Goal: Task Accomplishment & Management: Manage account settings

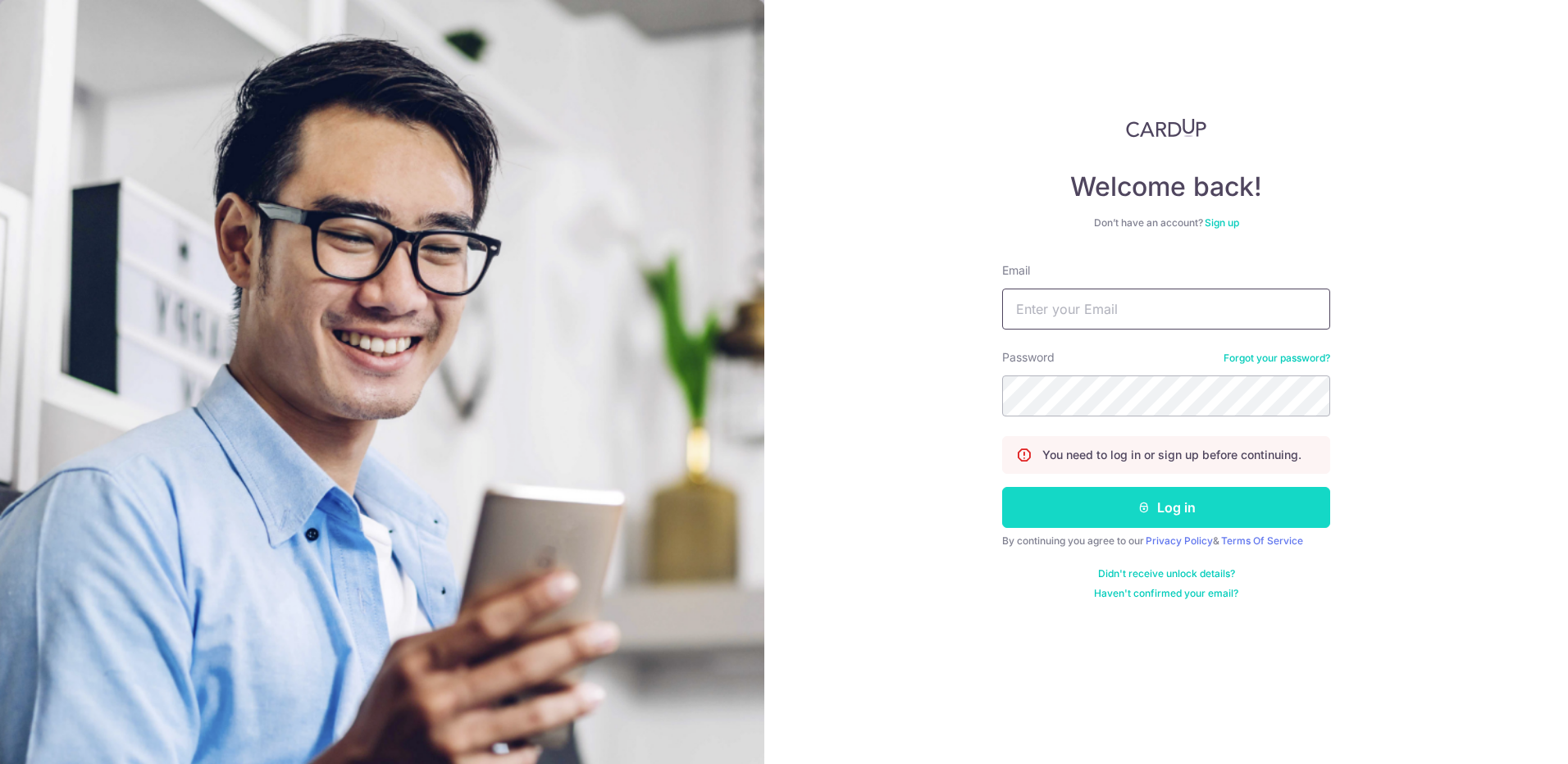
type input "[EMAIL_ADDRESS][DOMAIN_NAME]"
click at [1229, 508] on button "Log in" at bounding box center [1166, 508] width 328 height 41
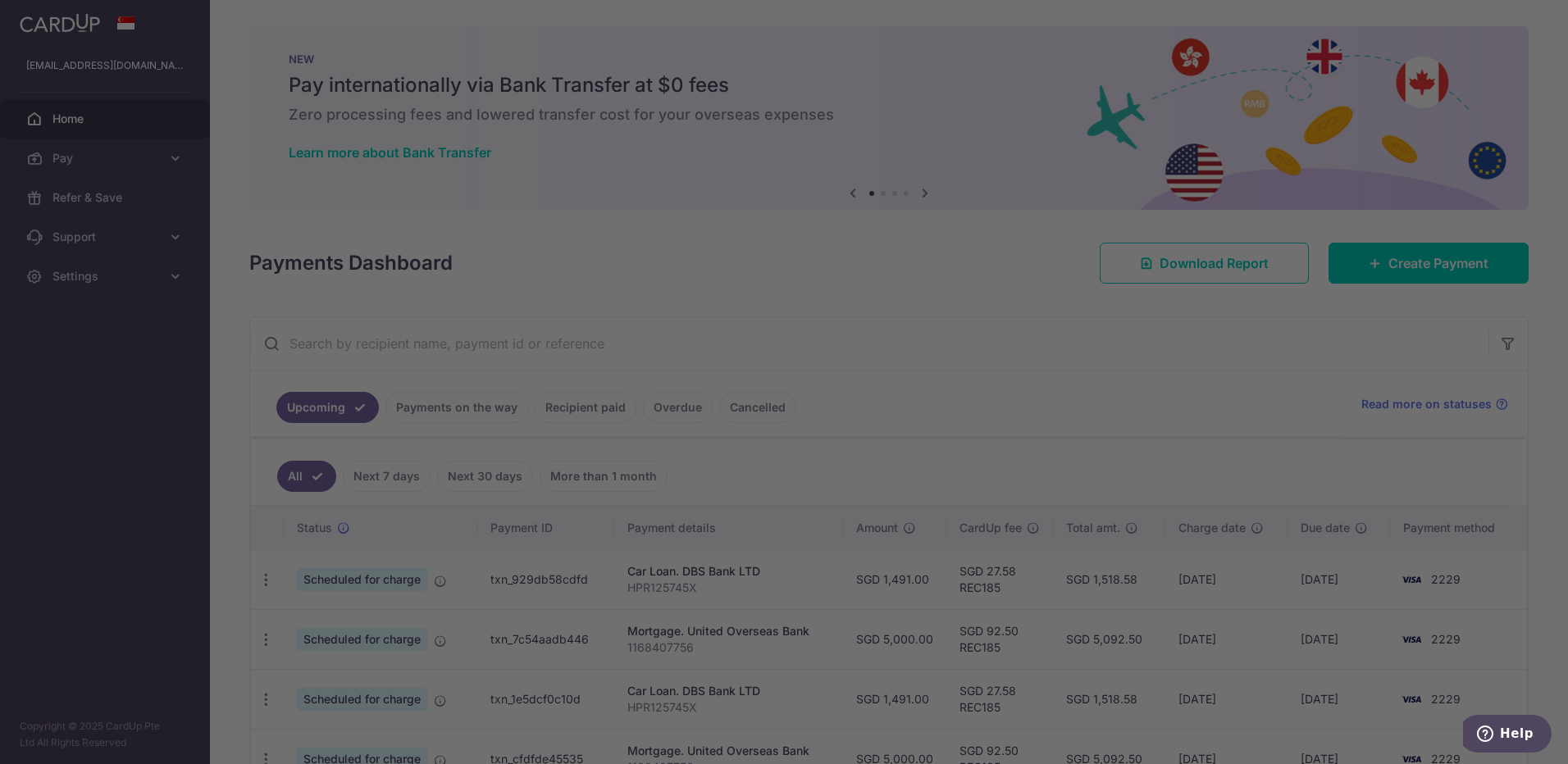
click at [870, 159] on div at bounding box center [792, 385] width 1584 height 771
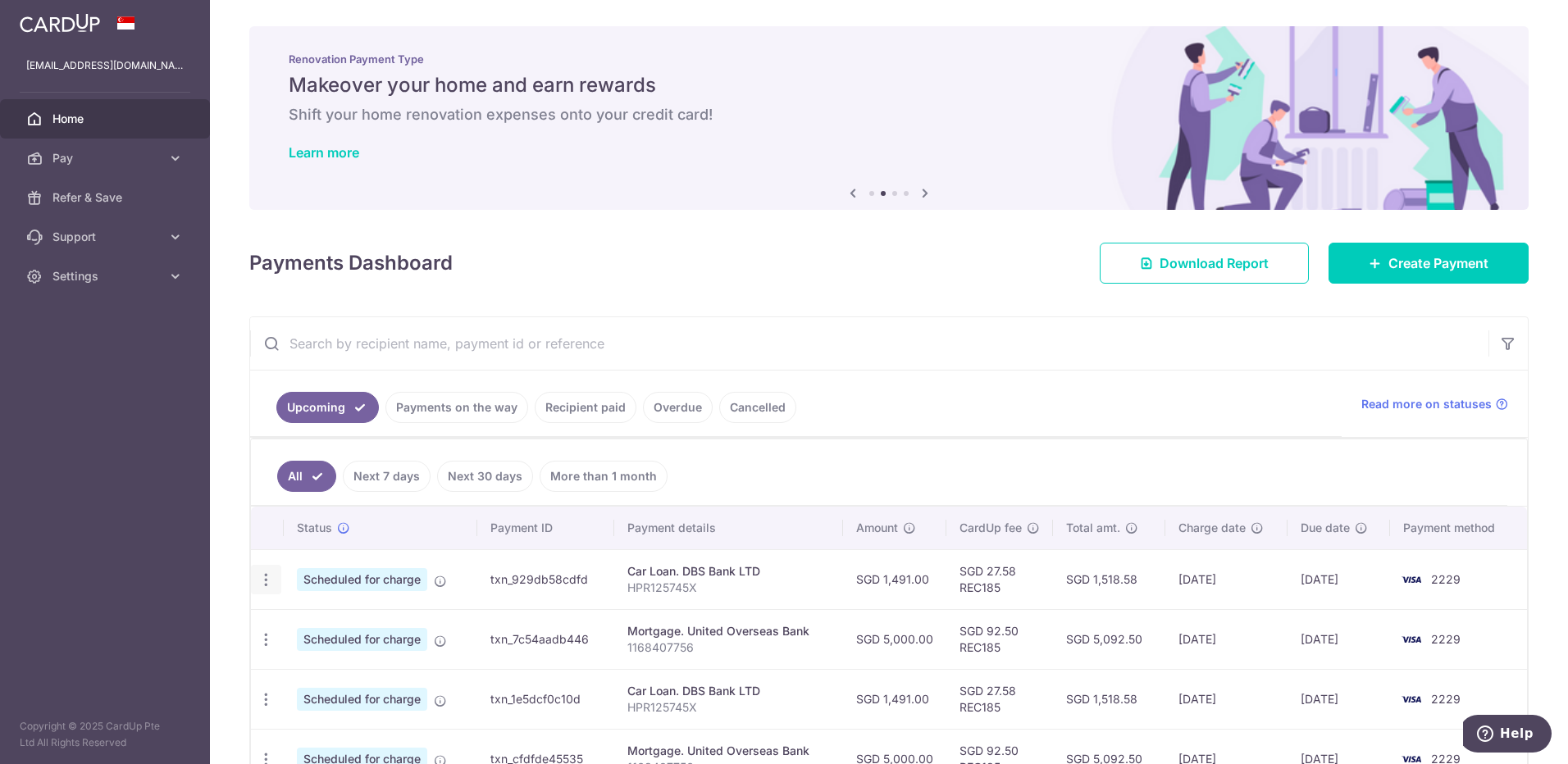
click at [264, 579] on icon "button" at bounding box center [266, 580] width 18 height 18
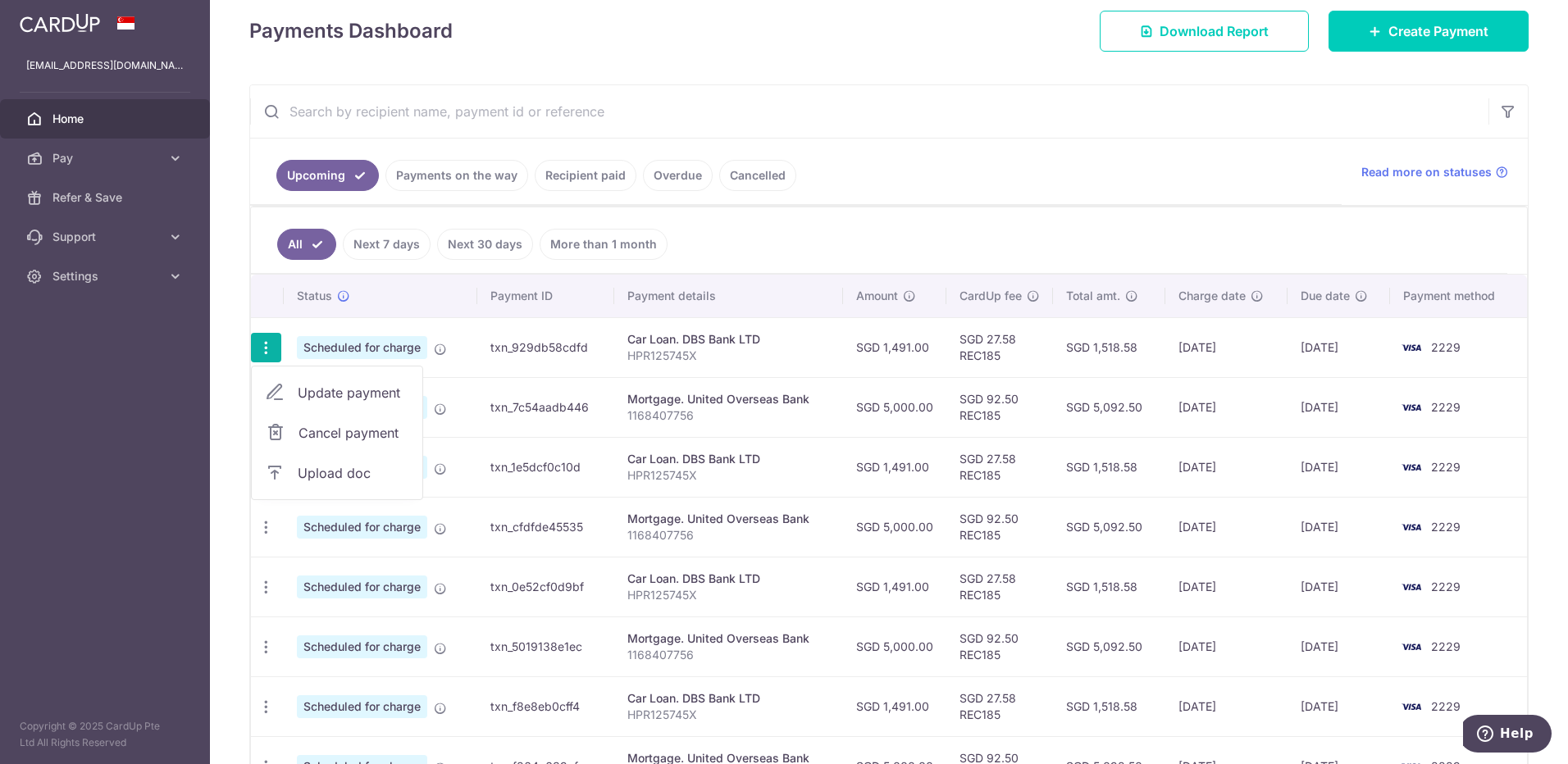
scroll to position [246, 0]
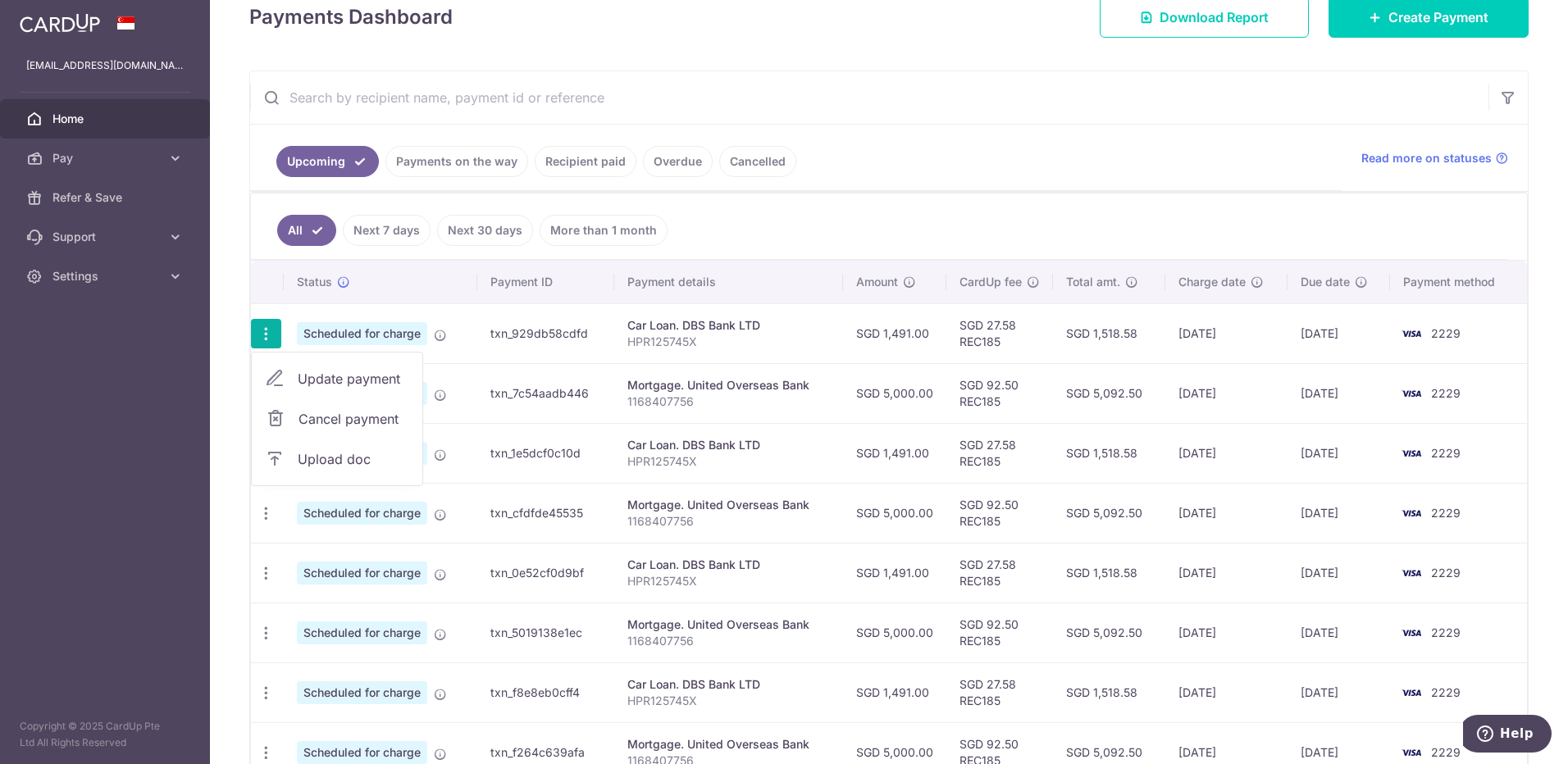
click at [327, 375] on span "Update payment" at bounding box center [354, 379] width 112 height 20
radio input "true"
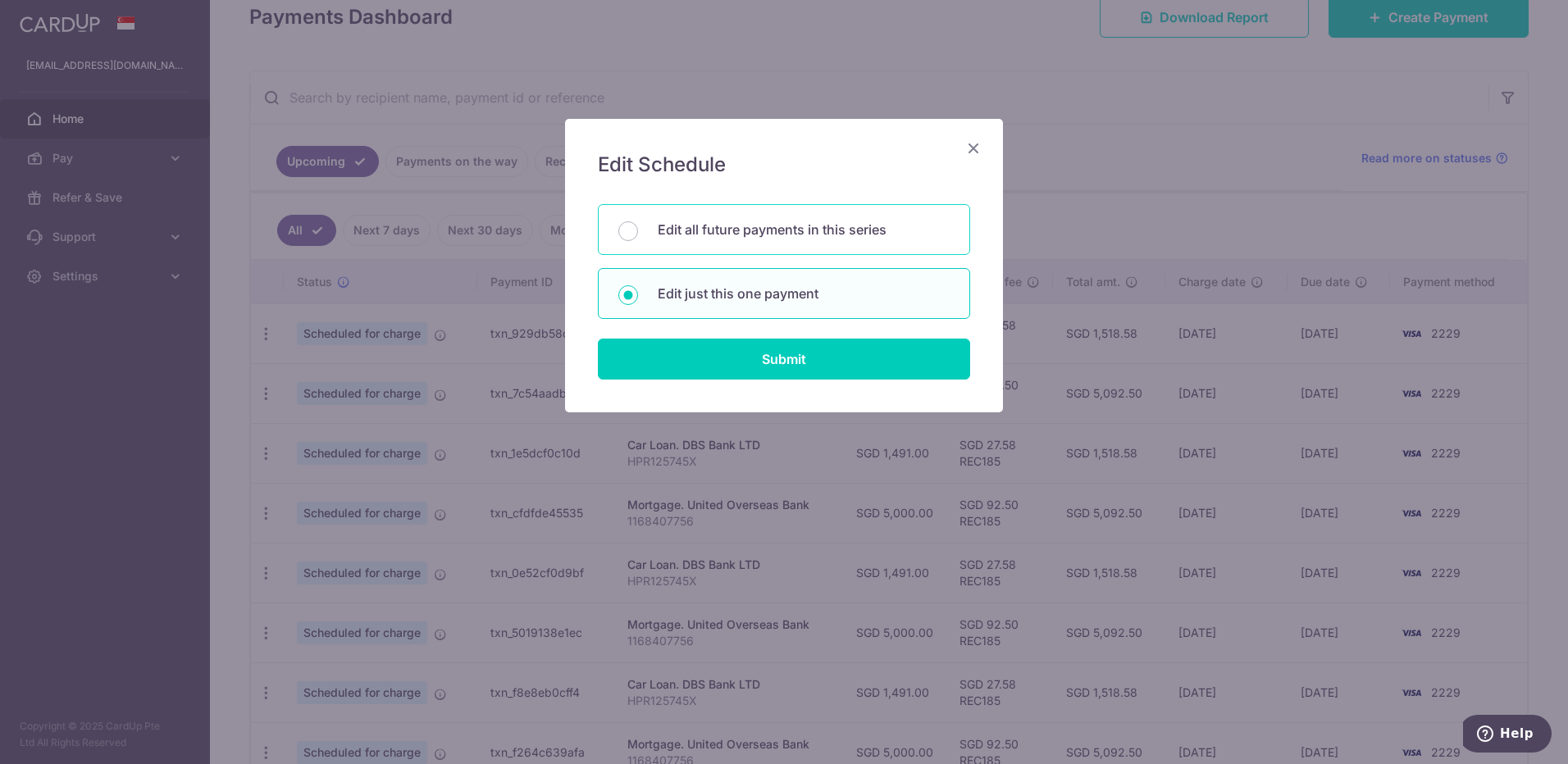
click at [657, 231] on div "Edit all future payments in this series" at bounding box center [784, 229] width 372 height 51
radio input "true"
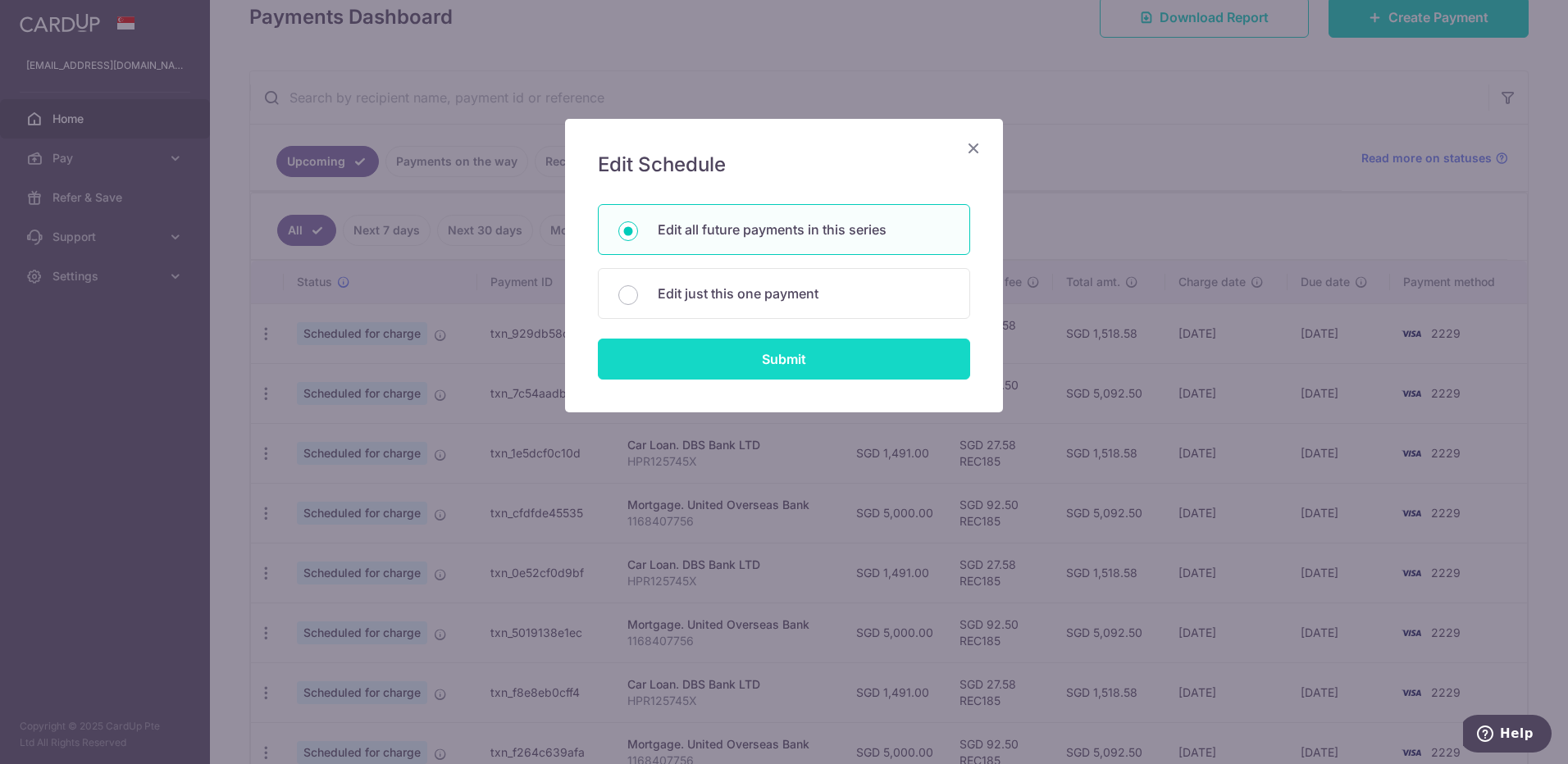
click at [724, 361] on input "Submit" at bounding box center [784, 359] width 372 height 41
radio input "true"
type input "1,491.00"
type input "HPR125745X"
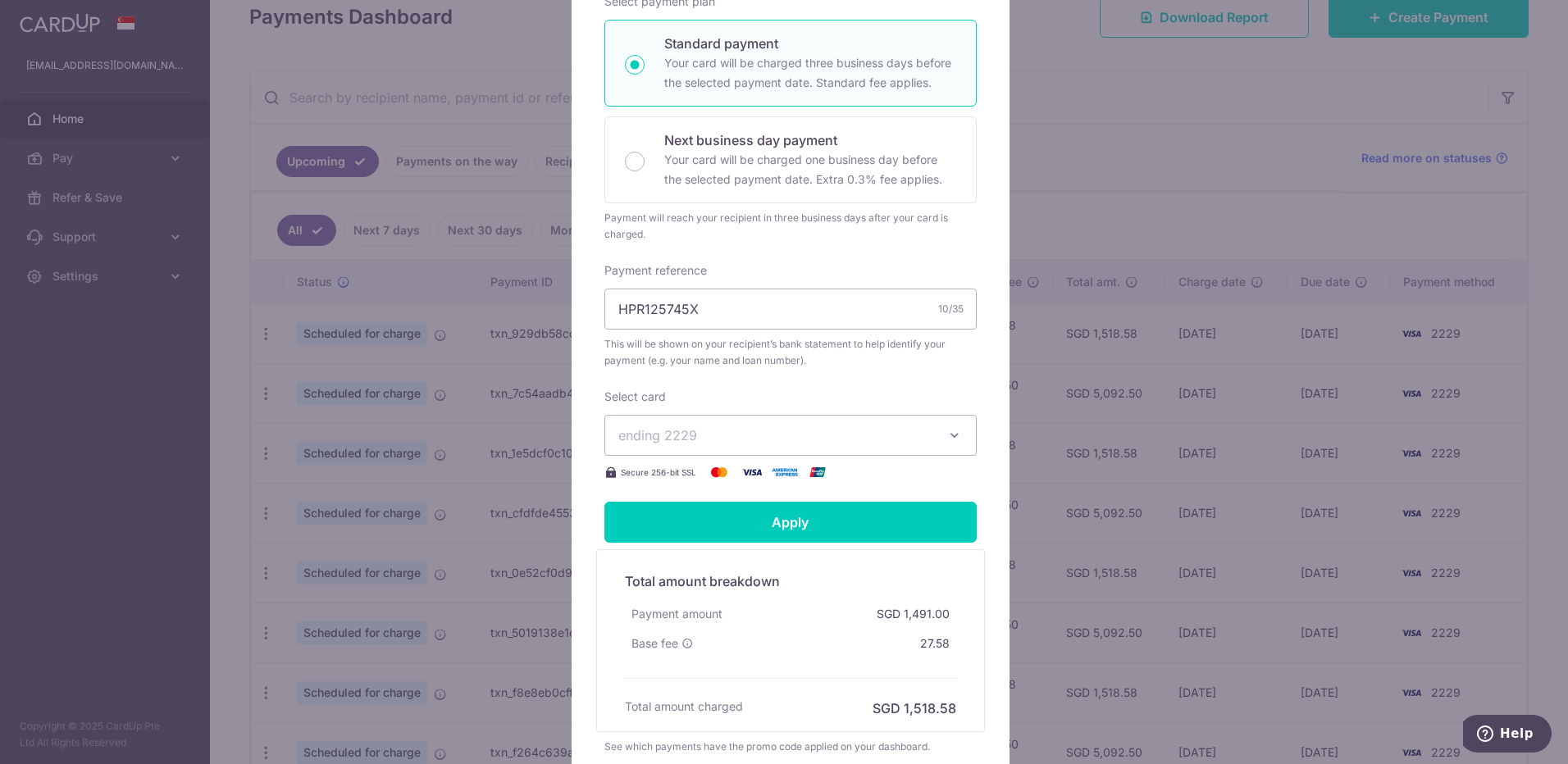
scroll to position [410, 0]
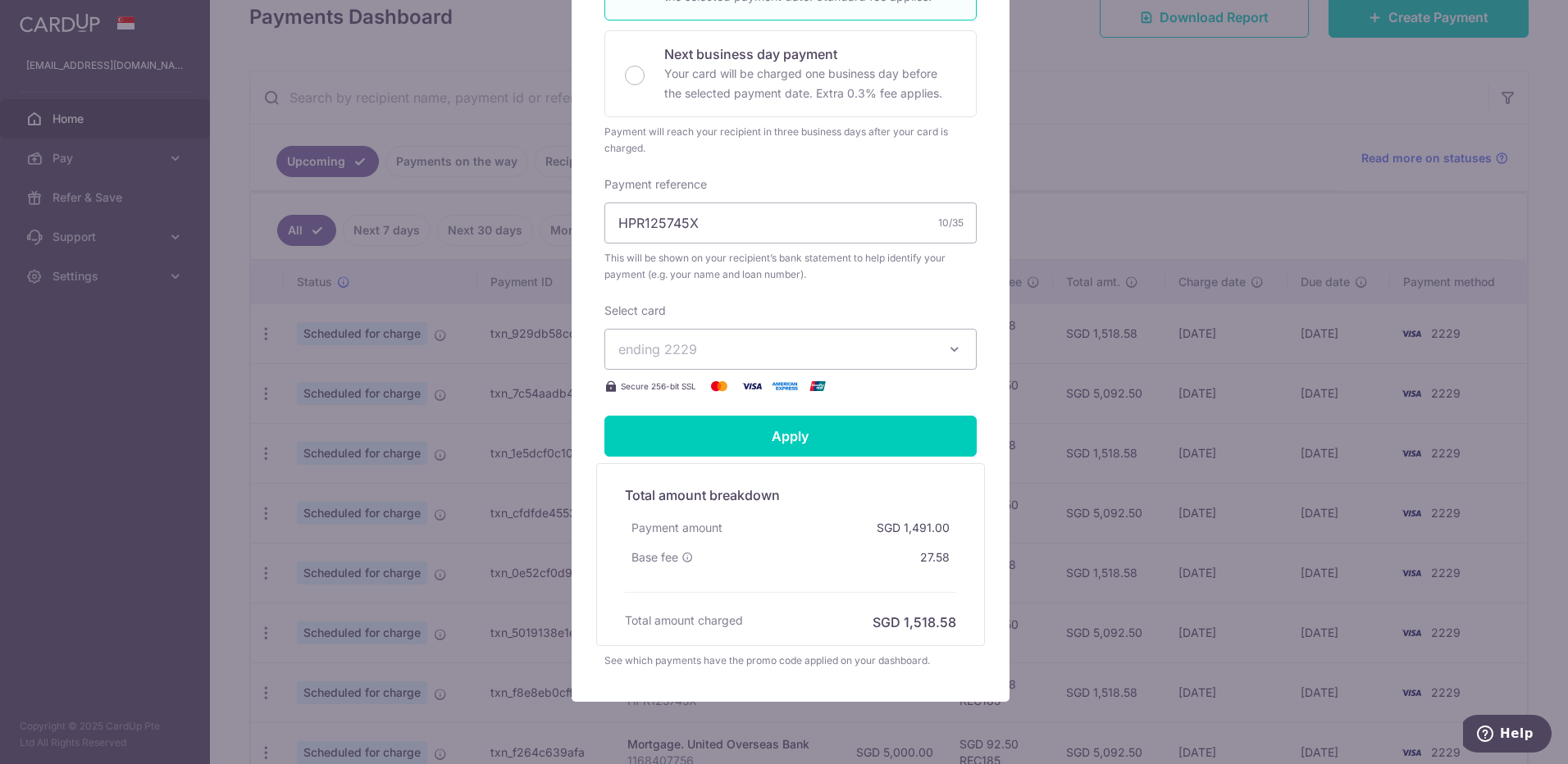
click at [946, 349] on icon "button" at bounding box center [955, 350] width 17 height 17
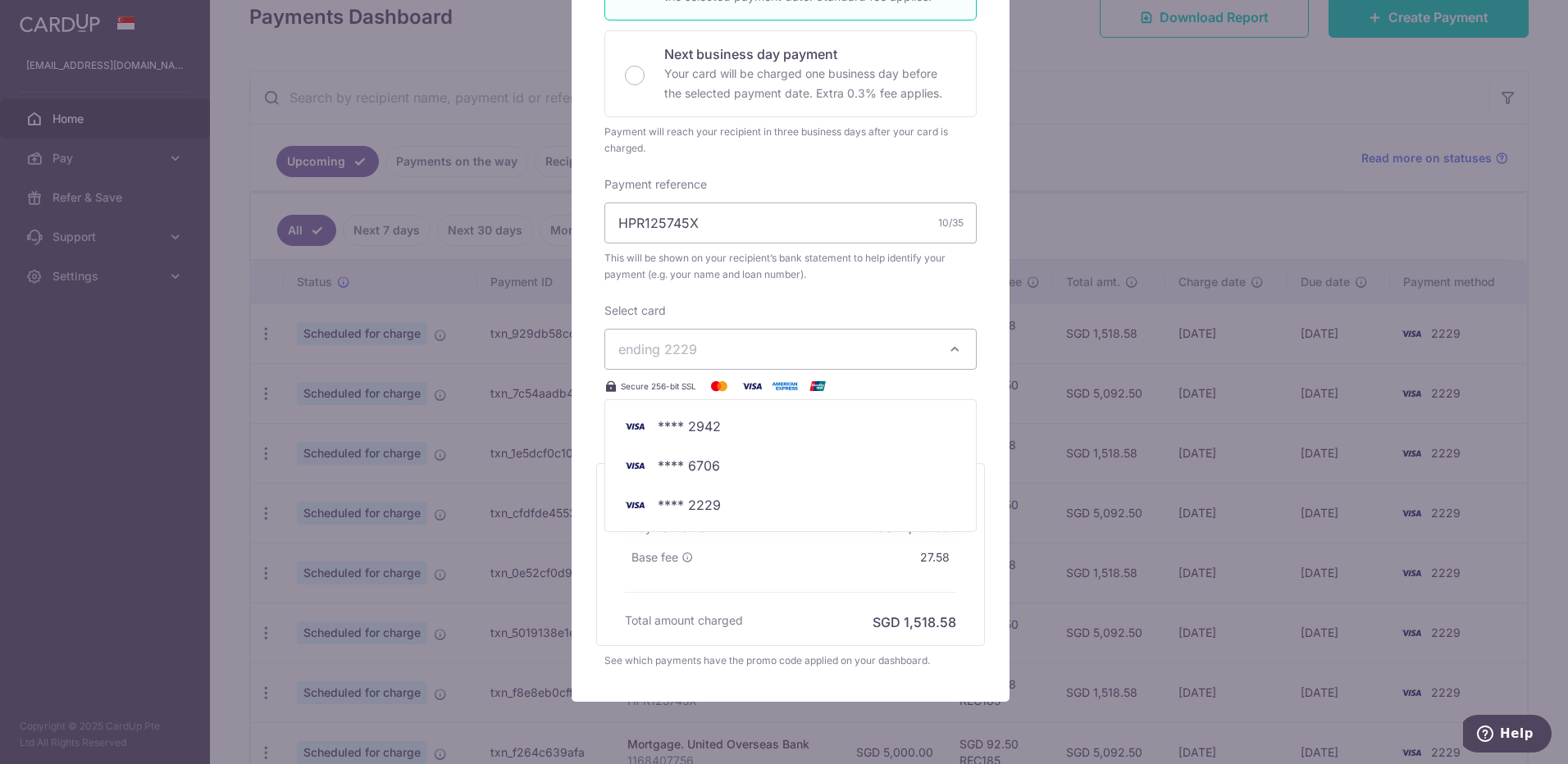
click at [734, 301] on div "Enter payment amount 1,491.00 1491.00 SGD To change the payment amount, please …" at bounding box center [791, 112] width 372 height 570
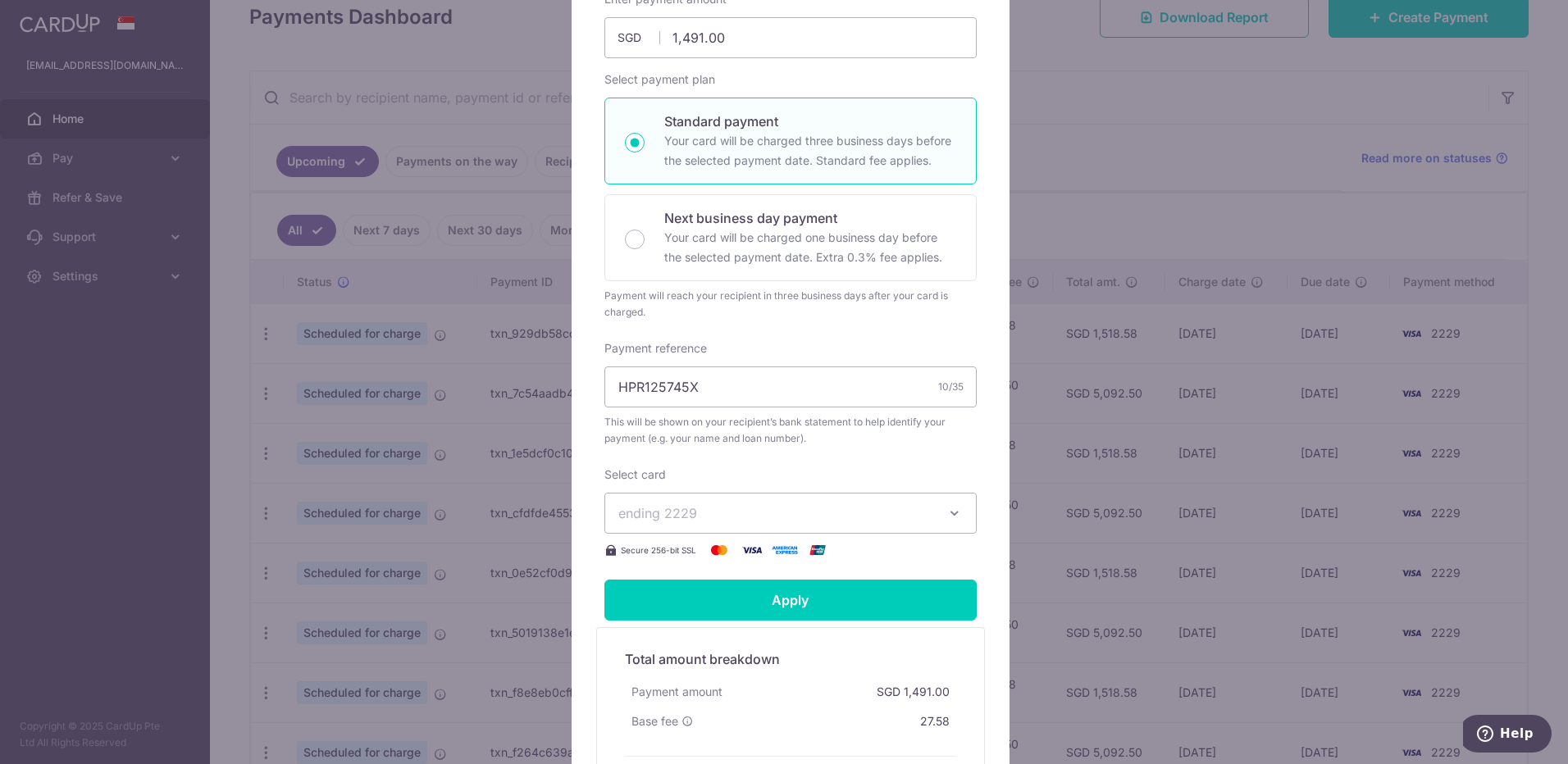
scroll to position [328, 0]
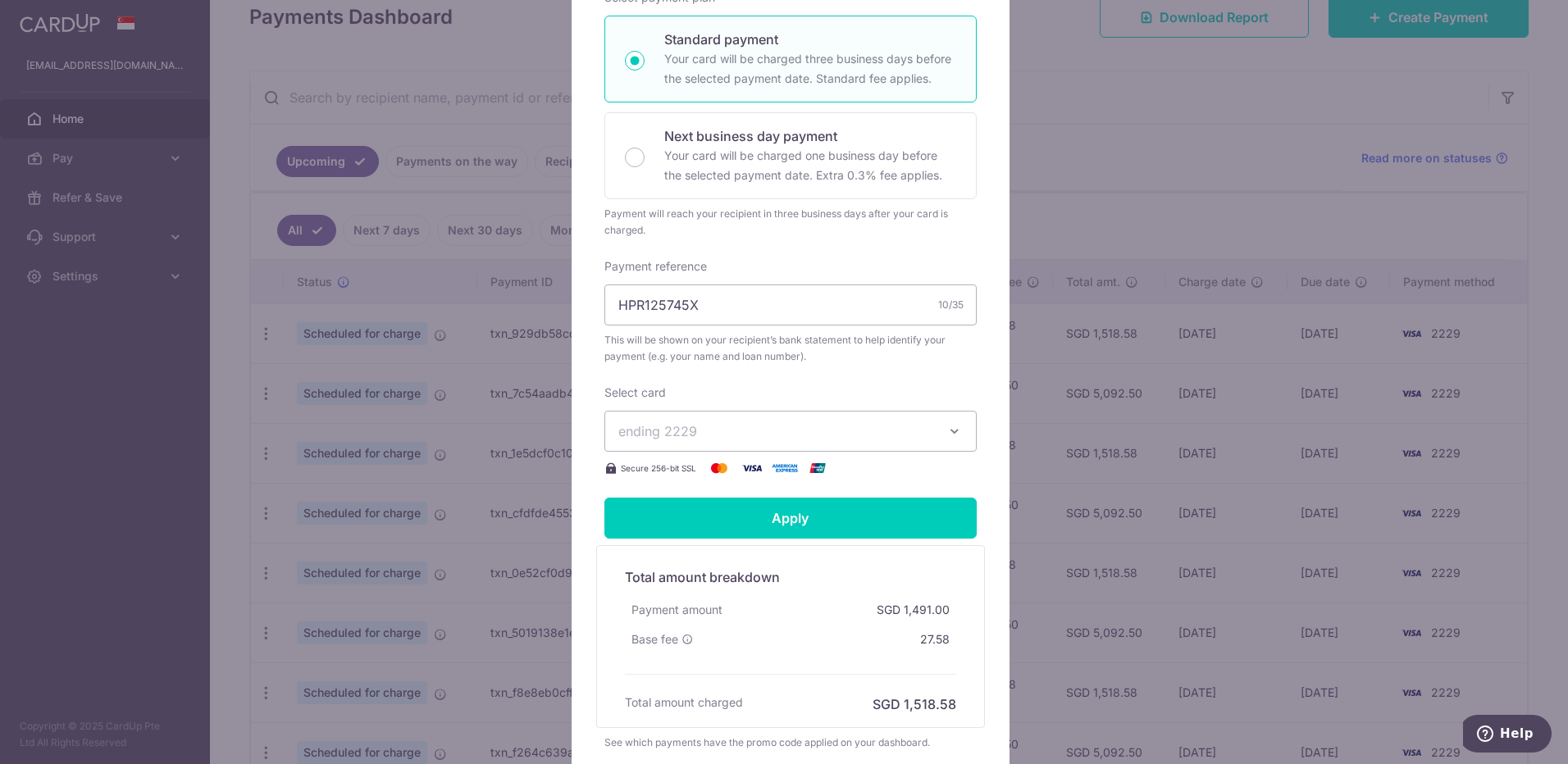
click at [750, 465] on img at bounding box center [752, 468] width 33 height 20
click at [735, 423] on span "ending 2229" at bounding box center [776, 431] width 315 height 20
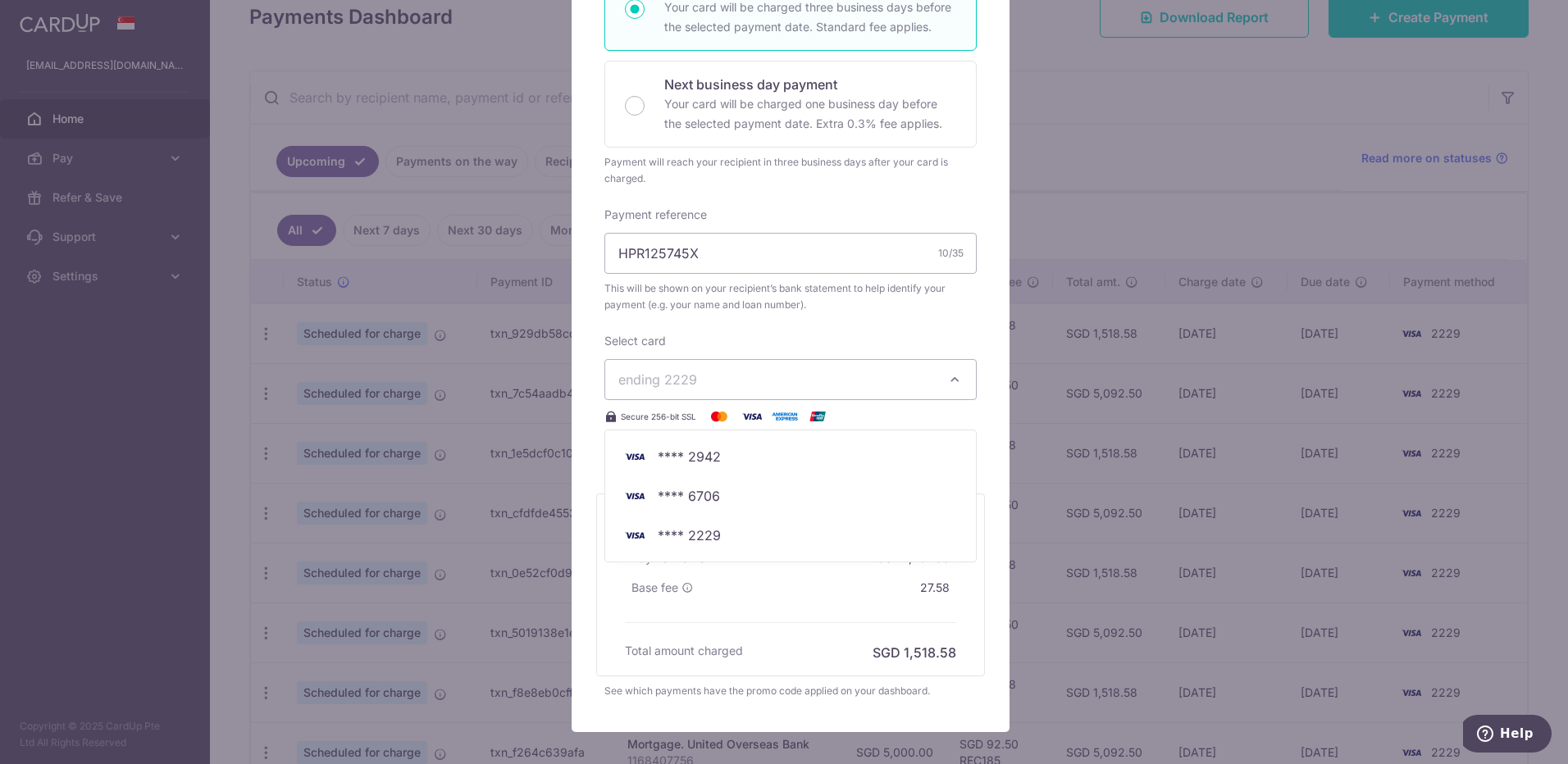
scroll to position [467, 0]
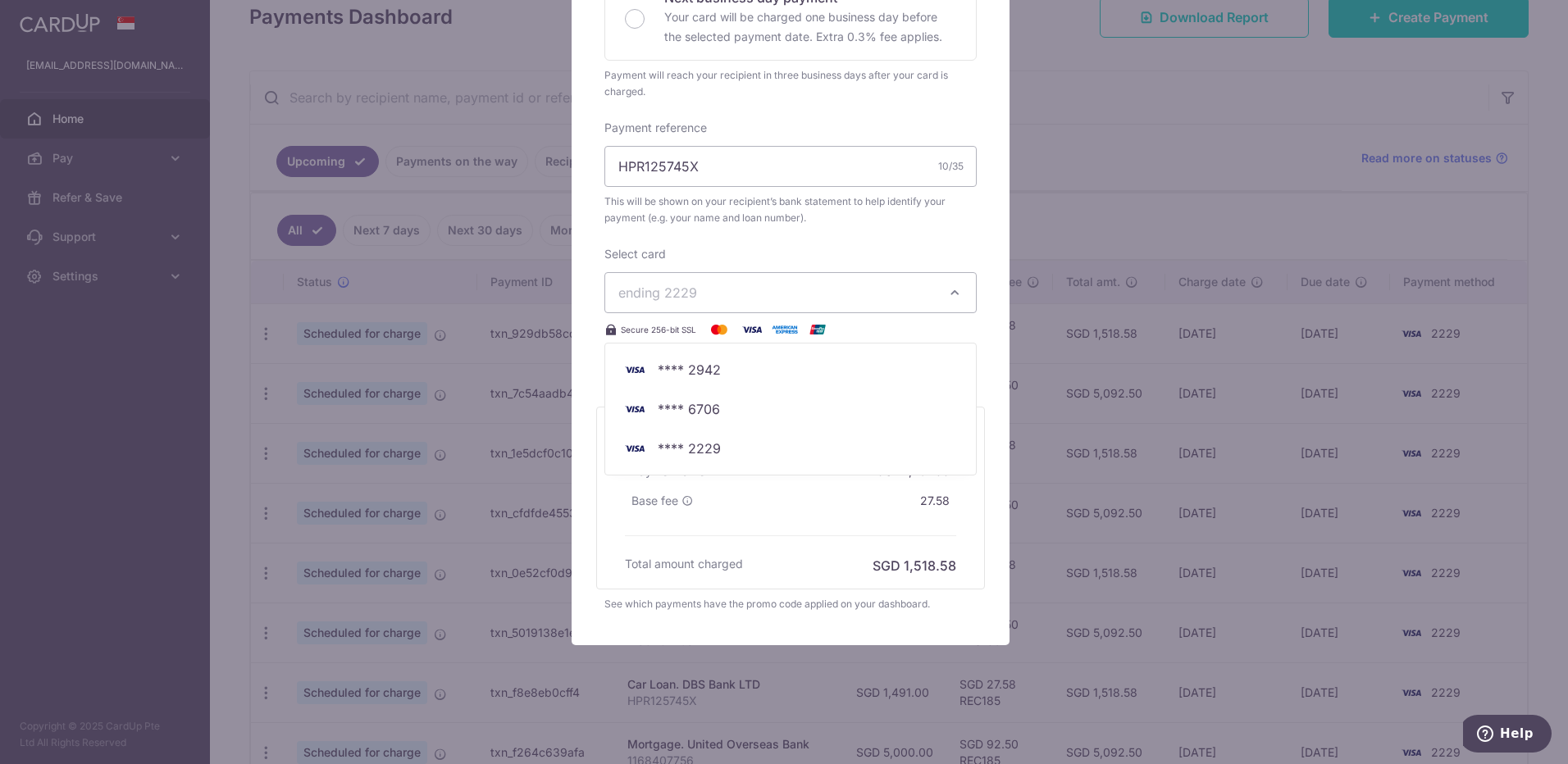
click at [743, 329] on img at bounding box center [752, 329] width 33 height 20
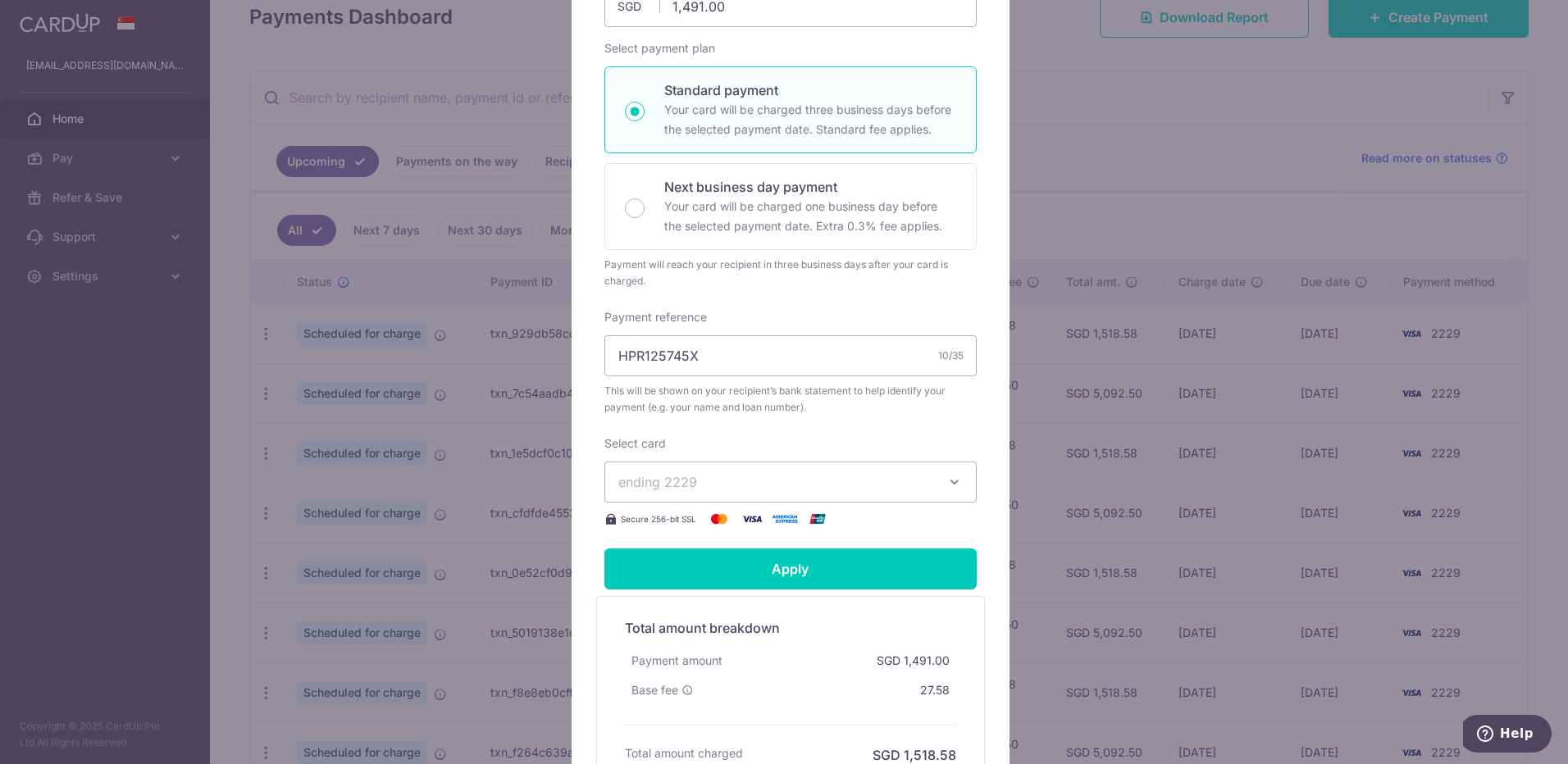
scroll to position [139, 0]
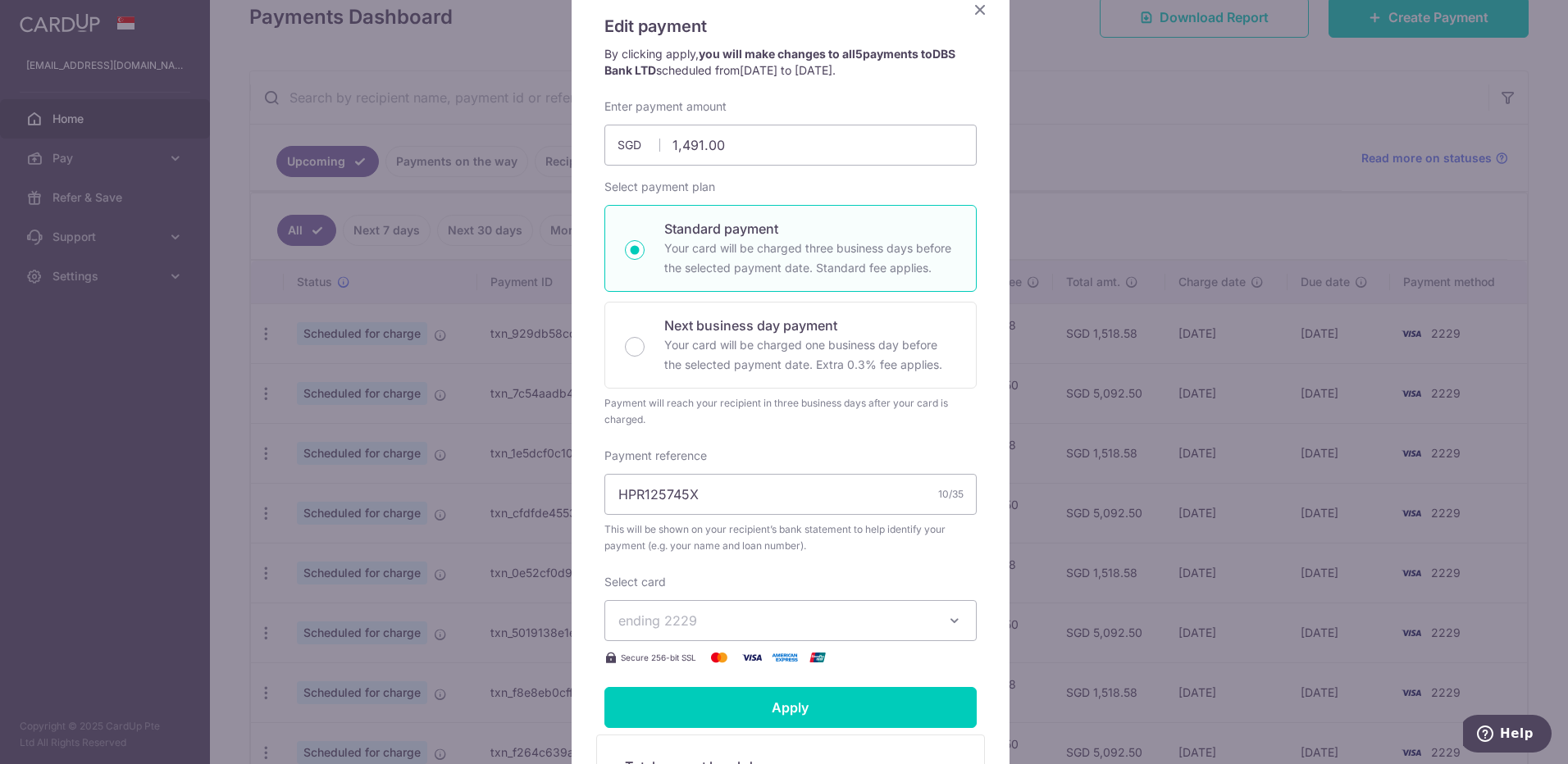
click at [975, 9] on icon "Close" at bounding box center [980, 9] width 20 height 20
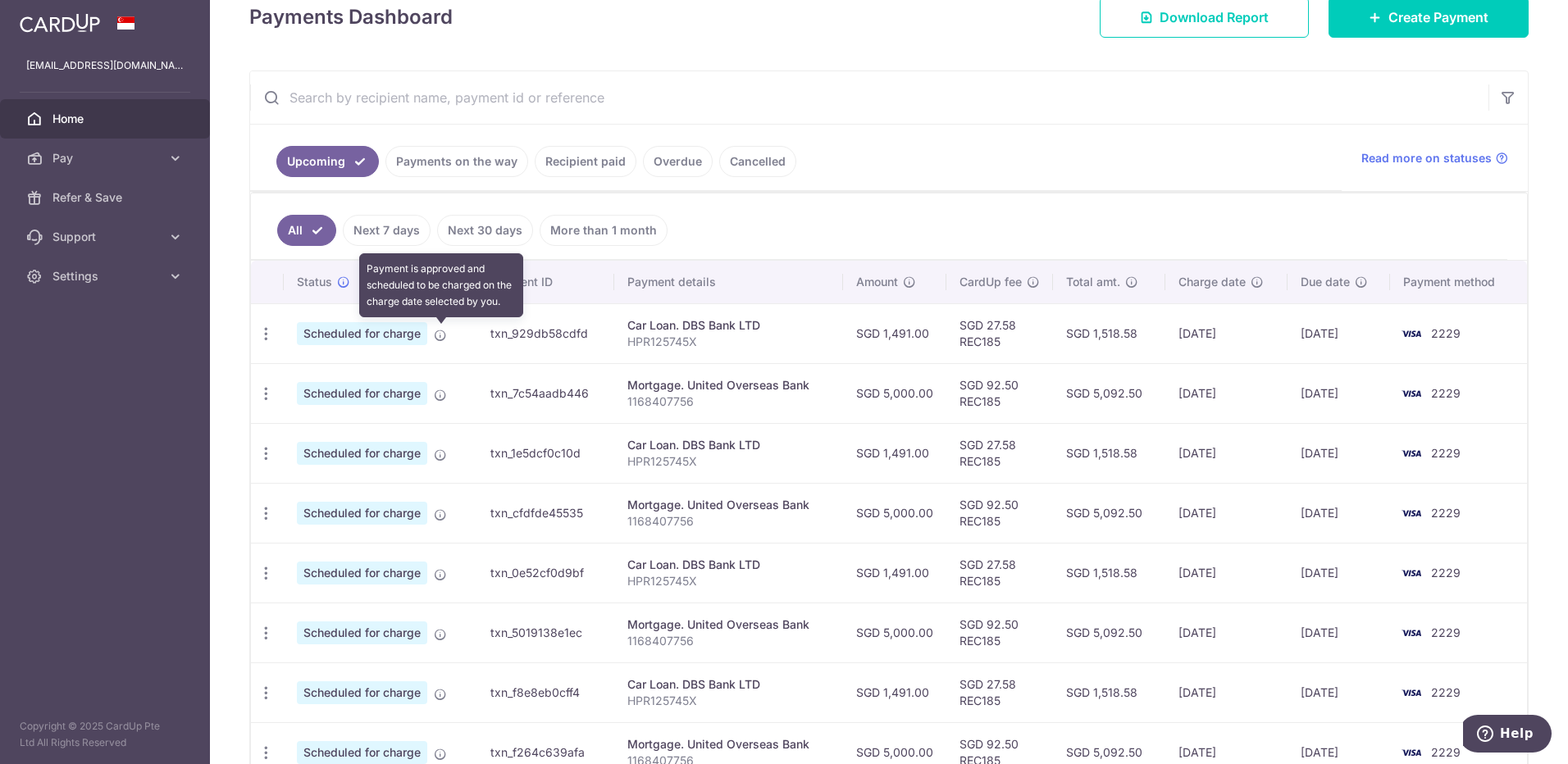
click at [437, 333] on icon at bounding box center [440, 335] width 13 height 13
click at [266, 336] on icon "button" at bounding box center [266, 334] width 18 height 18
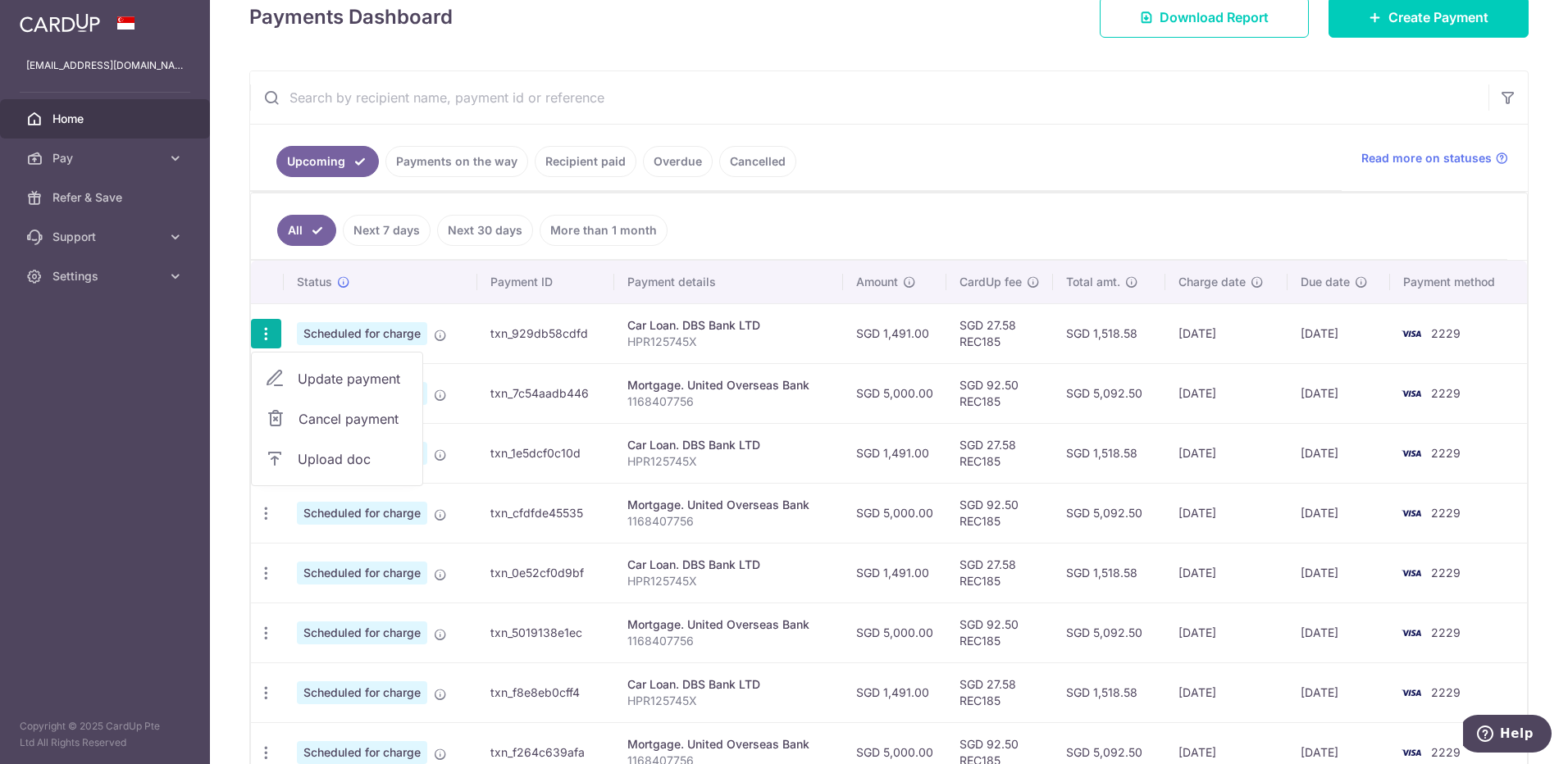
click at [314, 375] on span "Update payment" at bounding box center [354, 379] width 112 height 20
radio input "true"
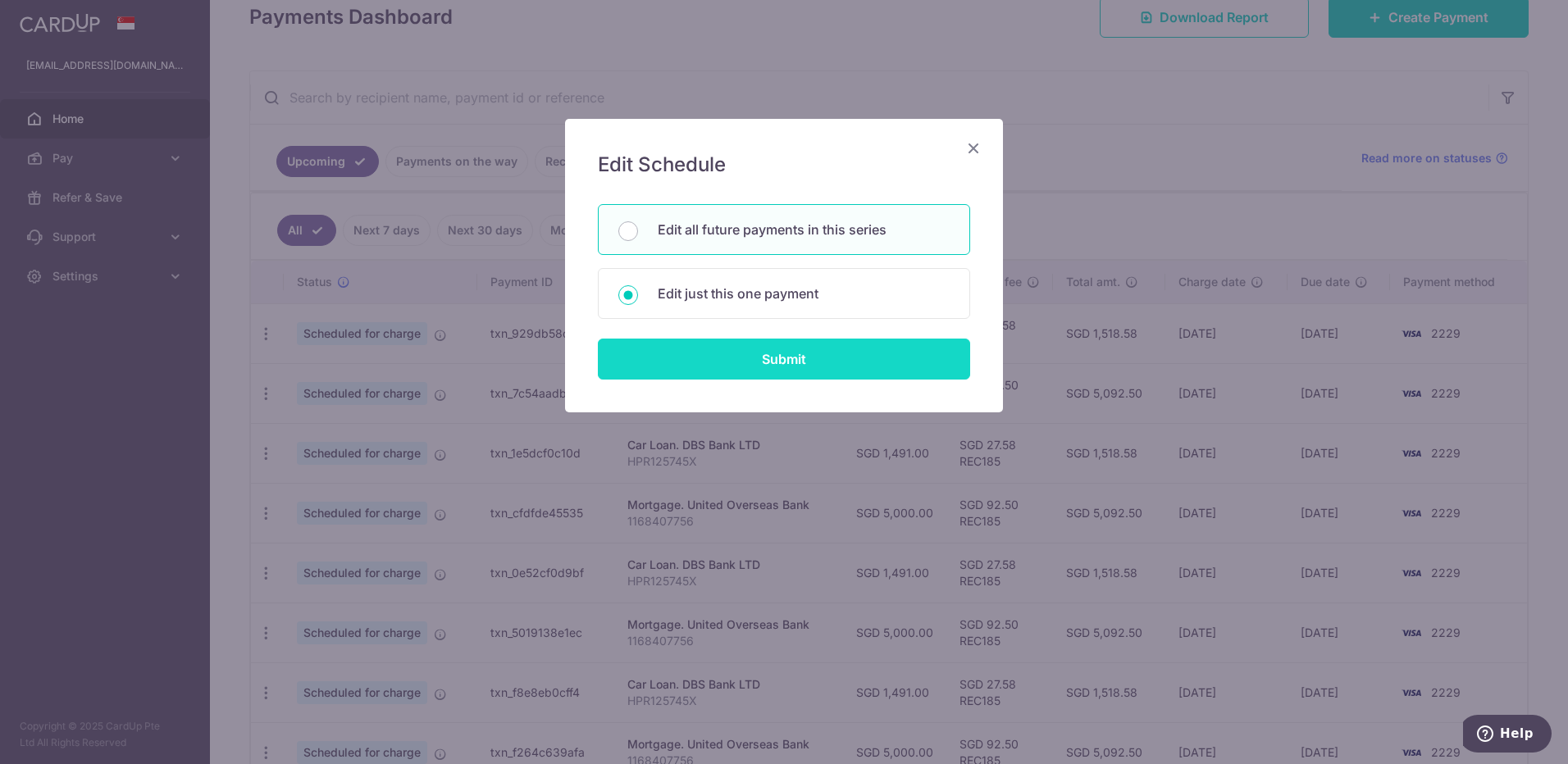
click at [701, 360] on input "Submit" at bounding box center [784, 359] width 372 height 41
radio input "true"
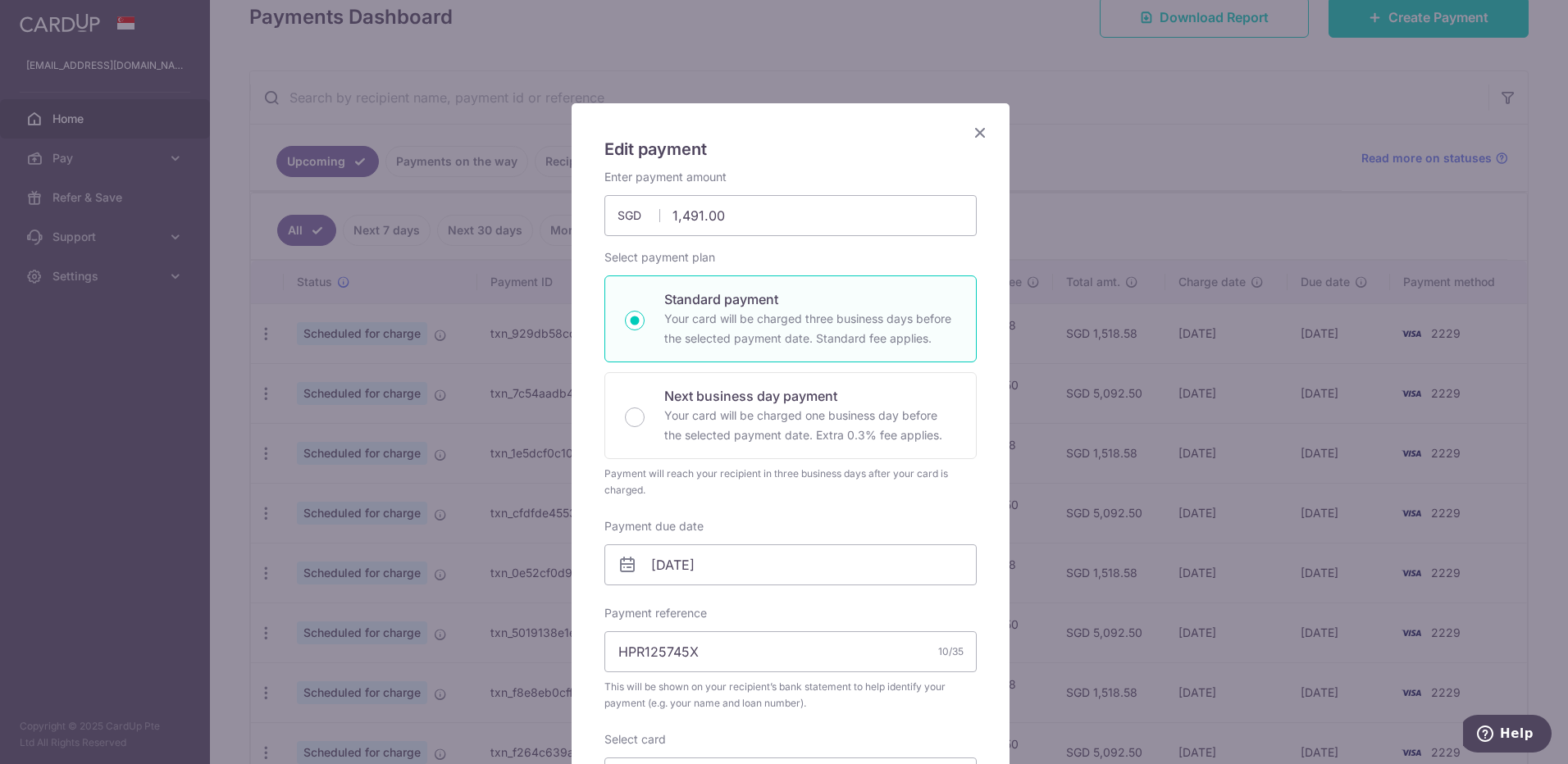
scroll to position [0, 0]
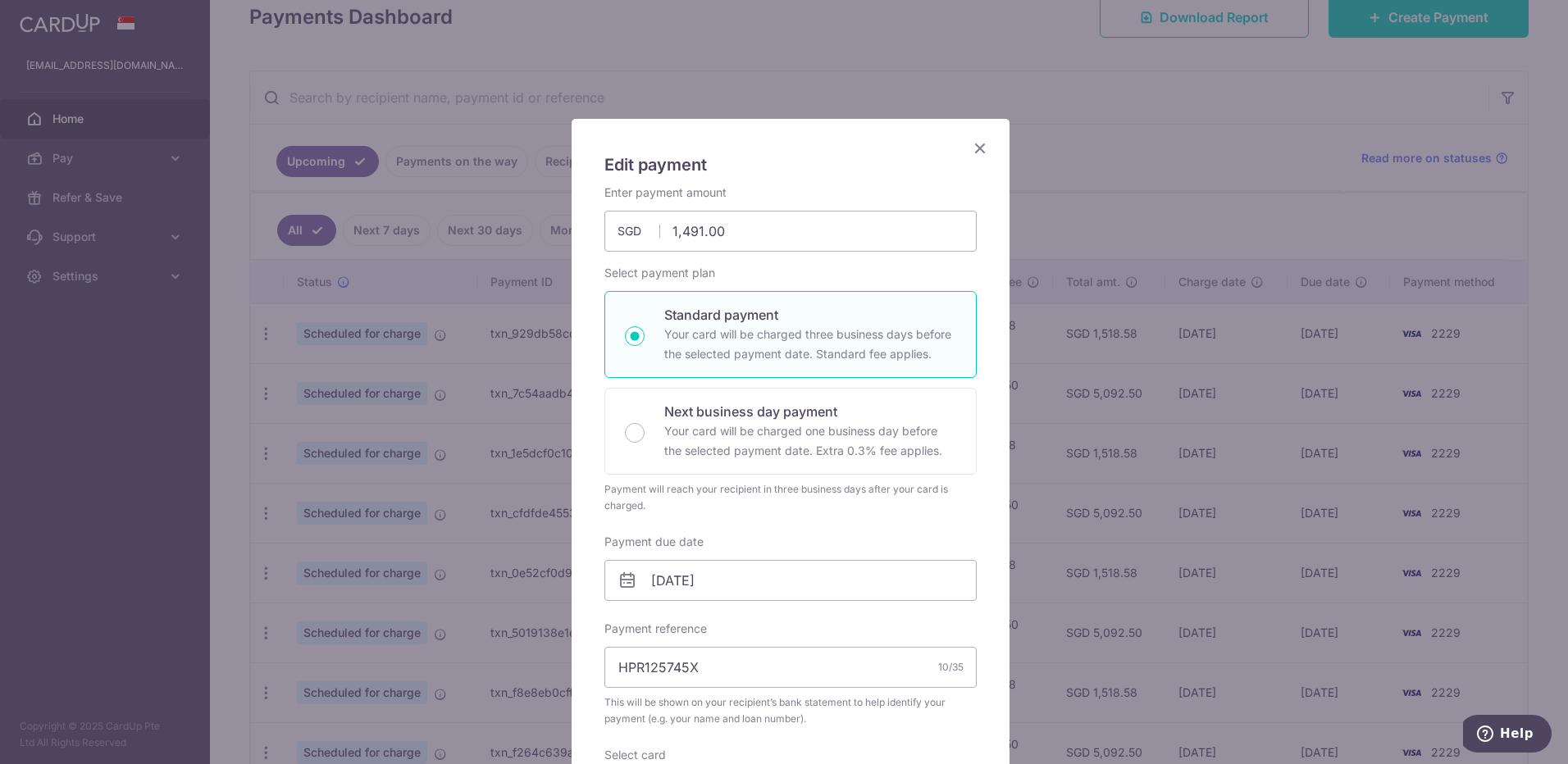
click at [971, 149] on icon "Close" at bounding box center [980, 148] width 20 height 20
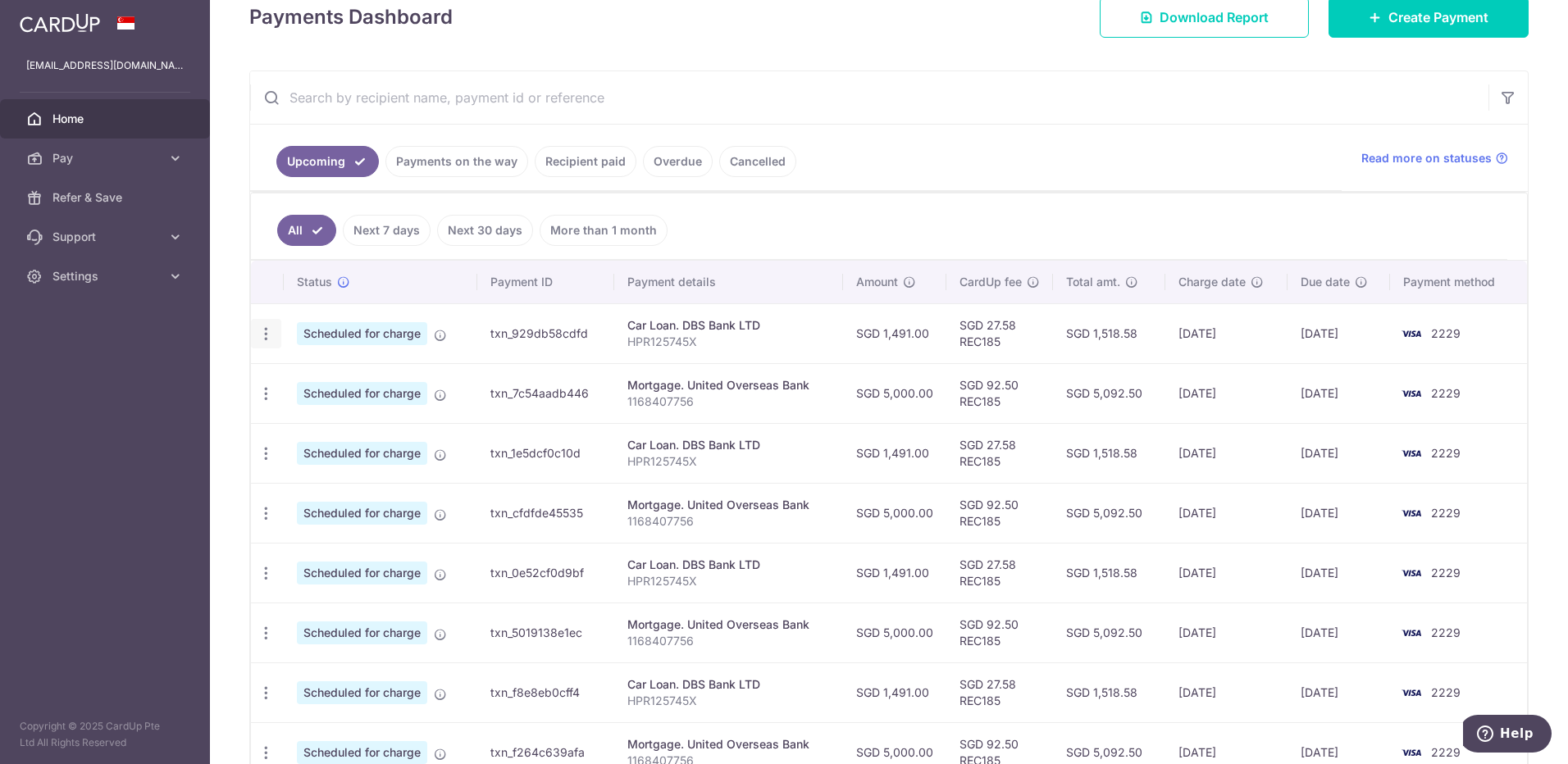
click at [276, 334] on div "Update payment Cancel payment Upload doc" at bounding box center [266, 334] width 31 height 31
click at [266, 334] on icon "button" at bounding box center [266, 334] width 18 height 18
click at [323, 382] on span "Update payment" at bounding box center [354, 379] width 112 height 20
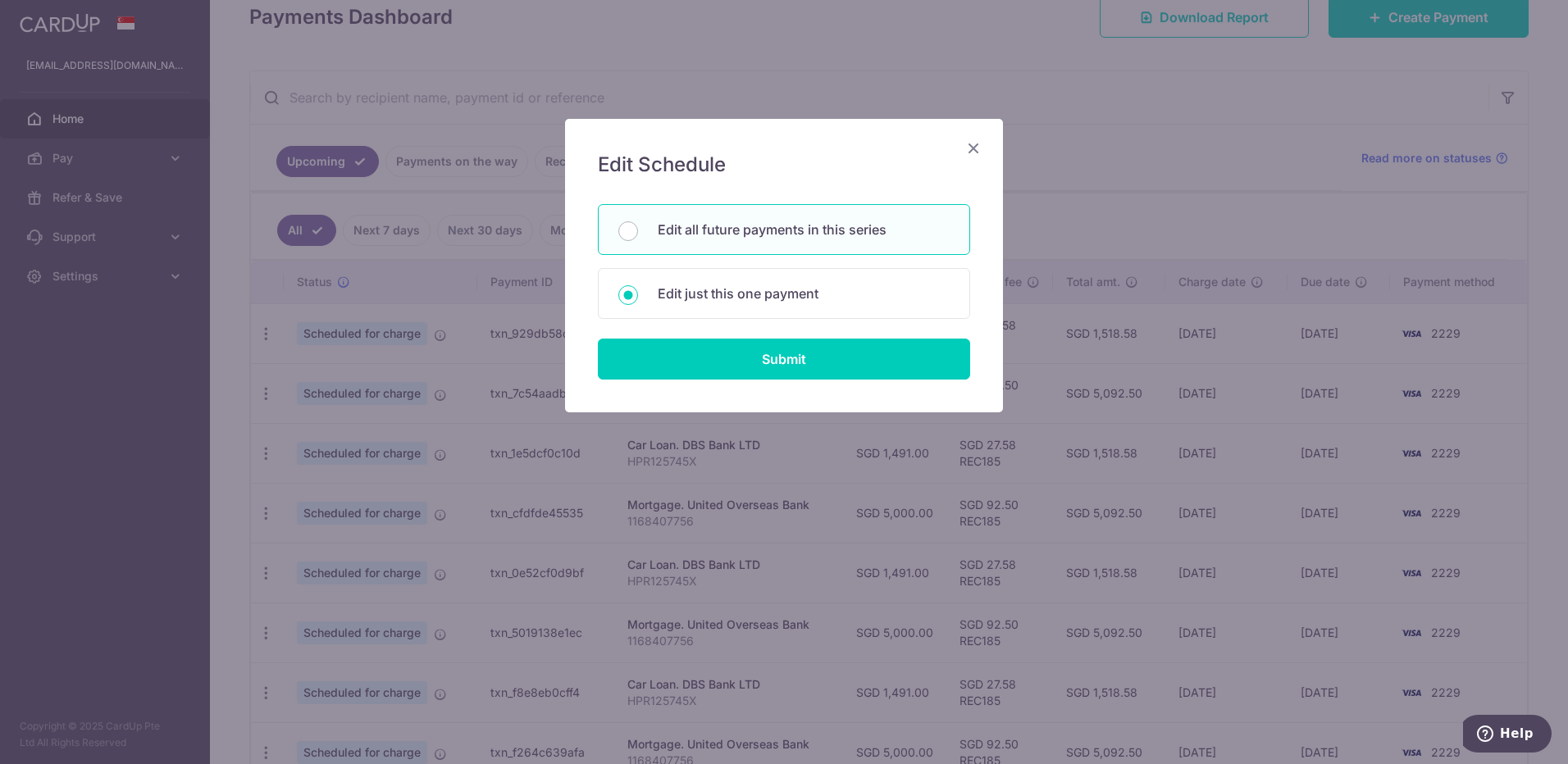
click at [745, 240] on div "Edit all future payments in this series" at bounding box center [784, 229] width 372 height 51
radio input "true"
click at [731, 367] on input "Submit" at bounding box center [784, 359] width 372 height 41
radio input "true"
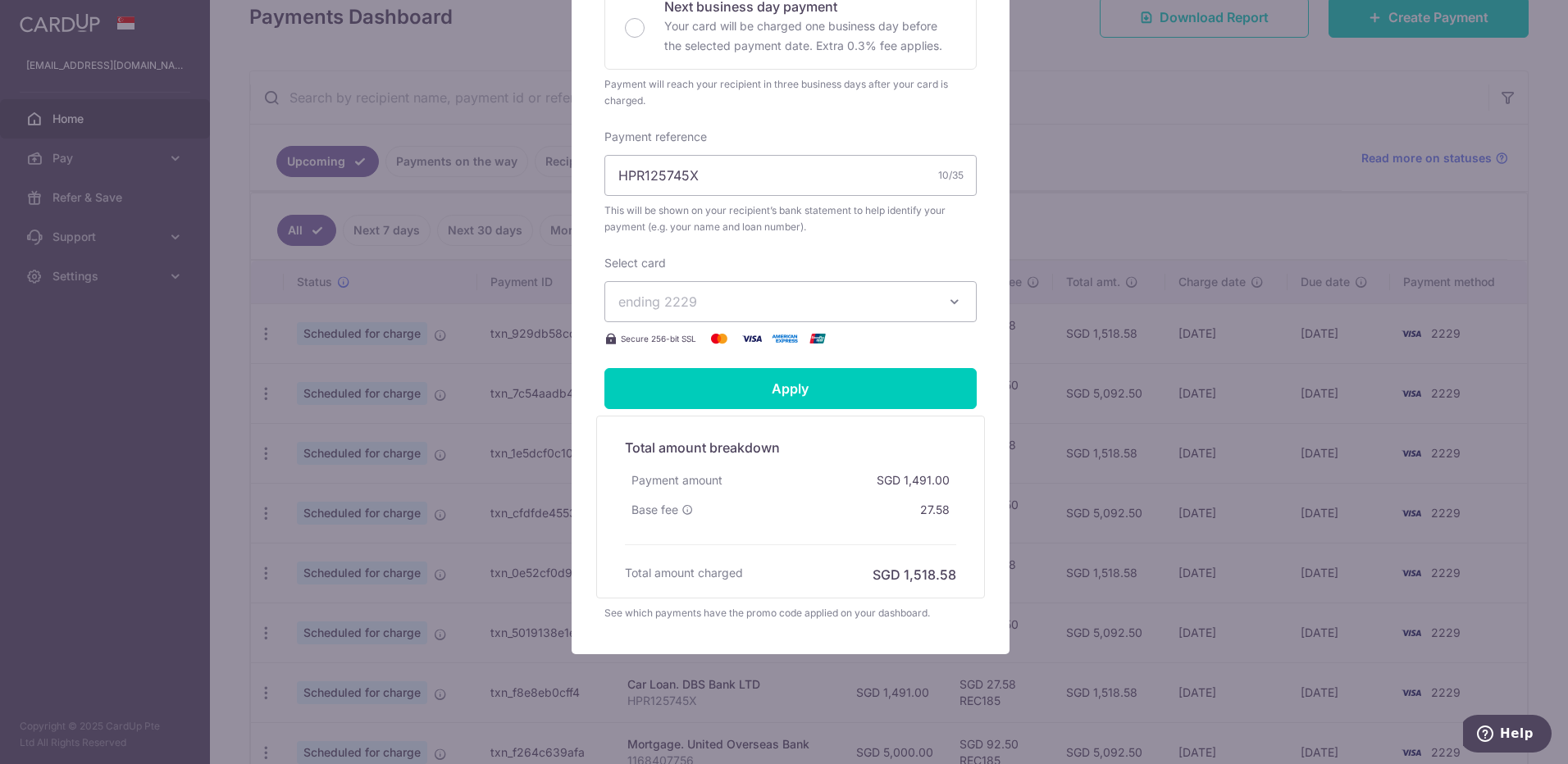
scroll to position [467, 0]
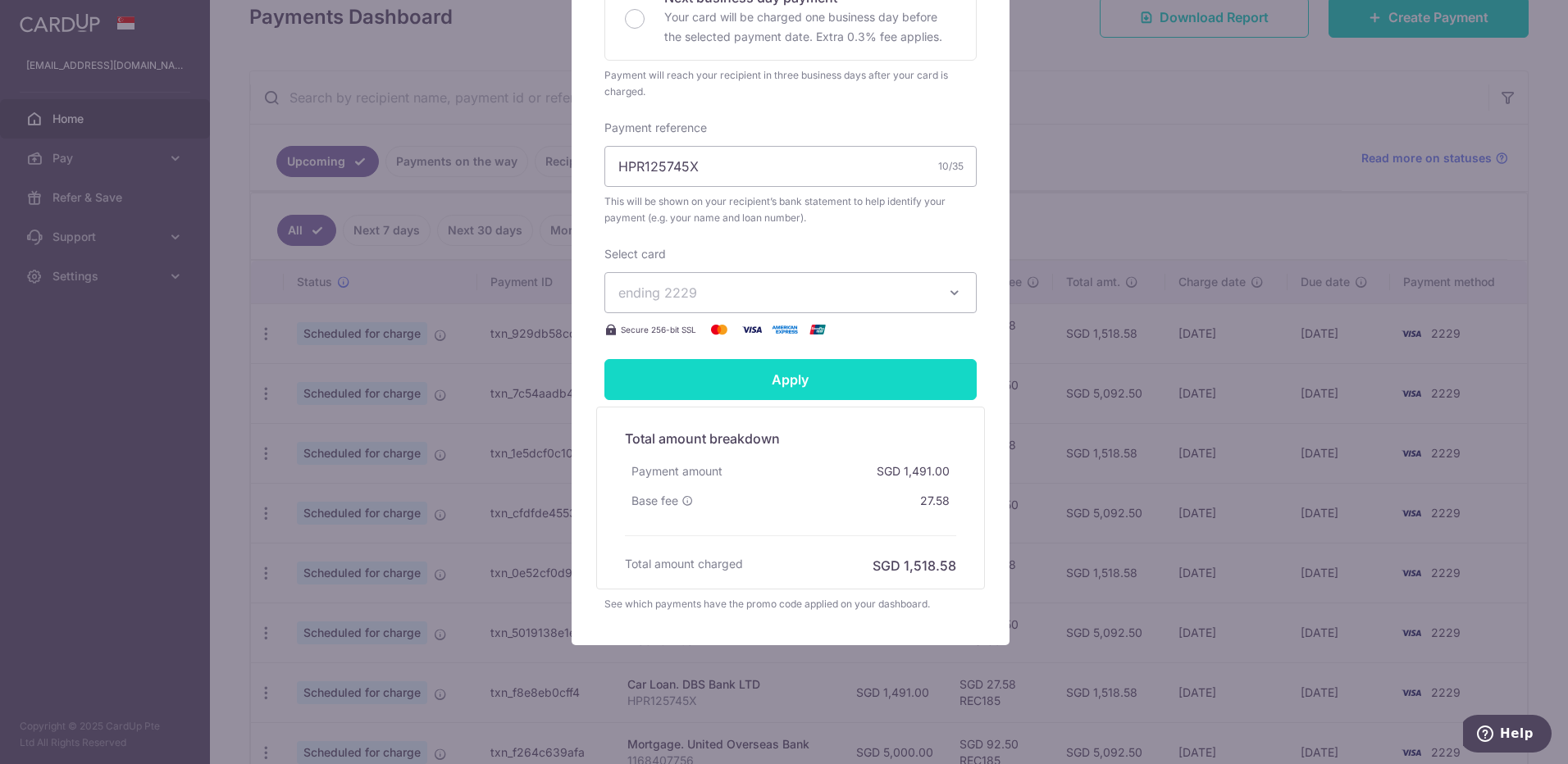
click at [712, 389] on input "Apply" at bounding box center [791, 380] width 372 height 41
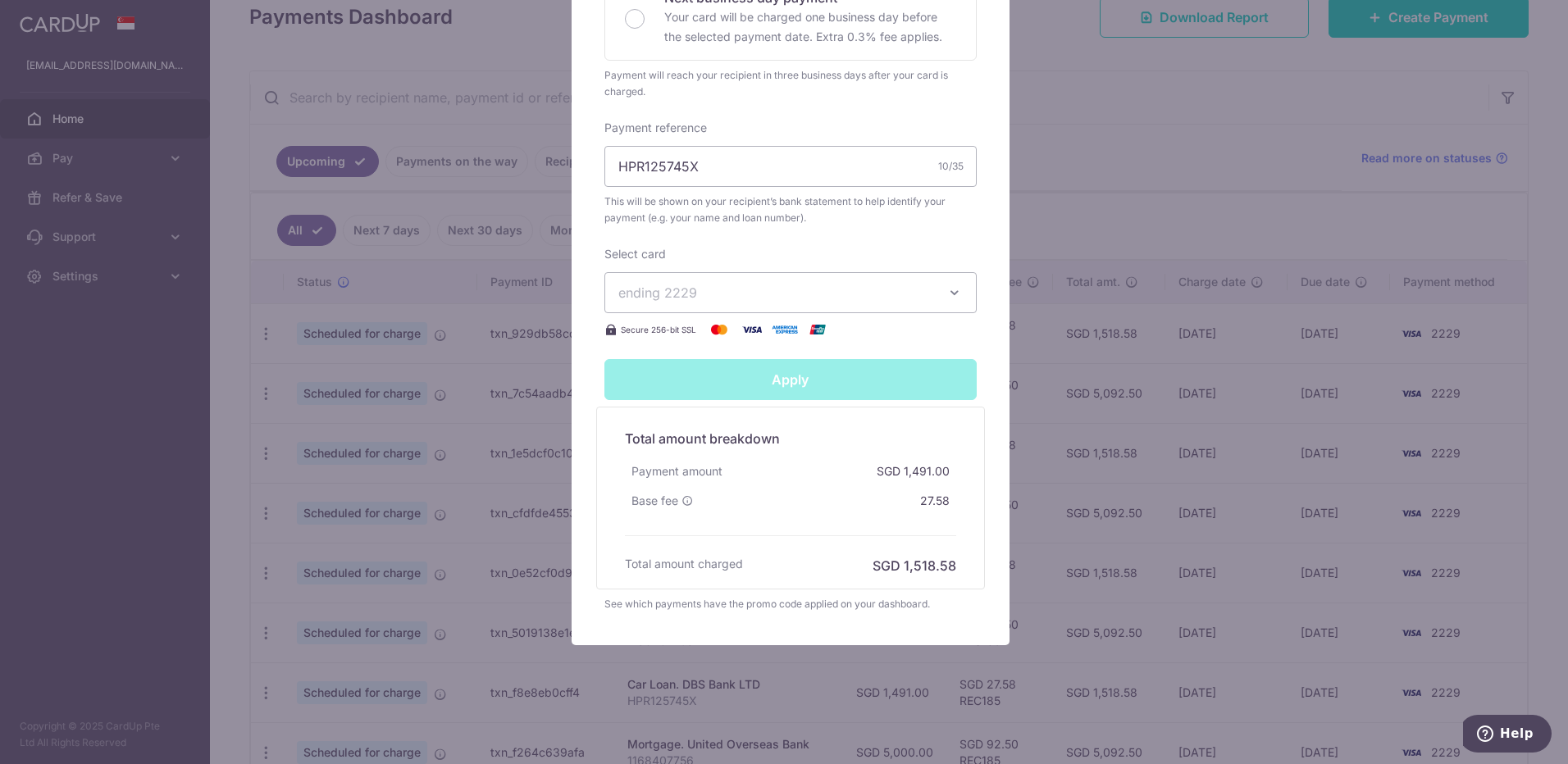
type input "Successfully Applied"
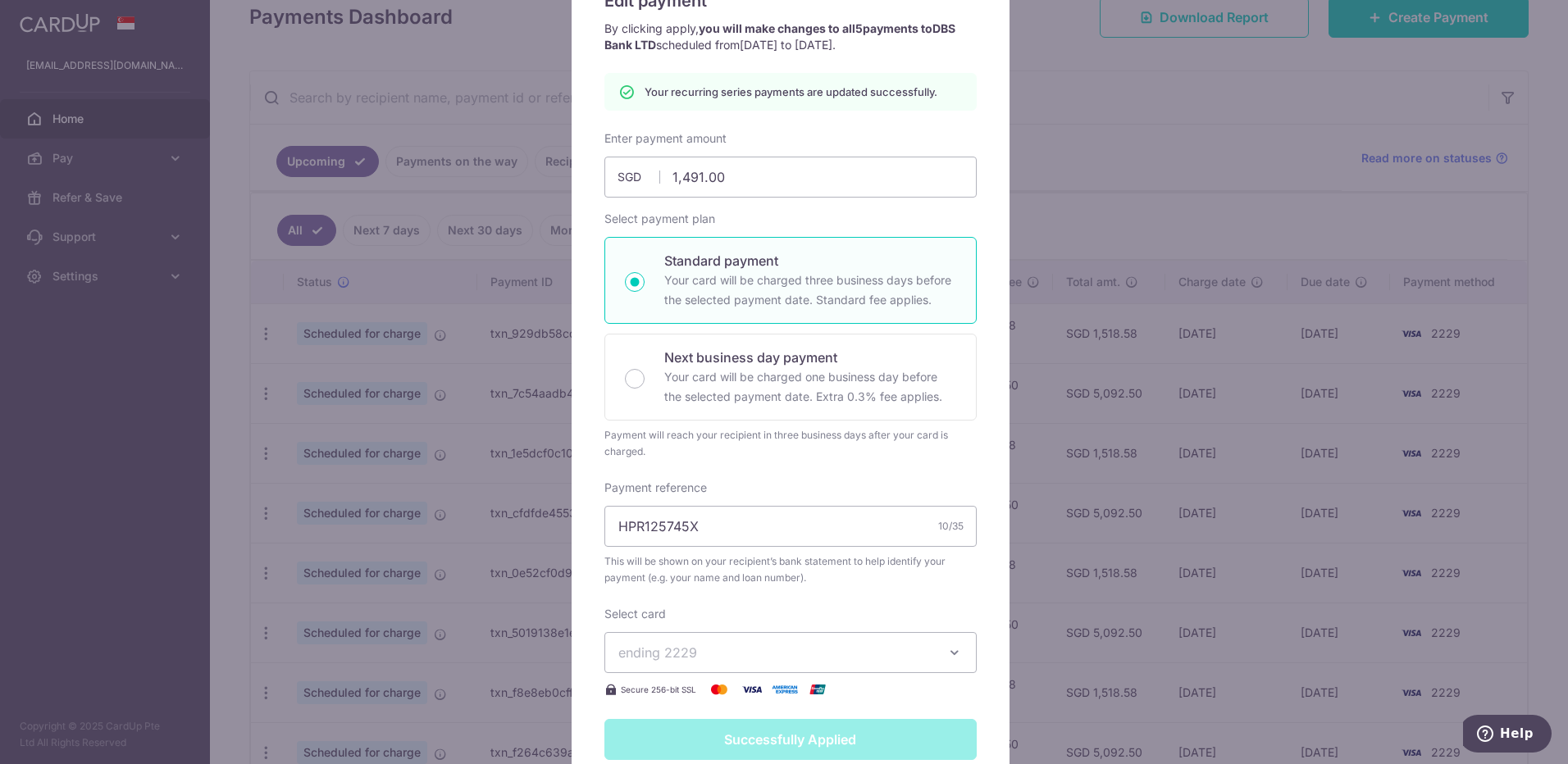
scroll to position [0, 0]
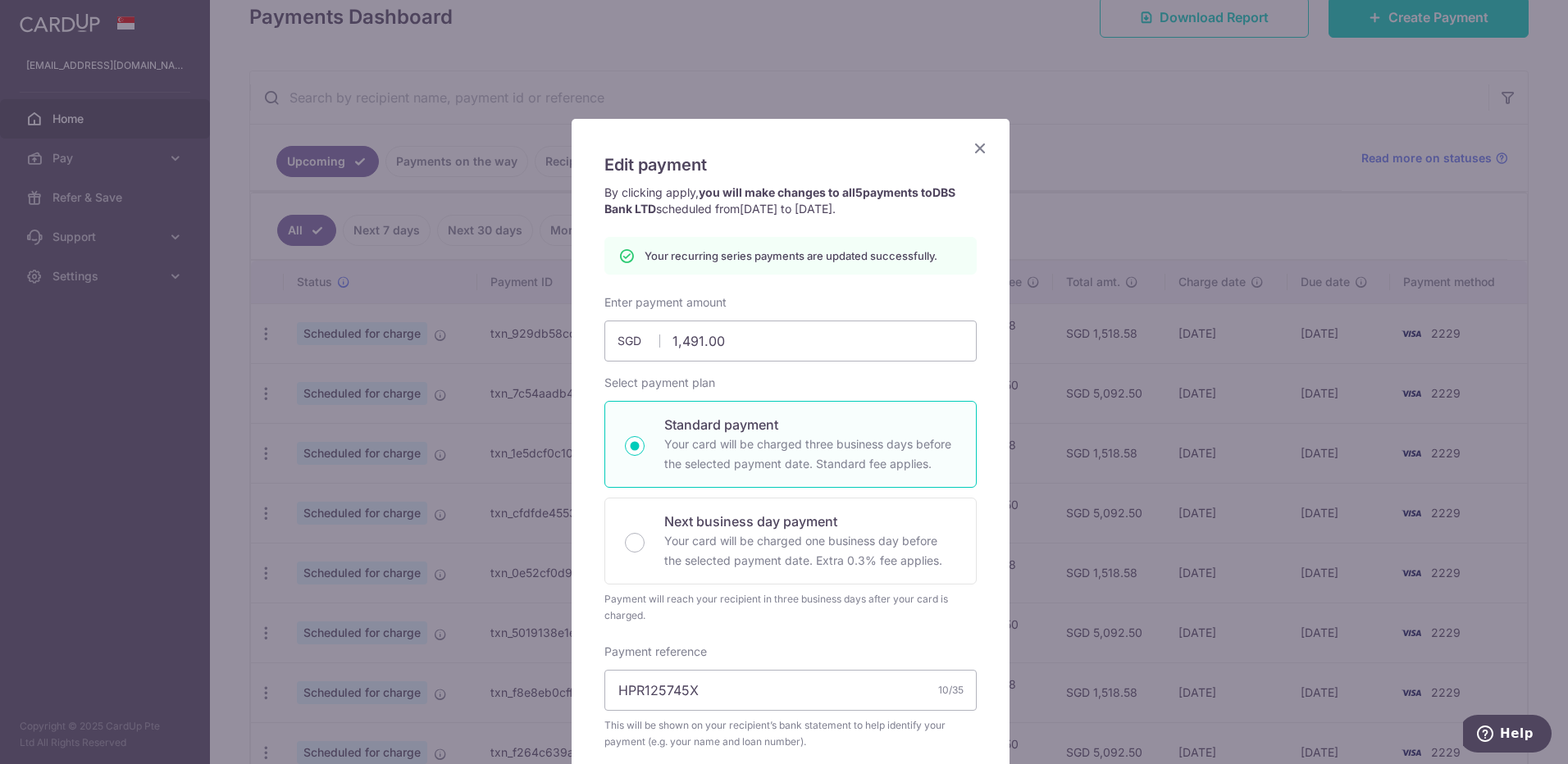
click at [973, 148] on icon "Close" at bounding box center [980, 148] width 20 height 20
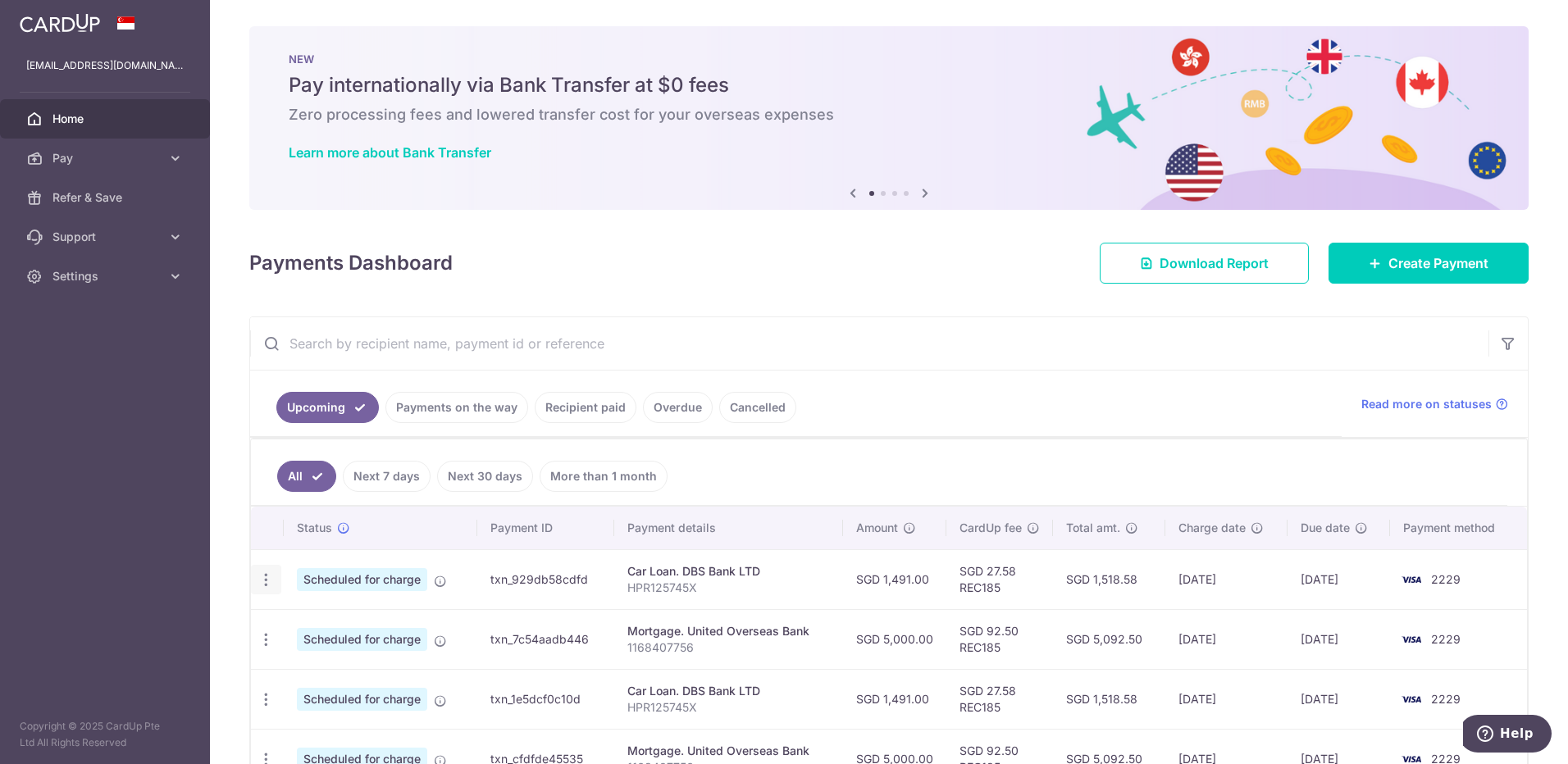
click at [266, 582] on icon "button" at bounding box center [266, 580] width 18 height 18
click at [321, 627] on span "Update payment" at bounding box center [354, 624] width 112 height 20
radio input "true"
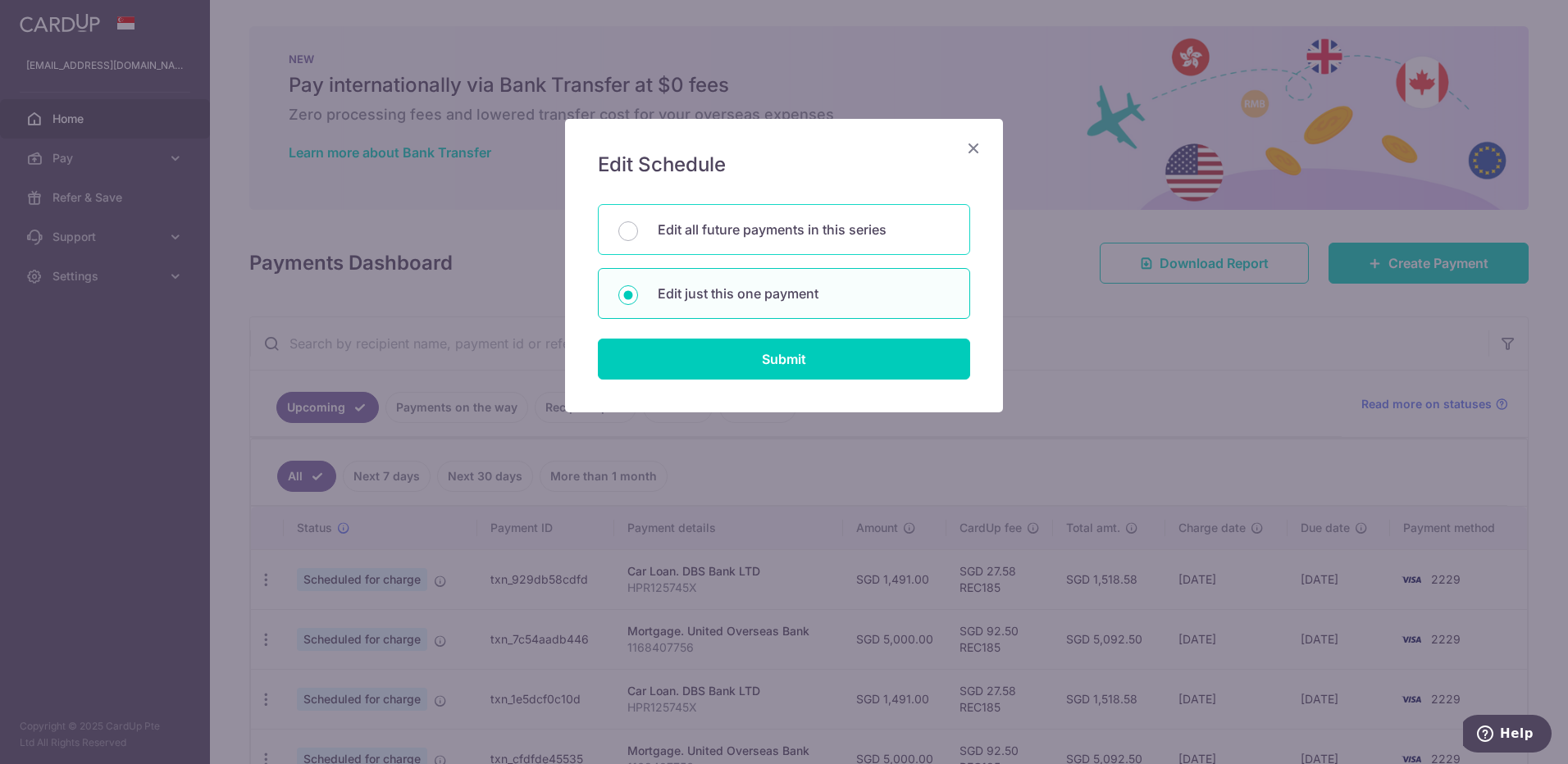
click at [784, 220] on p "Edit all future payments in this series" at bounding box center [804, 229] width 292 height 20
click at [638, 221] on input "Edit all future payments in this series" at bounding box center [628, 231] width 20 height 20
radio input "true"
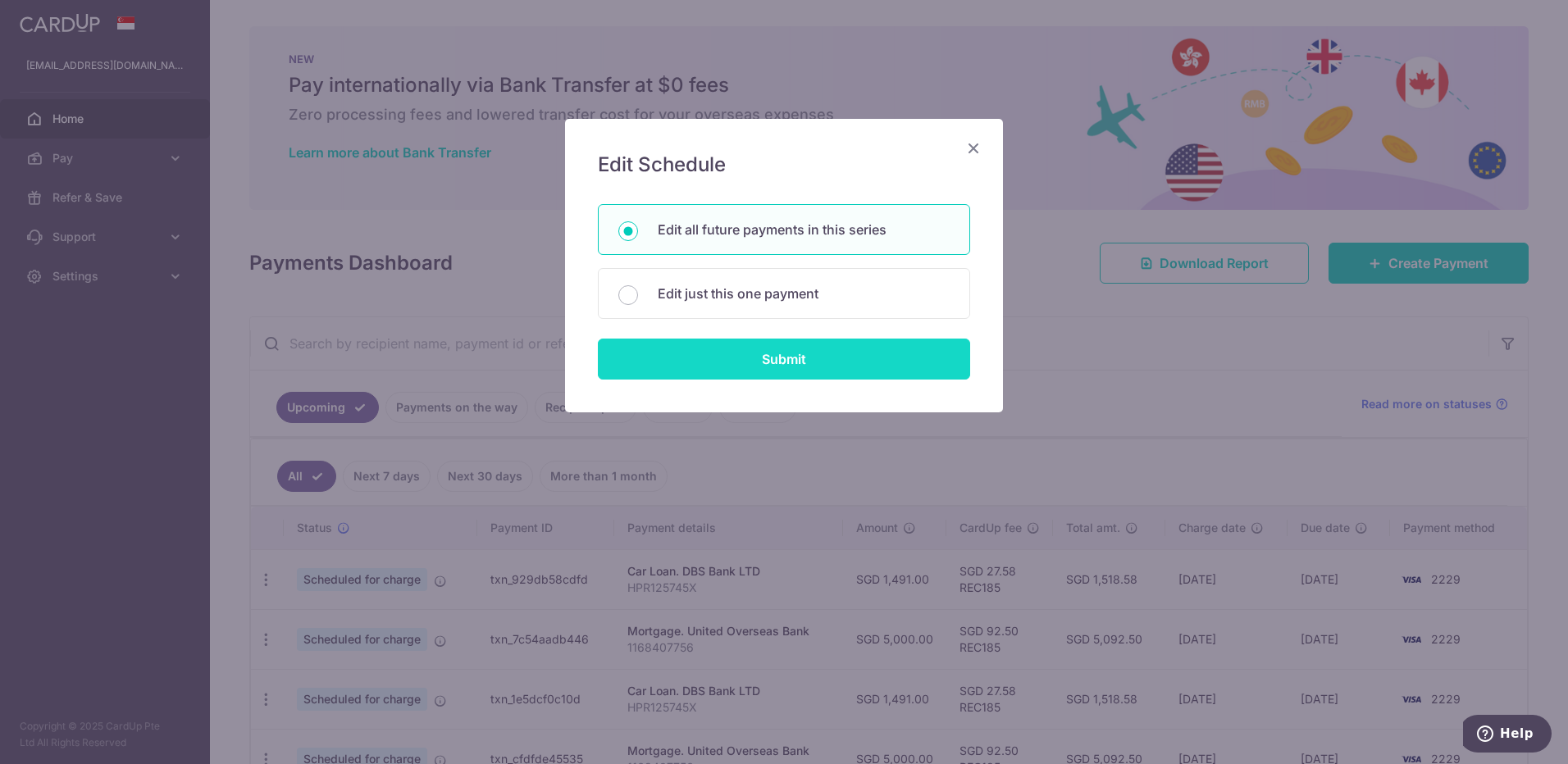
click at [733, 363] on input "Submit" at bounding box center [784, 359] width 372 height 41
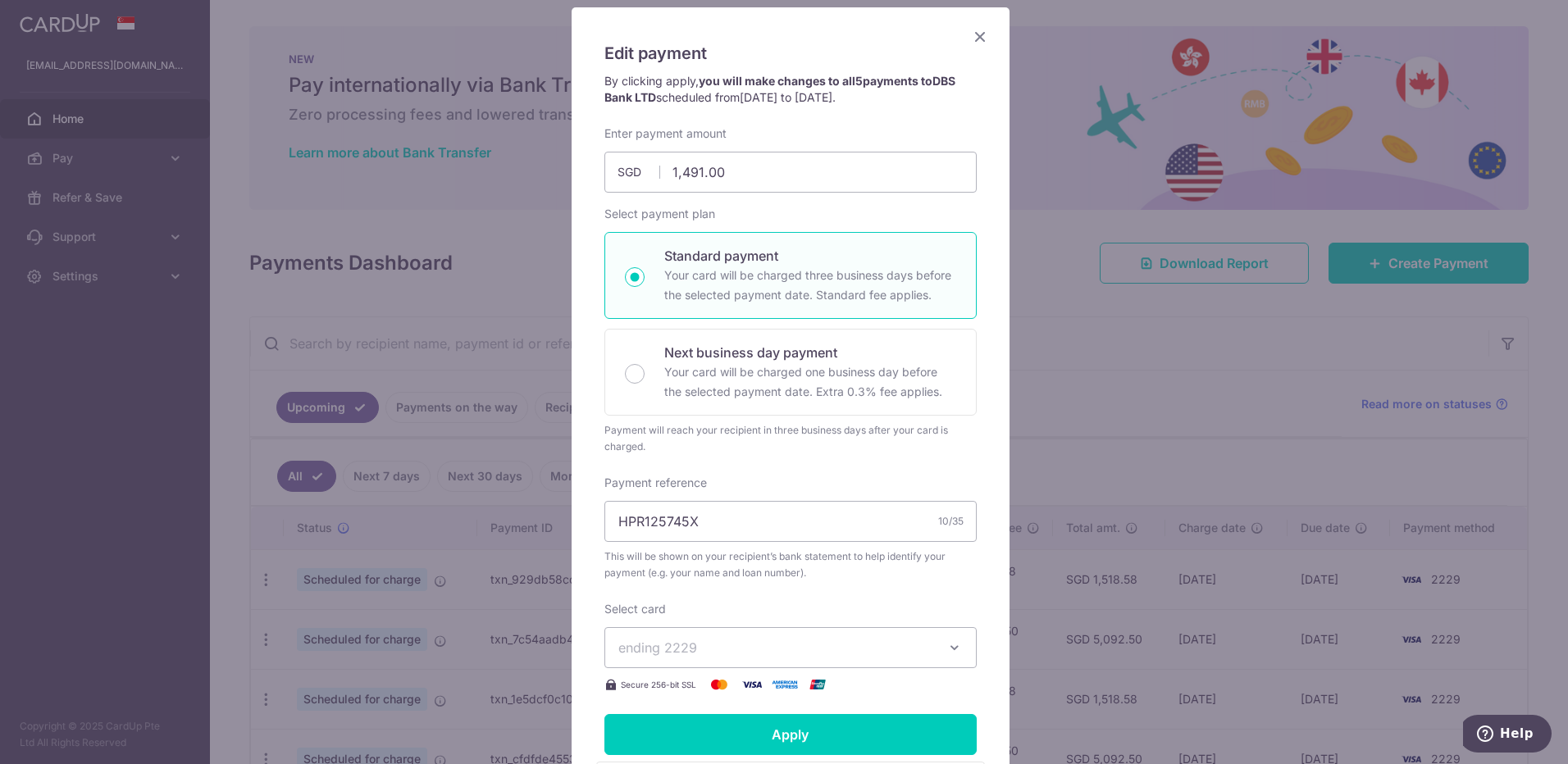
scroll to position [246, 0]
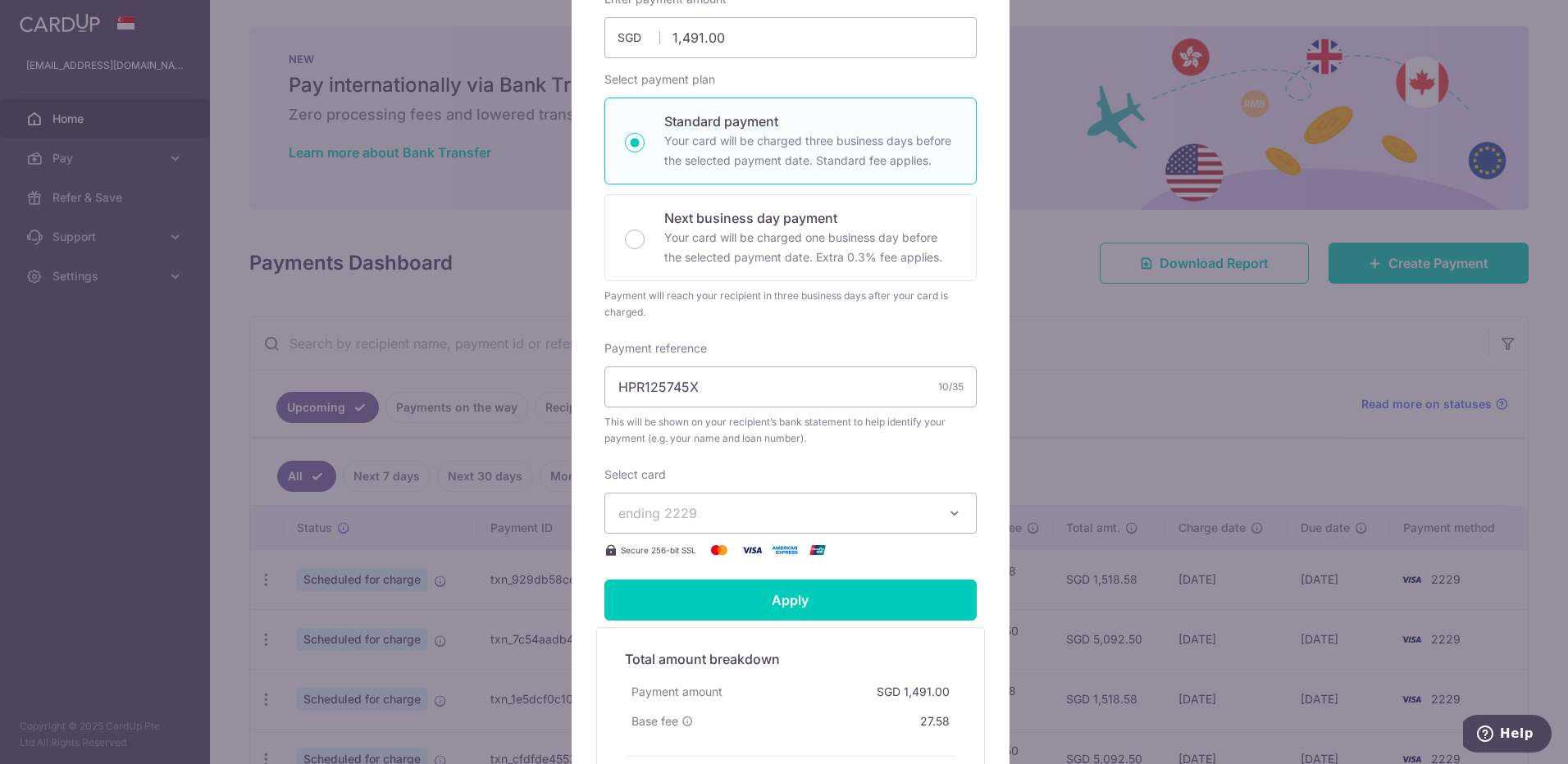
click at [667, 505] on span "ending 2229" at bounding box center [658, 514] width 79 height 17
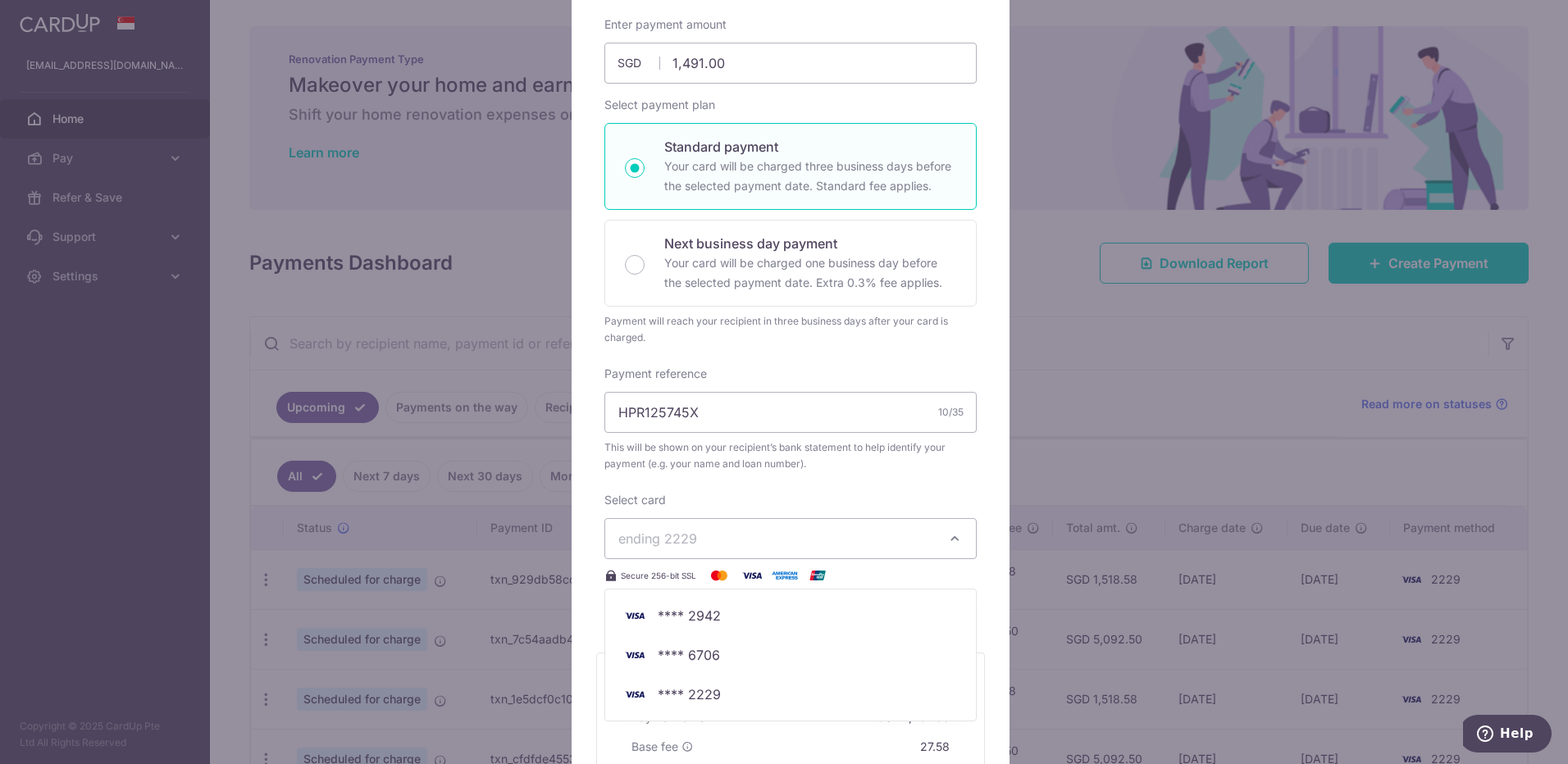
scroll to position [0, 0]
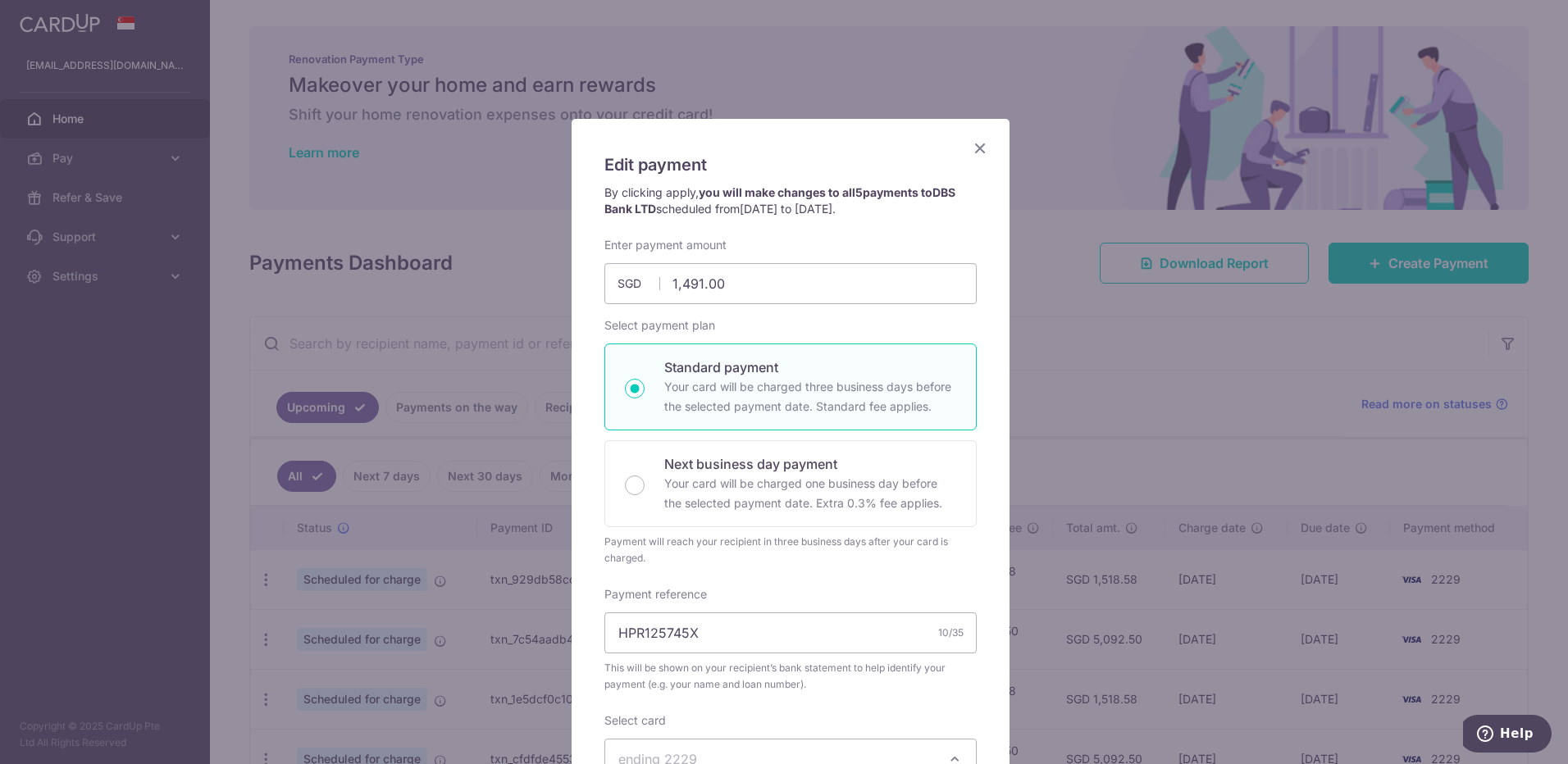
click at [972, 149] on icon "Close" at bounding box center [980, 148] width 20 height 20
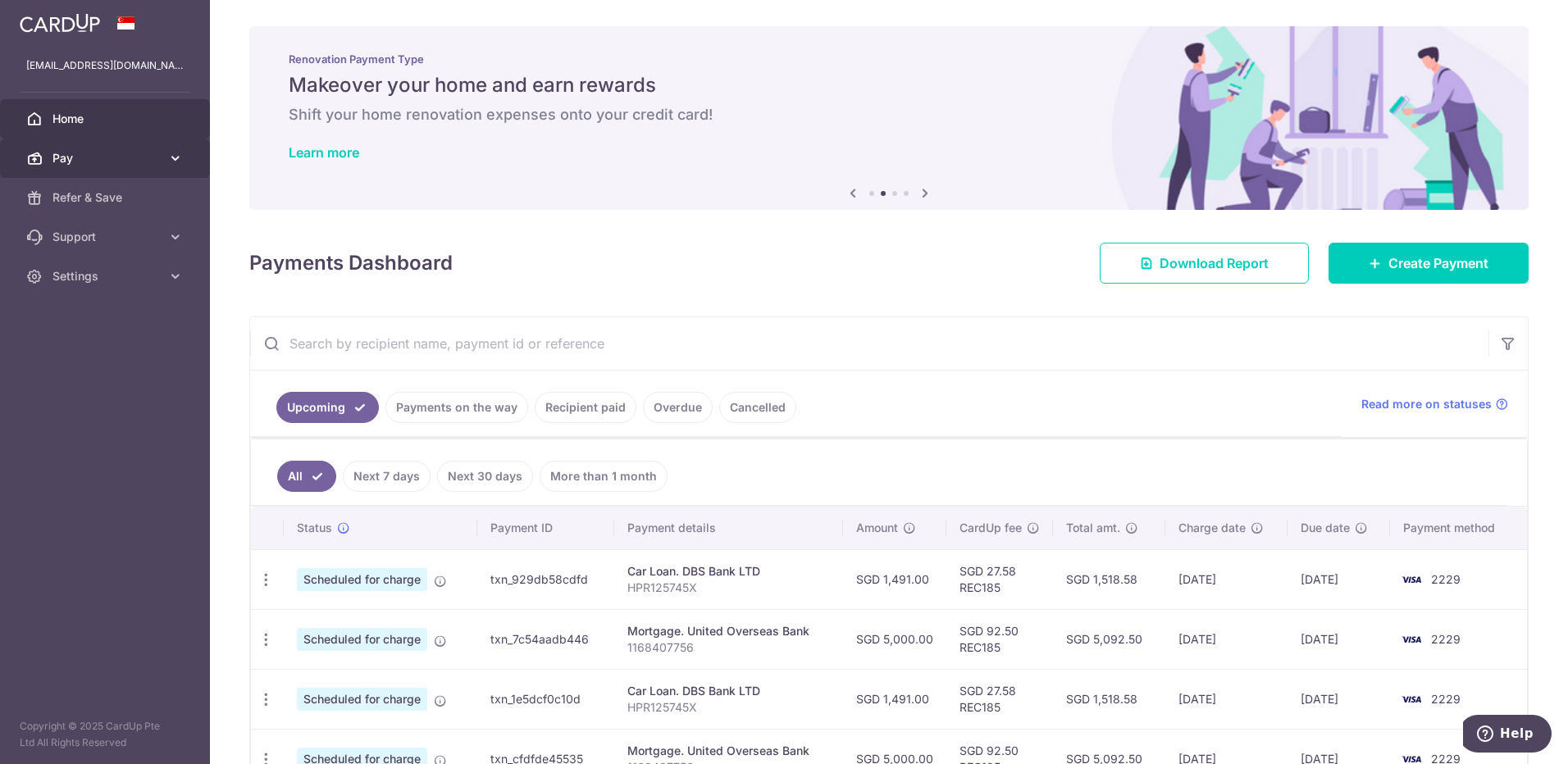
click at [72, 164] on span "Pay" at bounding box center [106, 158] width 108 height 17
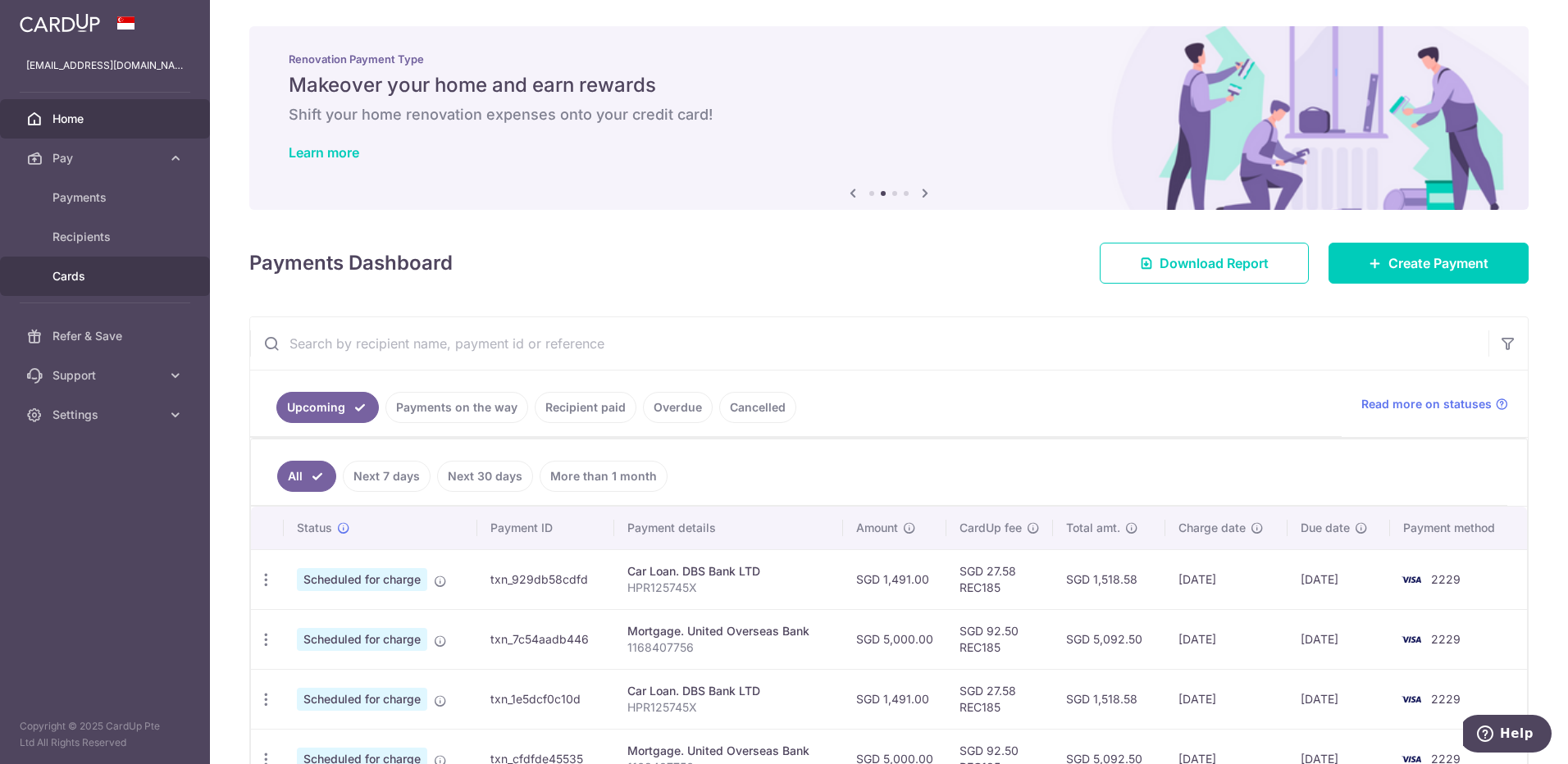
click at [69, 277] on span "Cards" at bounding box center [106, 276] width 108 height 17
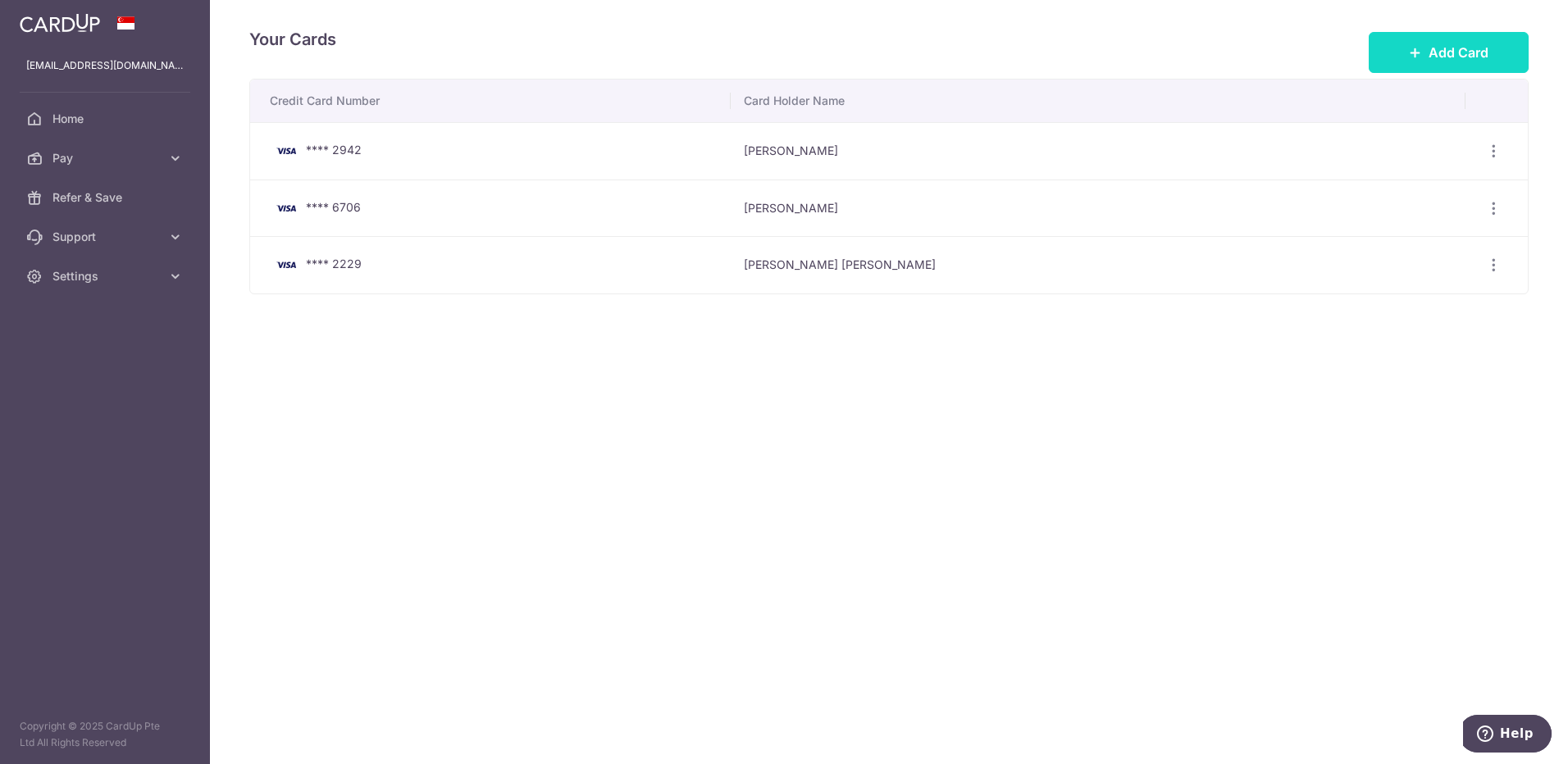
click at [1427, 52] on button "Add Card" at bounding box center [1449, 52] width 160 height 41
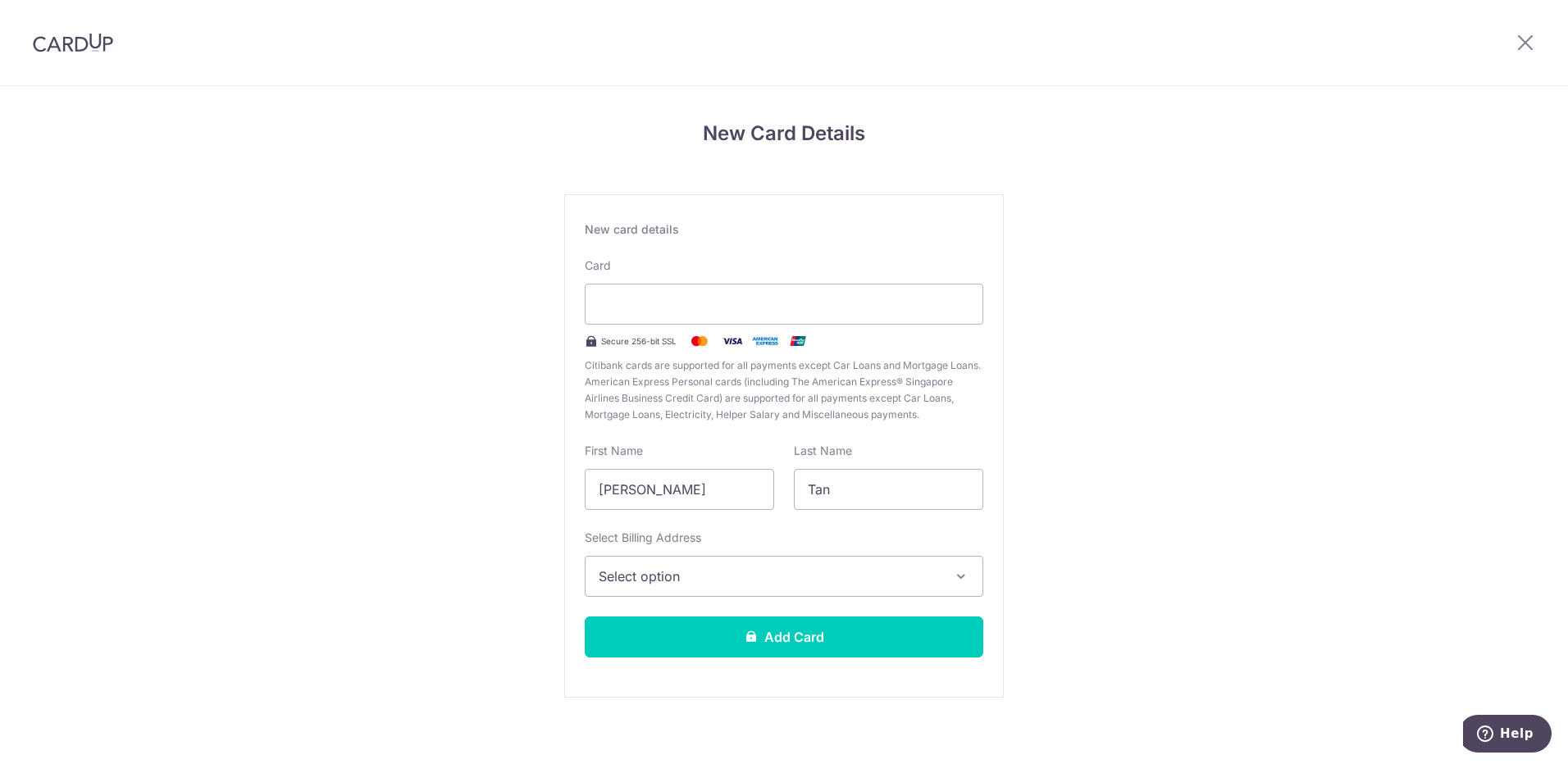
click at [804, 577] on span "Select option" at bounding box center [769, 576] width 342 height 20
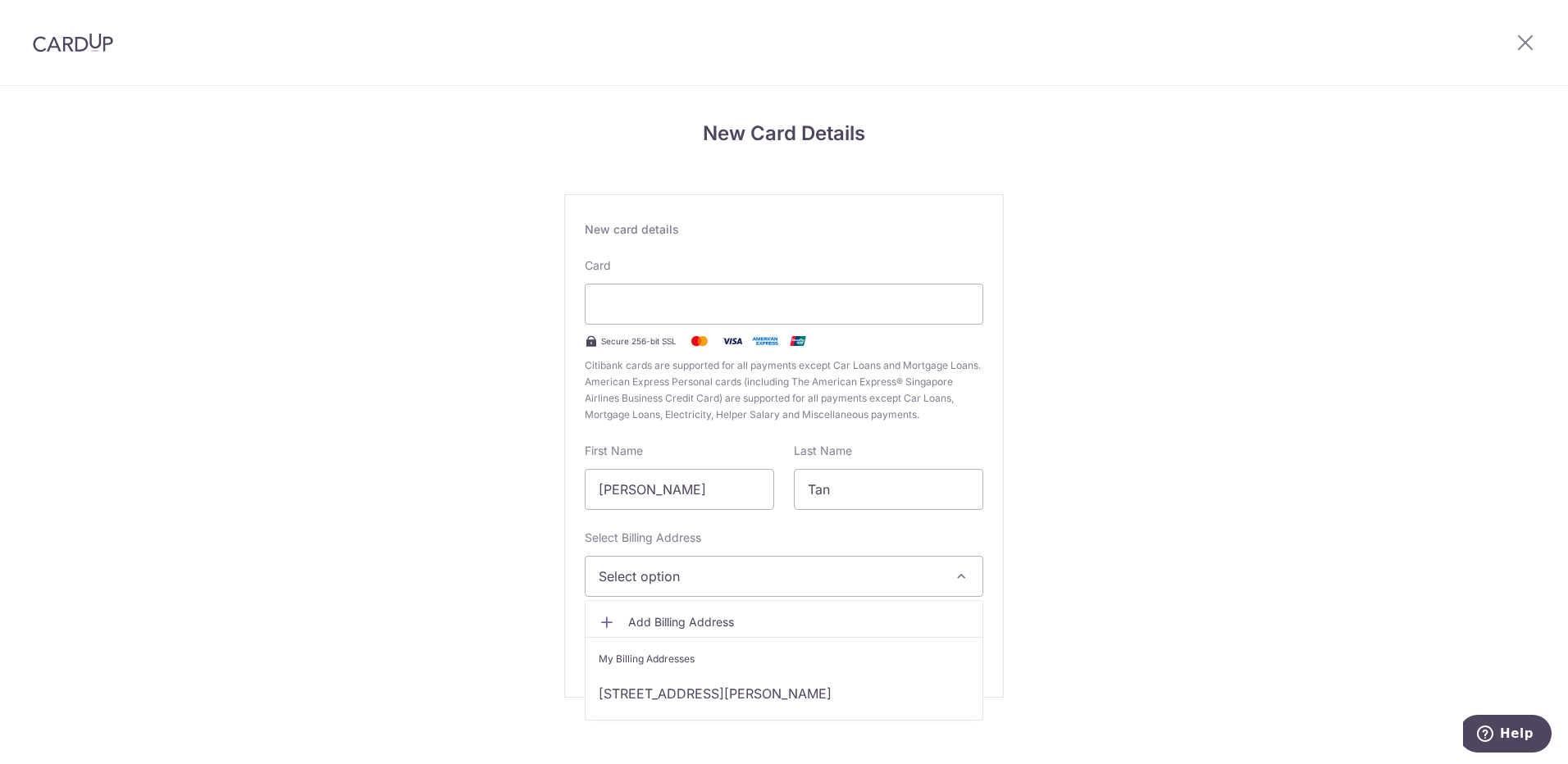
click at [657, 615] on span "Add Billing Address" at bounding box center [798, 623] width 342 height 17
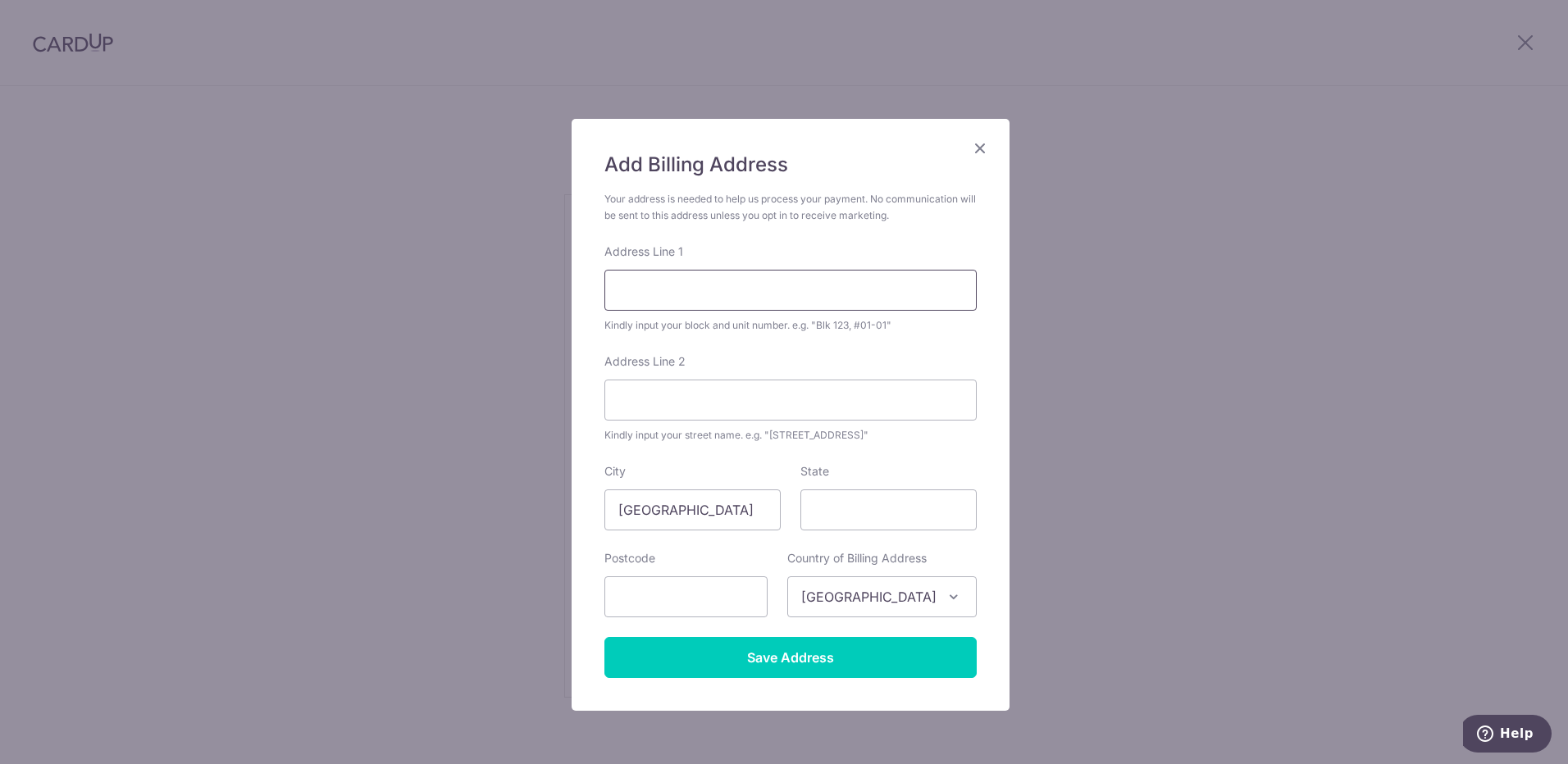
click at [663, 290] on input "Address Line 1" at bounding box center [791, 290] width 372 height 41
type input "103 Haig Road #02-06"
type input "438750"
click at [694, 407] on input "Address Line 2" at bounding box center [791, 400] width 372 height 41
drag, startPoint x: 944, startPoint y: 468, endPoint x: 1248, endPoint y: 467, distance: 304.0
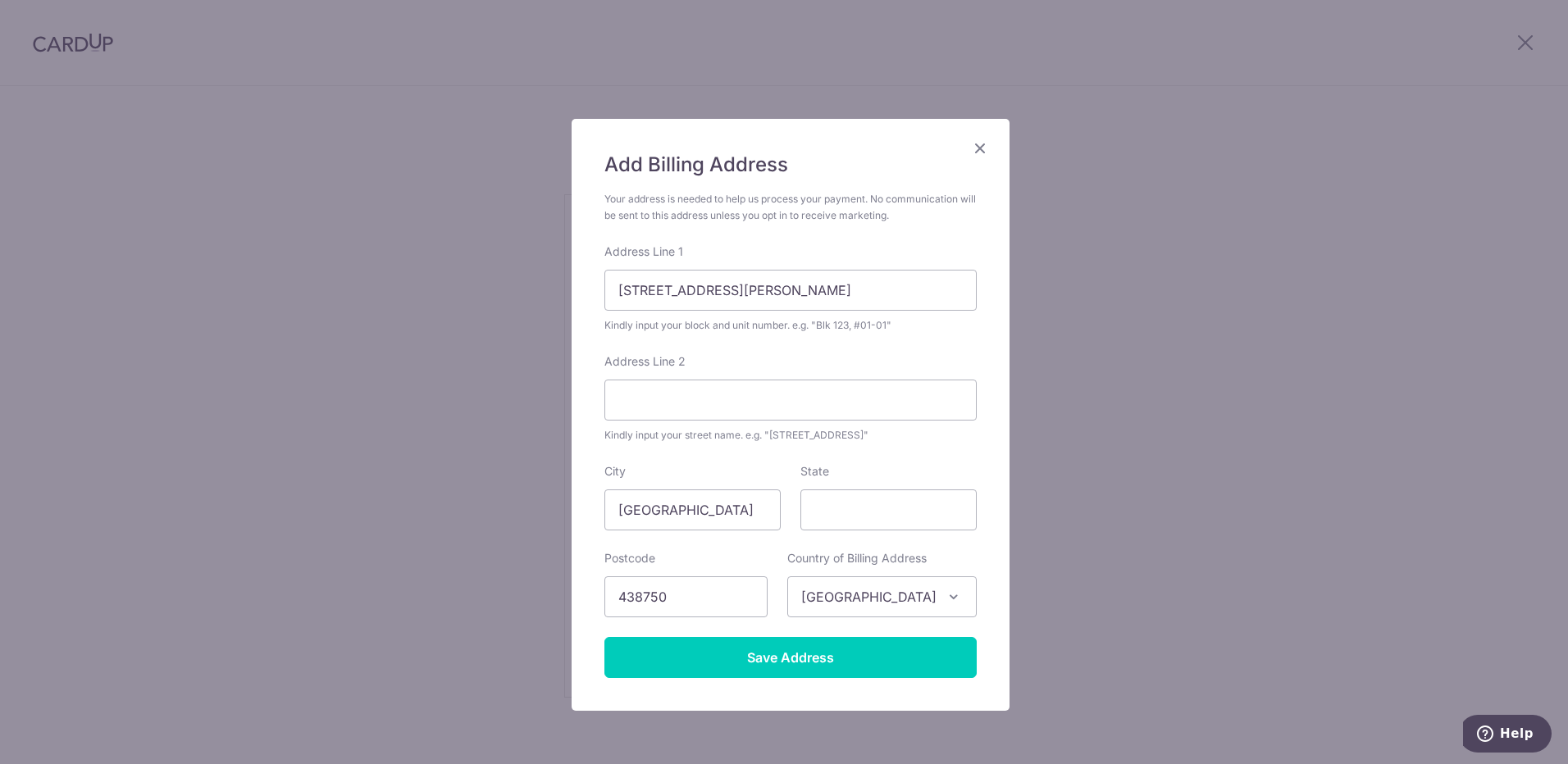
click at [945, 467] on div "State" at bounding box center [888, 497] width 176 height 67
click at [714, 411] on input "Address Line 2" at bounding box center [791, 400] width 372 height 41
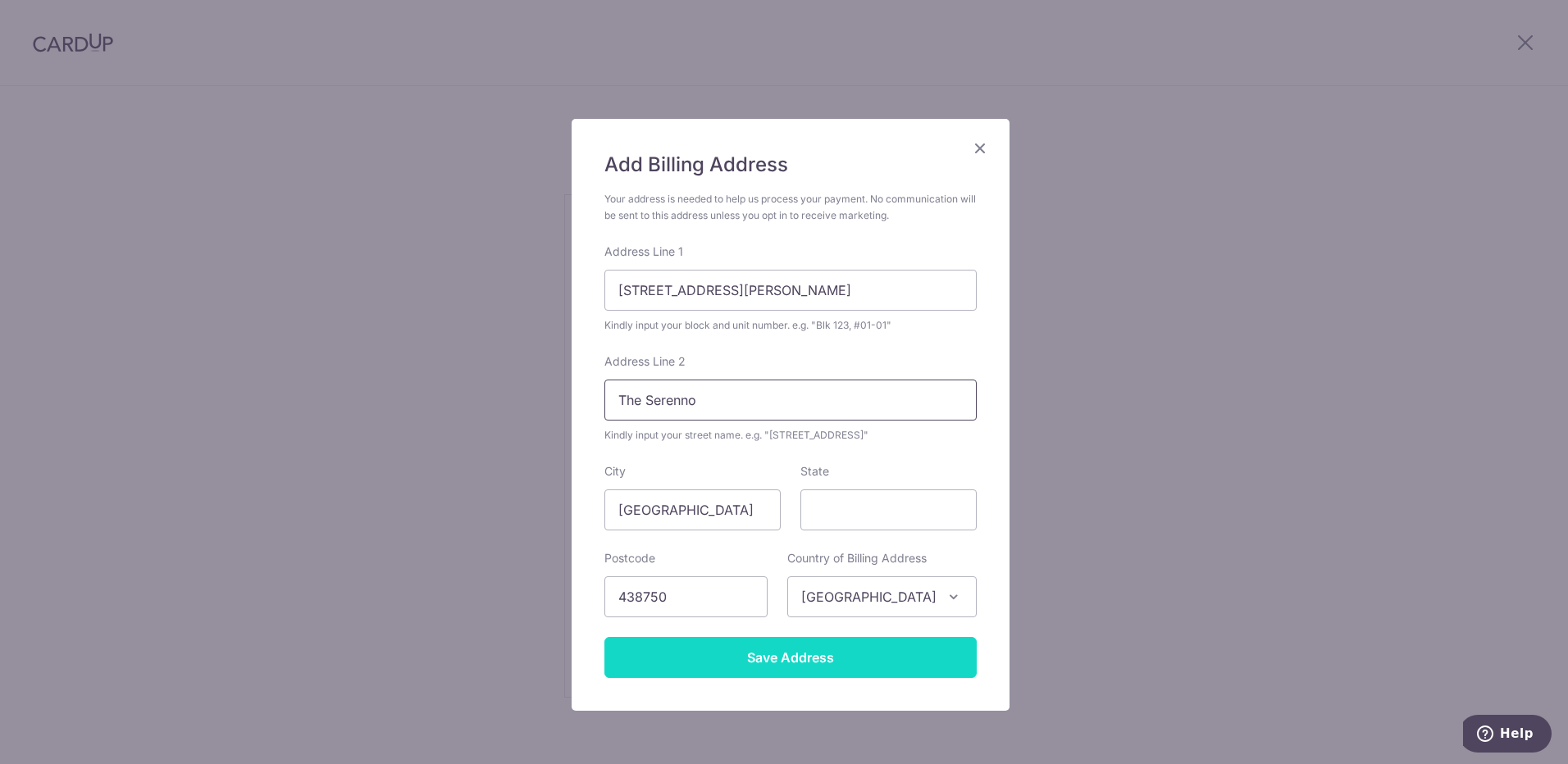
type input "The Serenno"
click at [754, 661] on input "Save Address" at bounding box center [791, 658] width 372 height 41
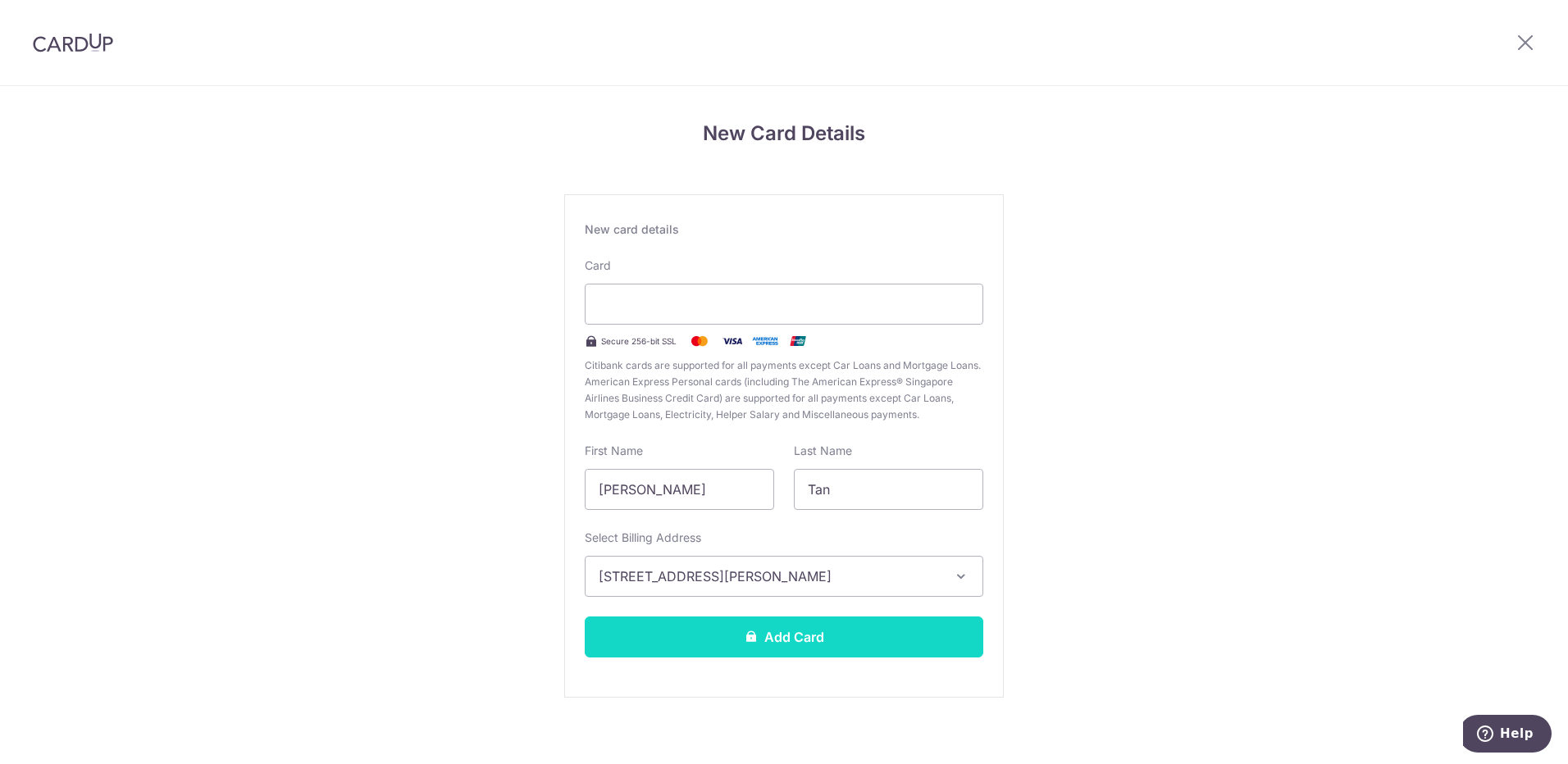
click at [750, 638] on icon at bounding box center [751, 637] width 13 height 13
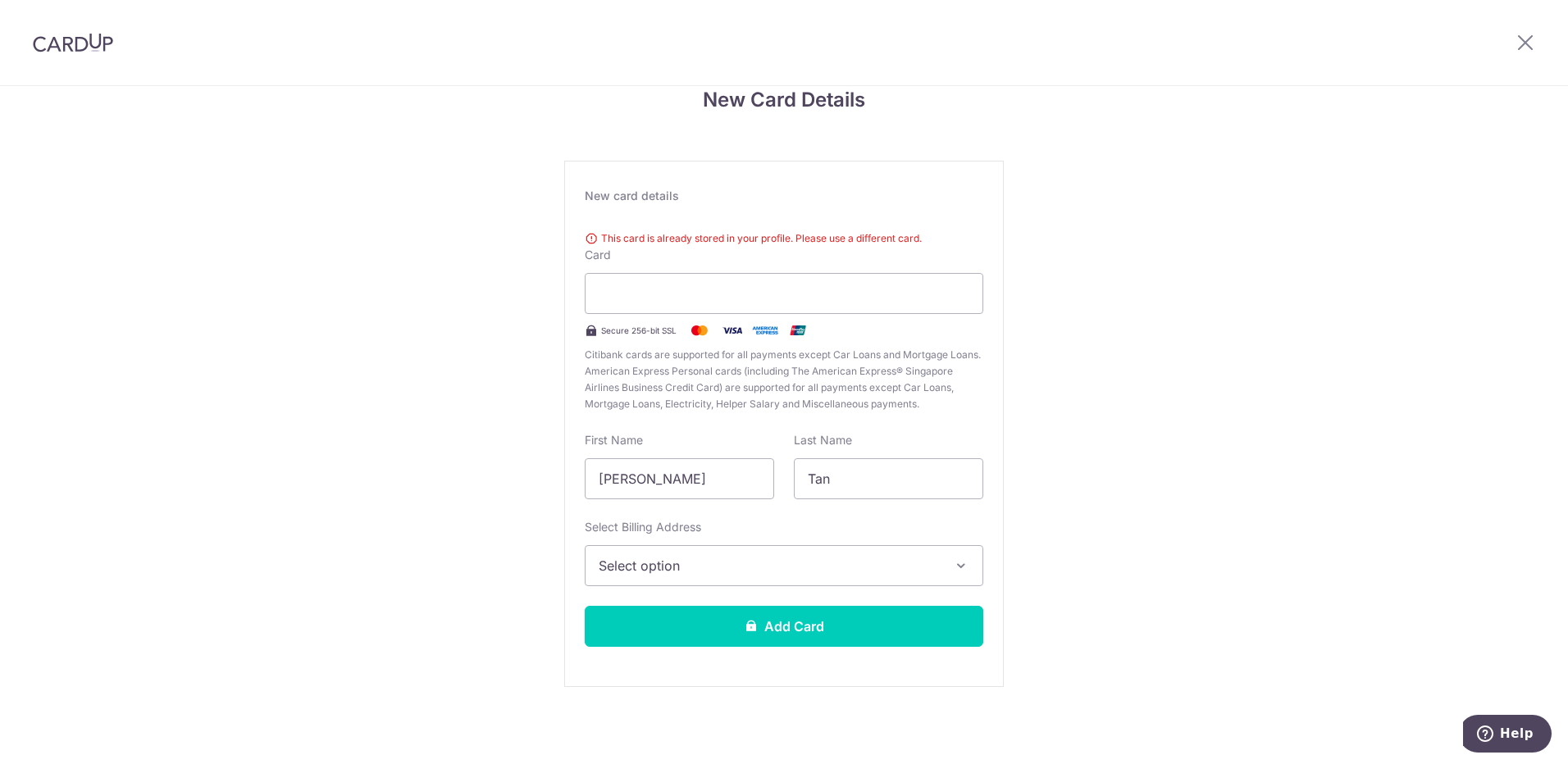
click at [1131, 342] on div "New Card Details New card details This card is already stored in your profile. …" at bounding box center [784, 408] width 1568 height 712
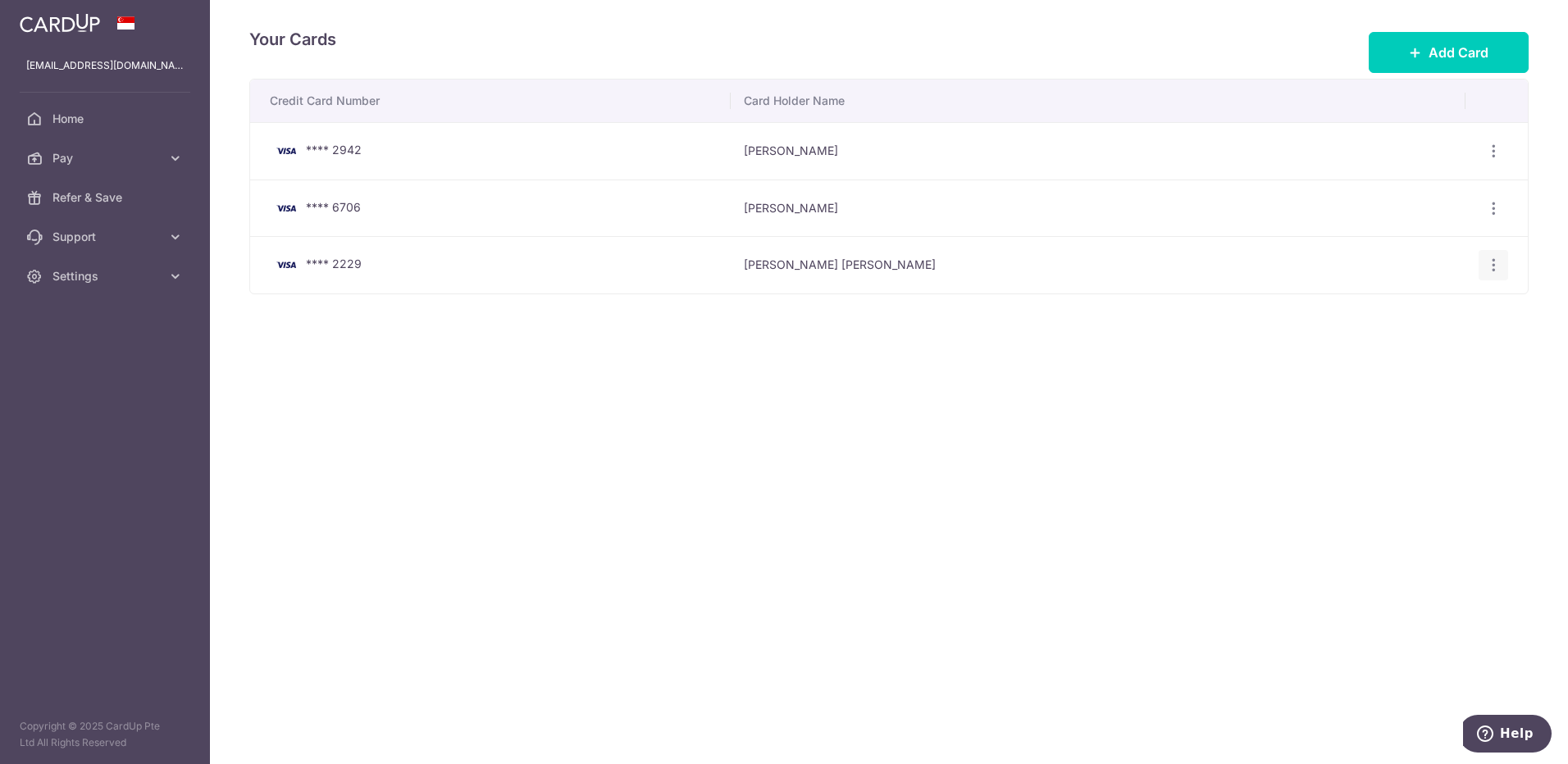
click at [1494, 160] on icon "button" at bounding box center [1494, 151] width 18 height 18
click at [1401, 353] on span "Delete" at bounding box center [1439, 350] width 112 height 20
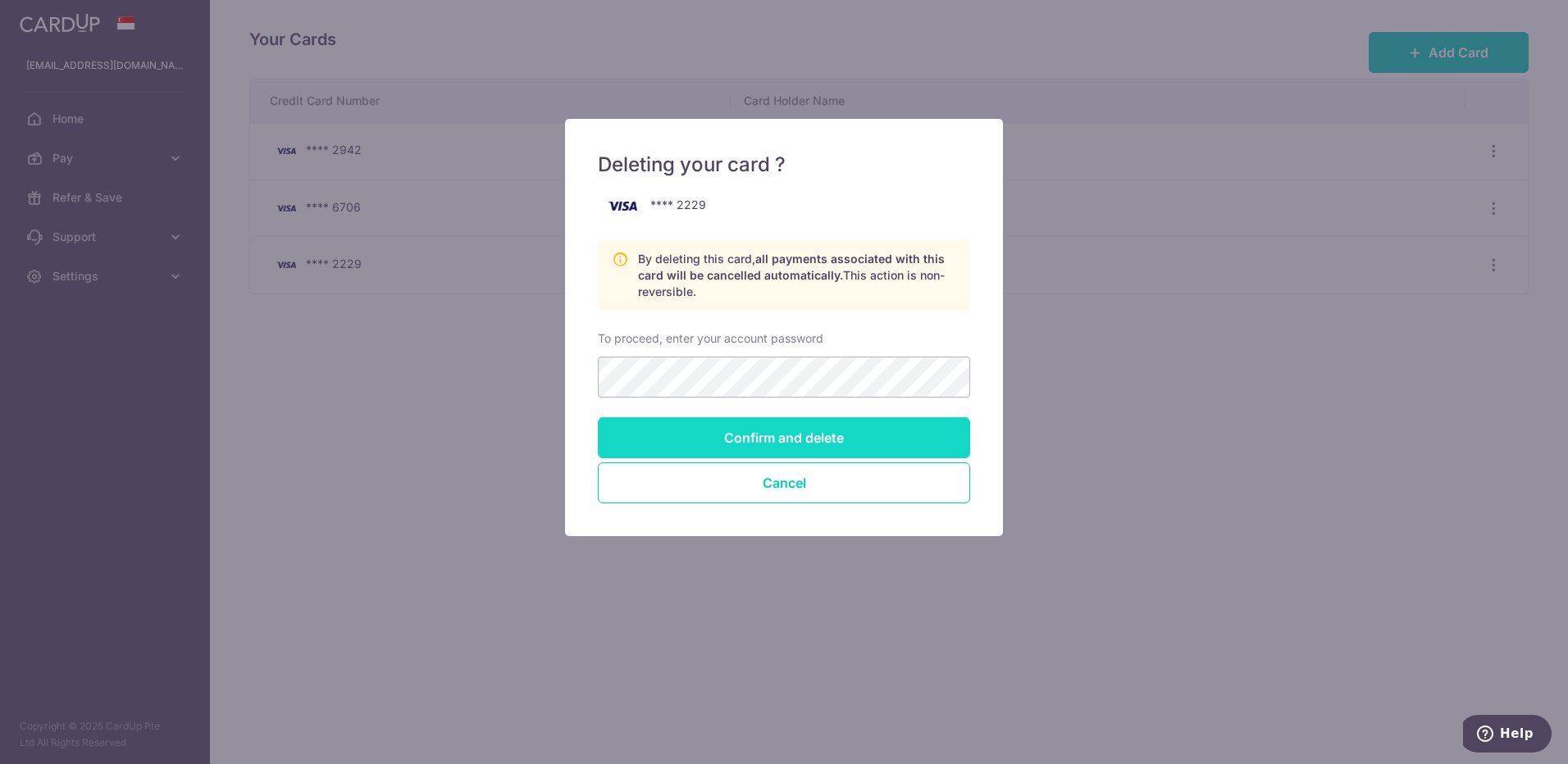
click at [751, 438] on input "Confirm and delete" at bounding box center [784, 438] width 372 height 41
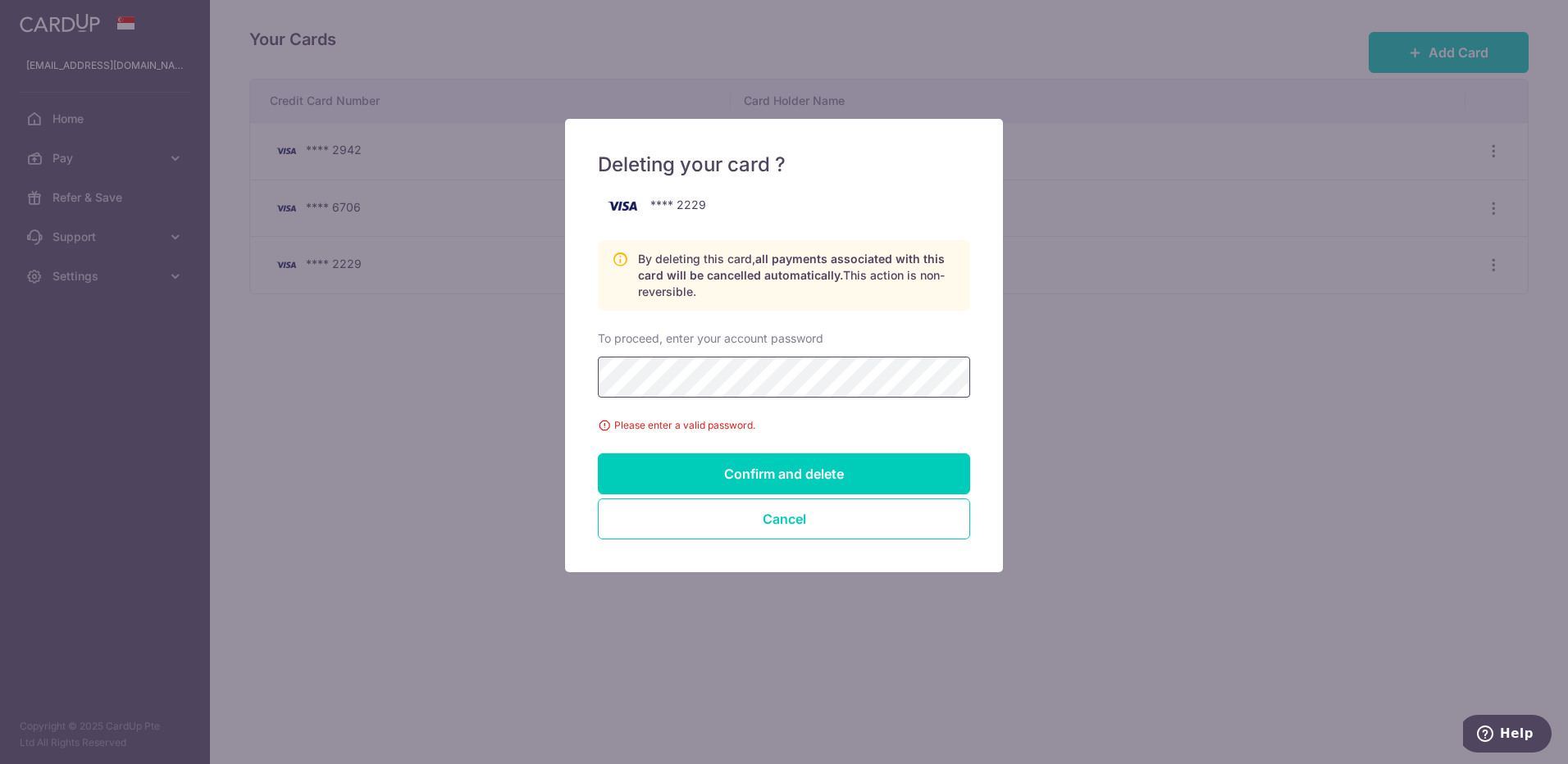
click at [539, 386] on div "Deleting your card ? **** 2229 By deleting this card, all payments associated w…" at bounding box center [784, 382] width 1568 height 764
click at [757, 478] on input "Confirm and delete" at bounding box center [784, 474] width 372 height 41
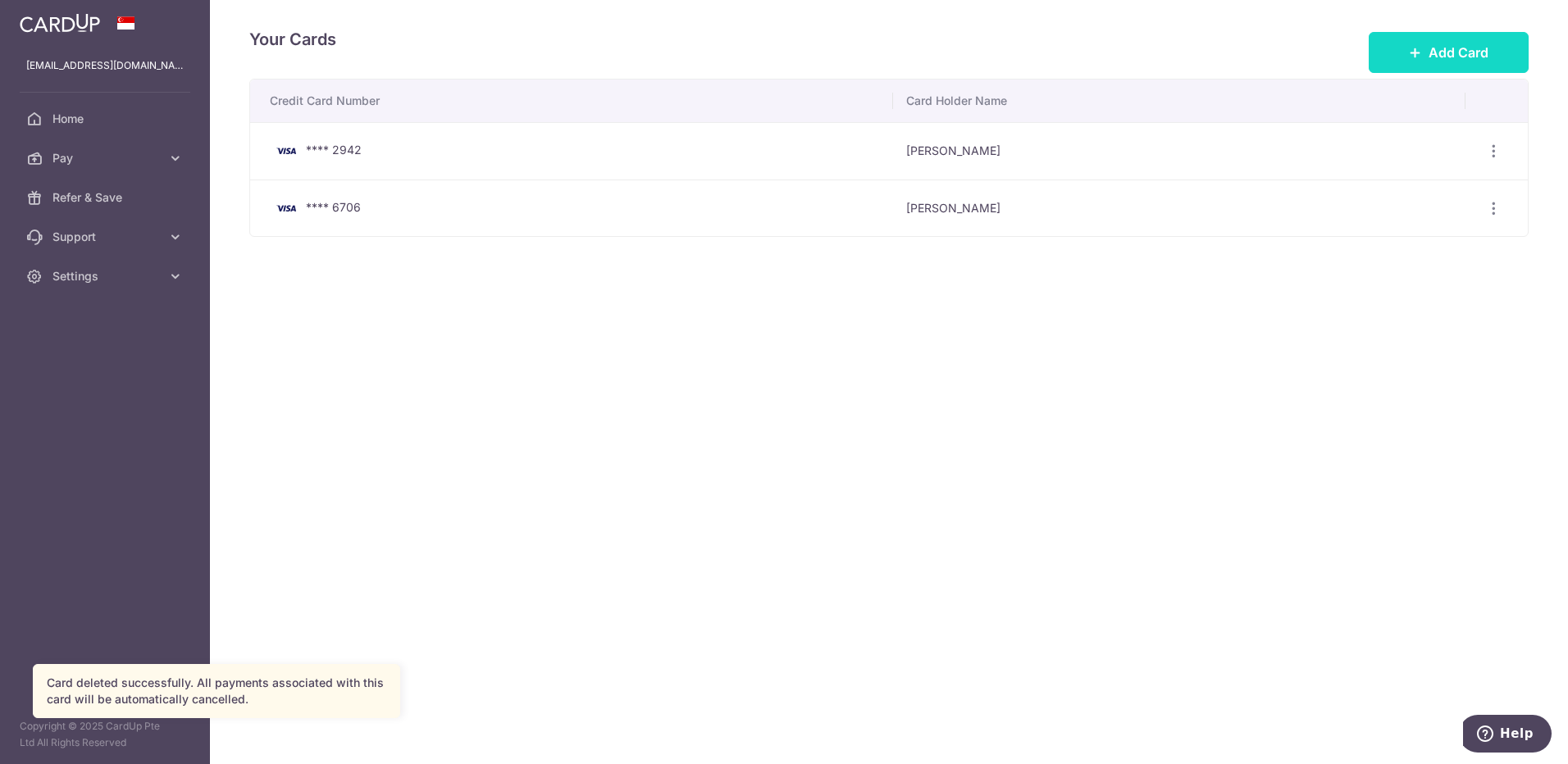
click at [1428, 52] on span "Add Card" at bounding box center [1458, 52] width 60 height 20
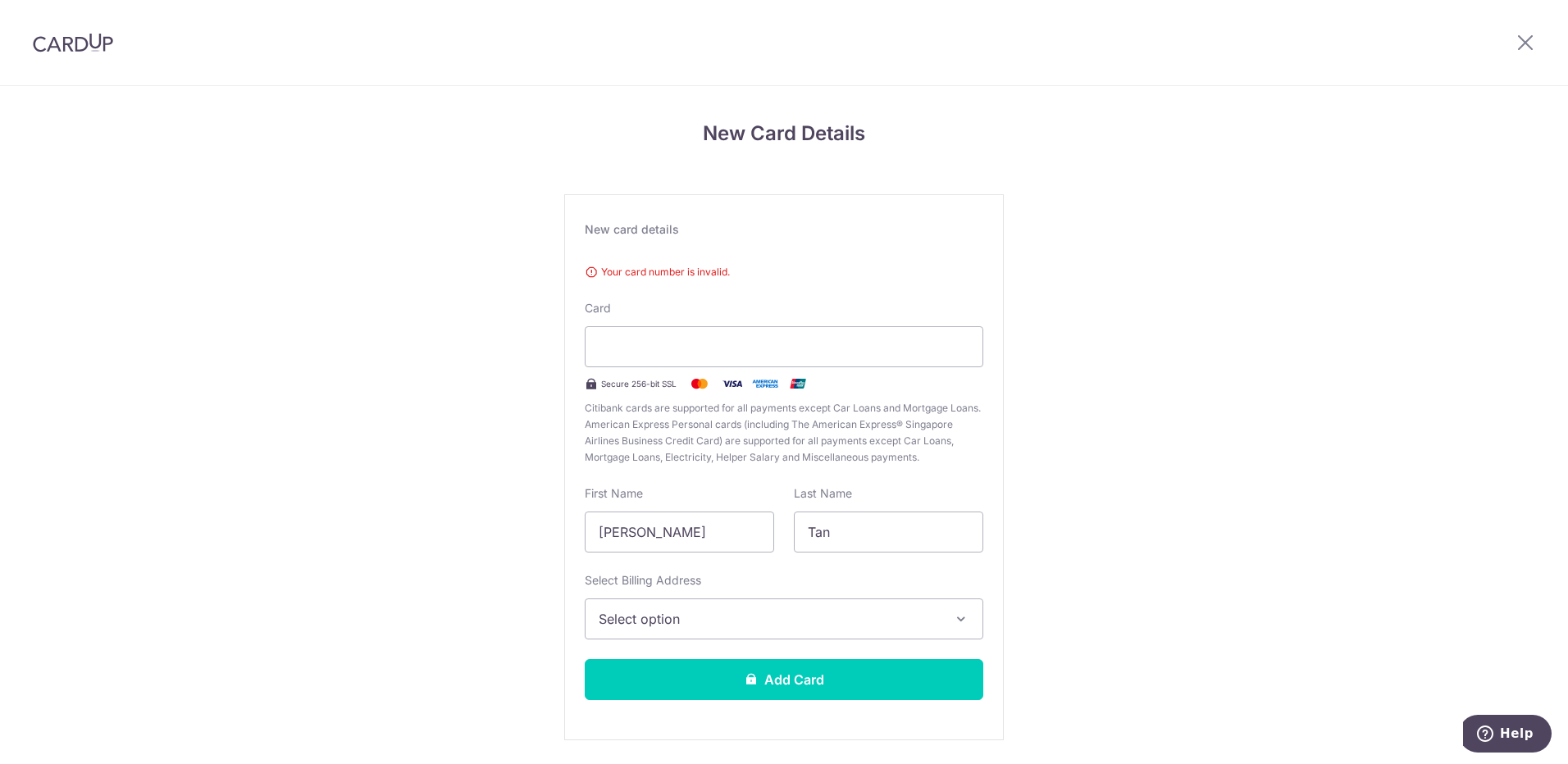
drag, startPoint x: 268, startPoint y: 315, endPoint x: 281, endPoint y: 314, distance: 13.0
click at [271, 315] on div "New Card Details New card details Your card number is invalid. Card Secure 256-…" at bounding box center [784, 452] width 1568 height 731
drag, startPoint x: 653, startPoint y: 536, endPoint x: 621, endPoint y: 413, distance: 127.1
click at [653, 535] on input "[PERSON_NAME]" at bounding box center [679, 532] width 190 height 41
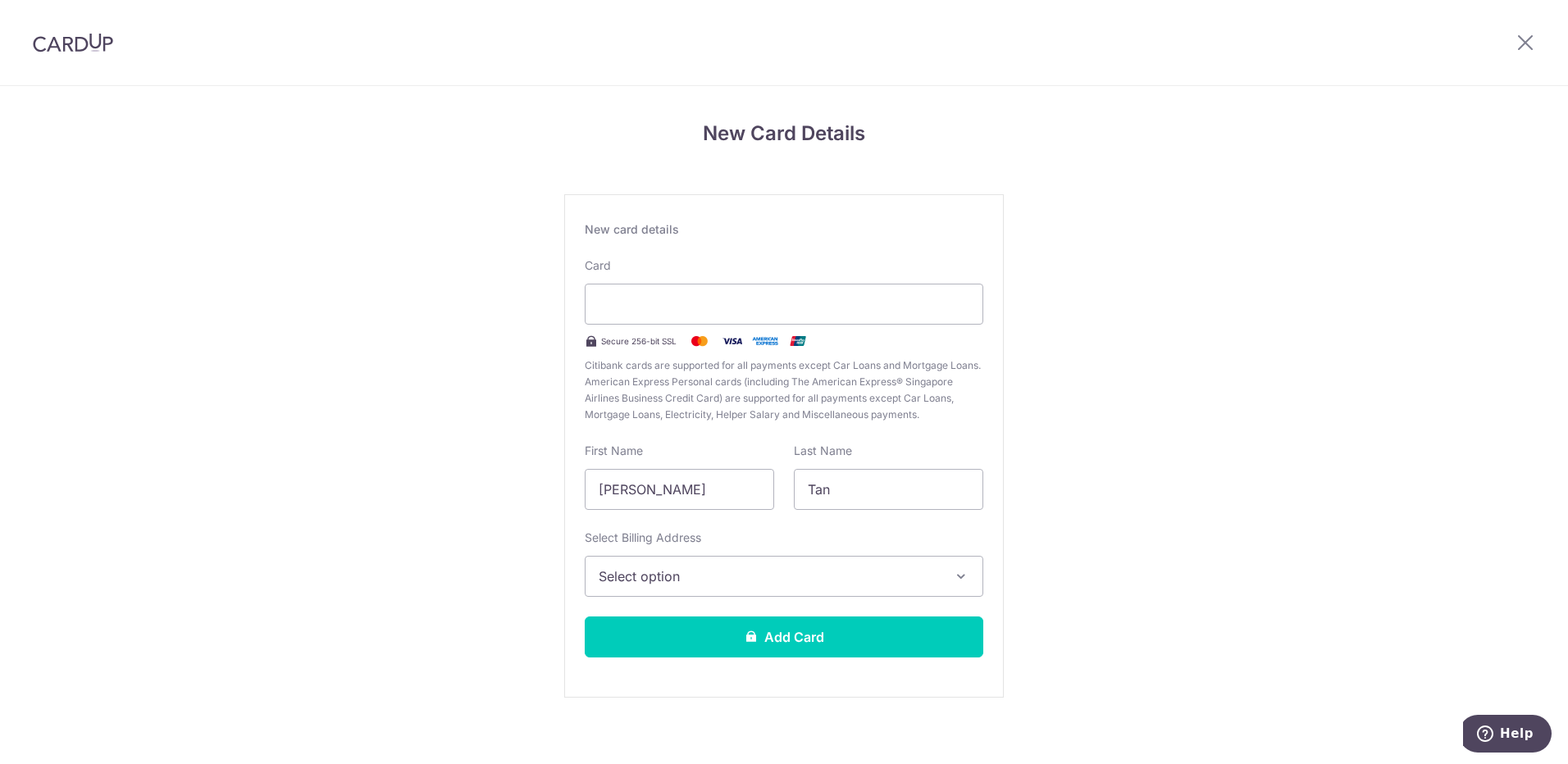
click at [659, 391] on span "Citibank cards are supported for all payments except Car Loans and Mortgage Loa…" at bounding box center [784, 390] width 398 height 66
drag, startPoint x: 711, startPoint y: 491, endPoint x: 522, endPoint y: 492, distance: 189.0
click at [522, 492] on div "New Card Details New card details Your card number is invalid. Card Secure 256-…" at bounding box center [784, 431] width 1568 height 689
click at [630, 501] on input "[PERSON_NAME]" at bounding box center [679, 489] width 190 height 41
drag, startPoint x: 643, startPoint y: 488, endPoint x: 490, endPoint y: 488, distance: 153.0
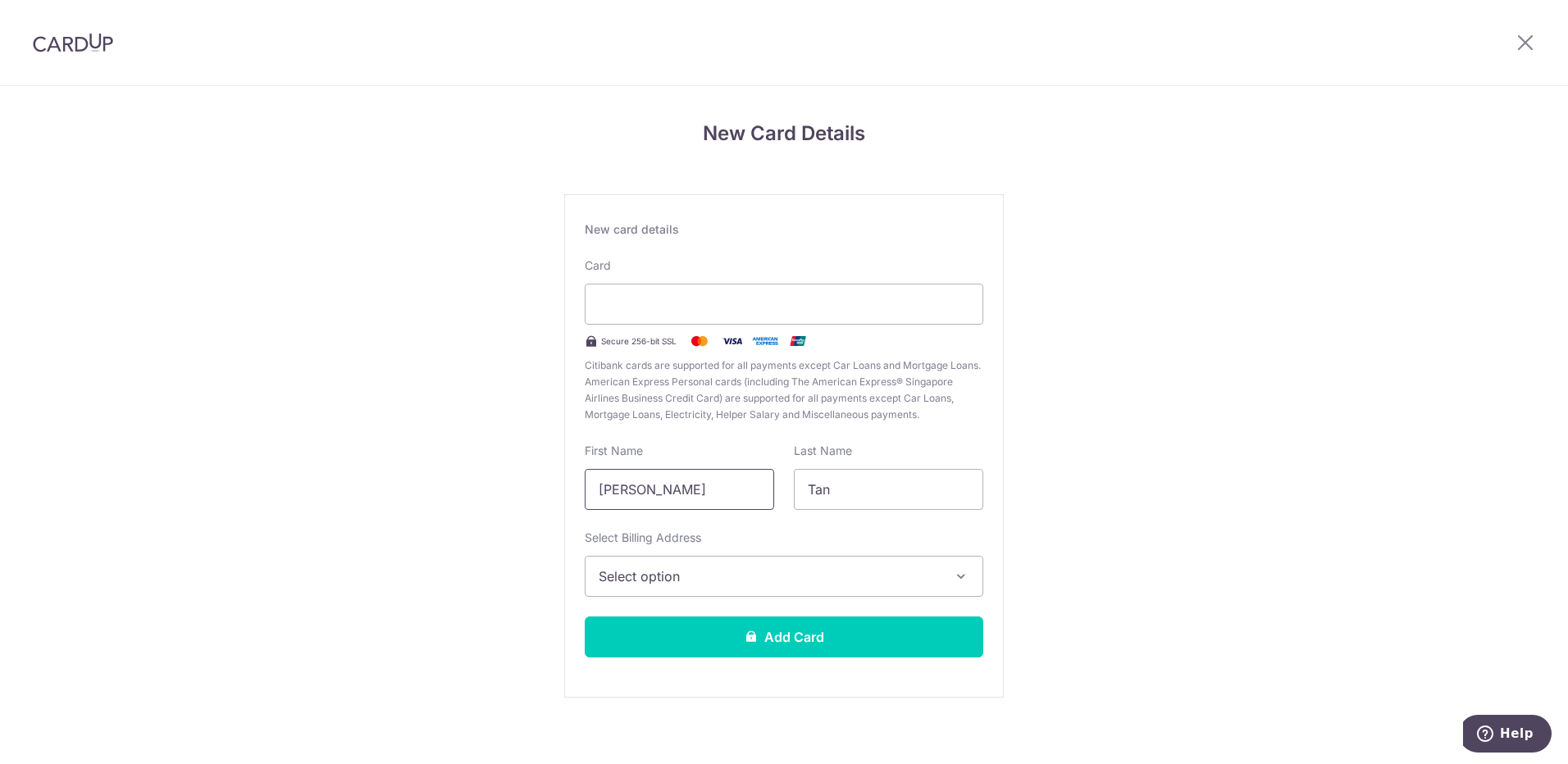
click at [490, 488] on div "New Card Details New card details Your card number is invalid. Card Secure 256-…" at bounding box center [784, 431] width 1568 height 689
type input "Winnie"
click at [681, 578] on span "Select option" at bounding box center [769, 576] width 342 height 20
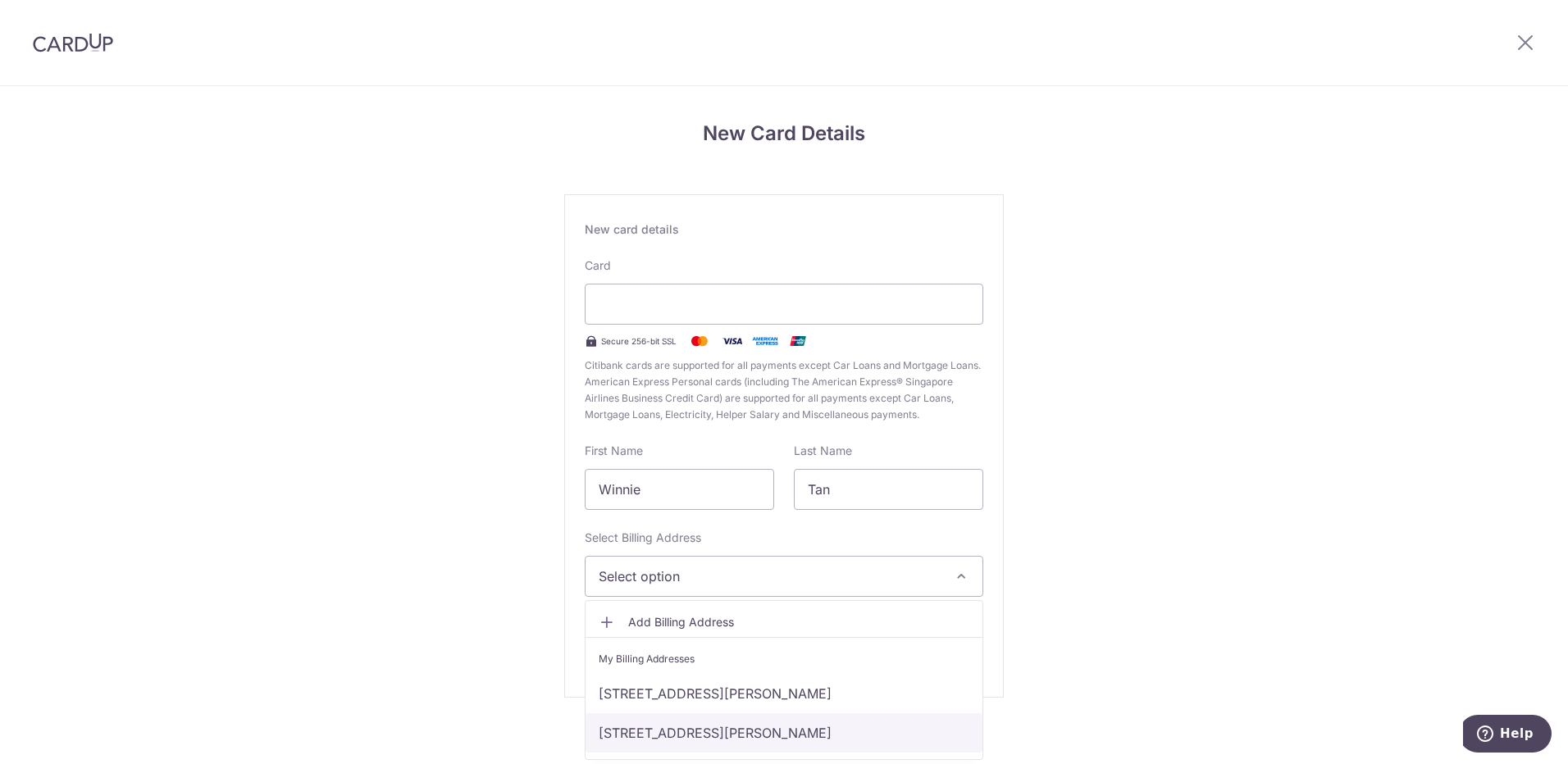
click at [722, 733] on link "[STREET_ADDRESS][PERSON_NAME]" at bounding box center [784, 733] width 397 height 39
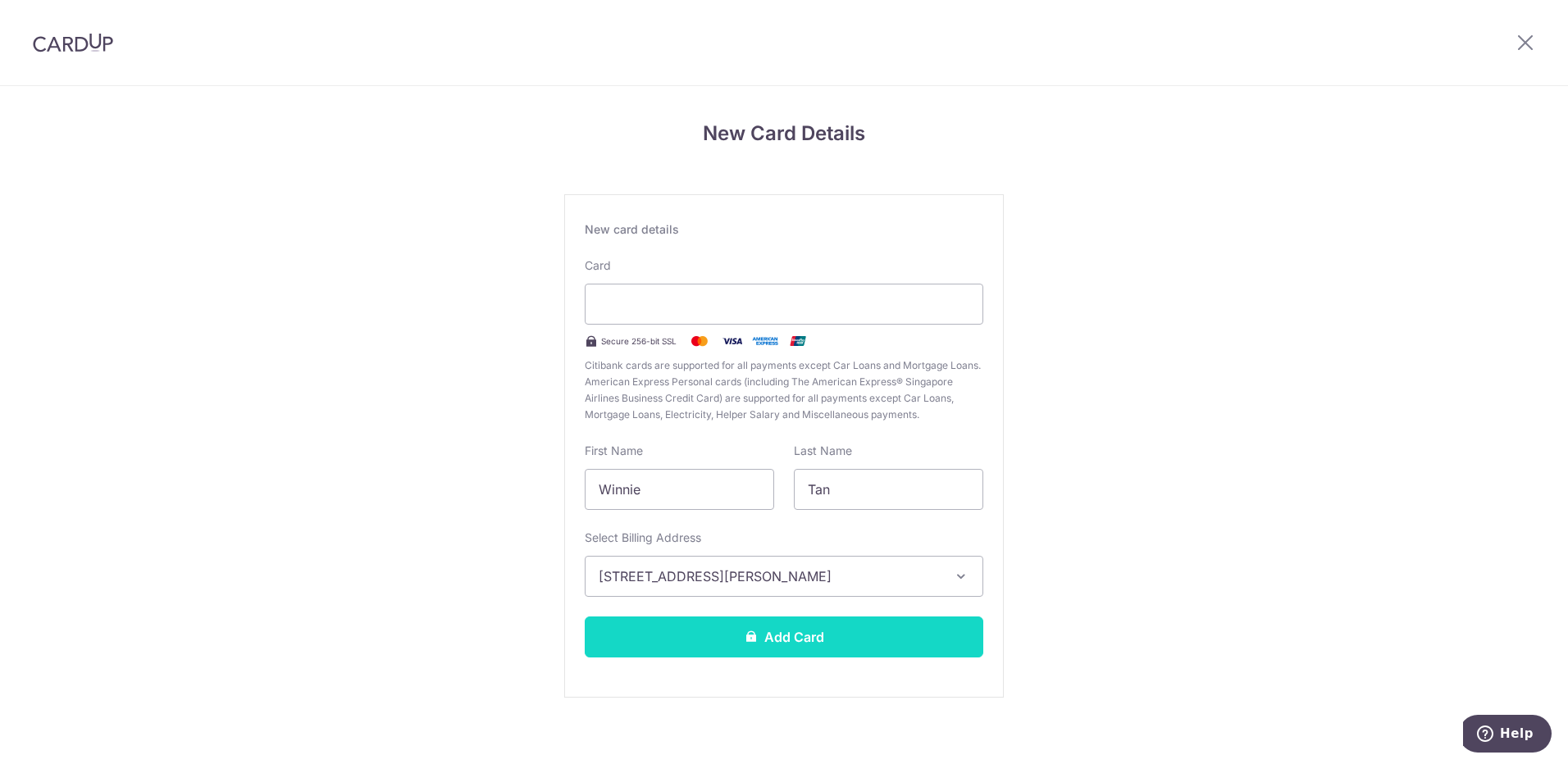
click at [716, 643] on button "Add Card" at bounding box center [784, 637] width 398 height 41
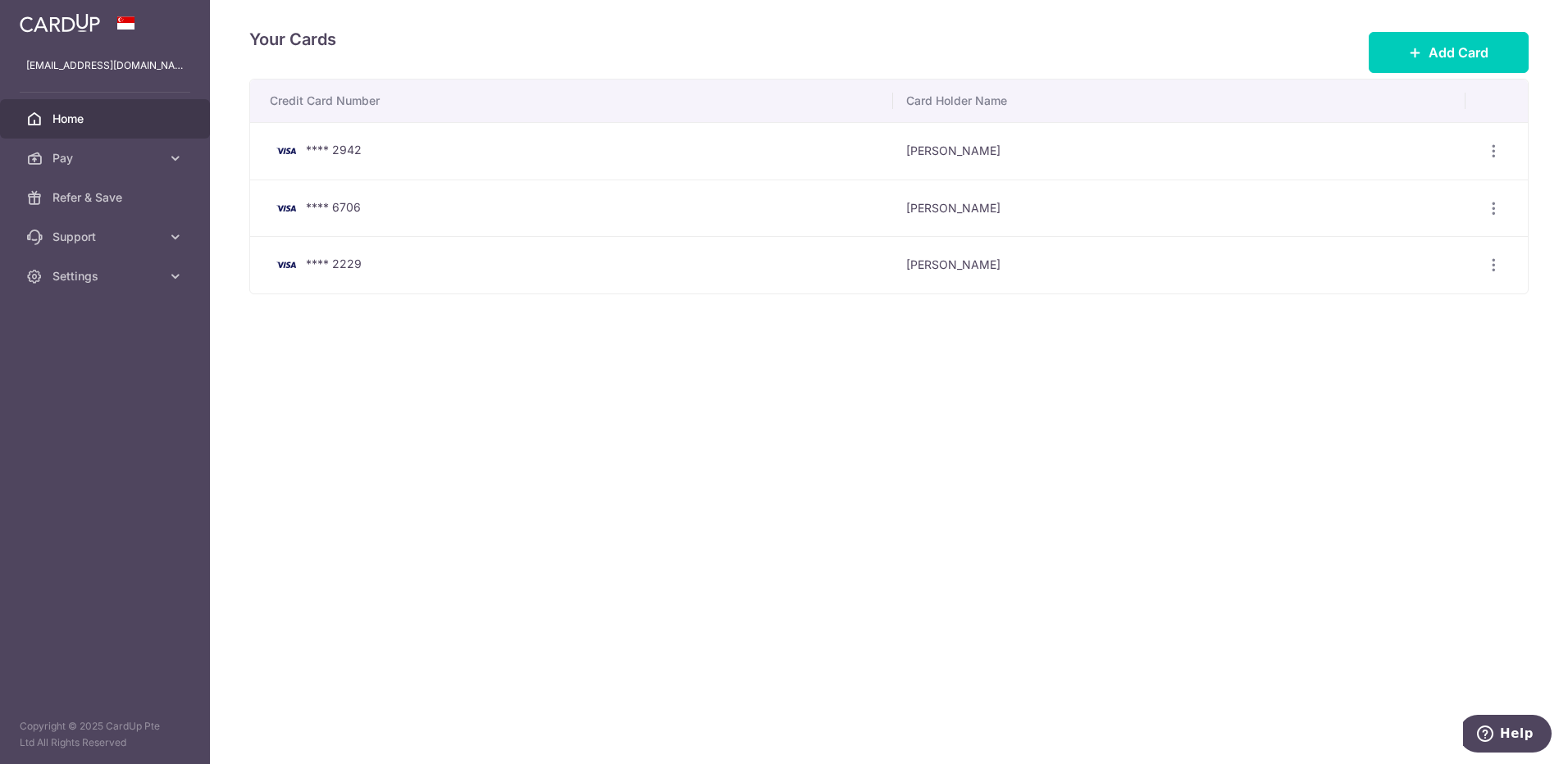
click at [79, 123] on span "Home" at bounding box center [106, 119] width 108 height 17
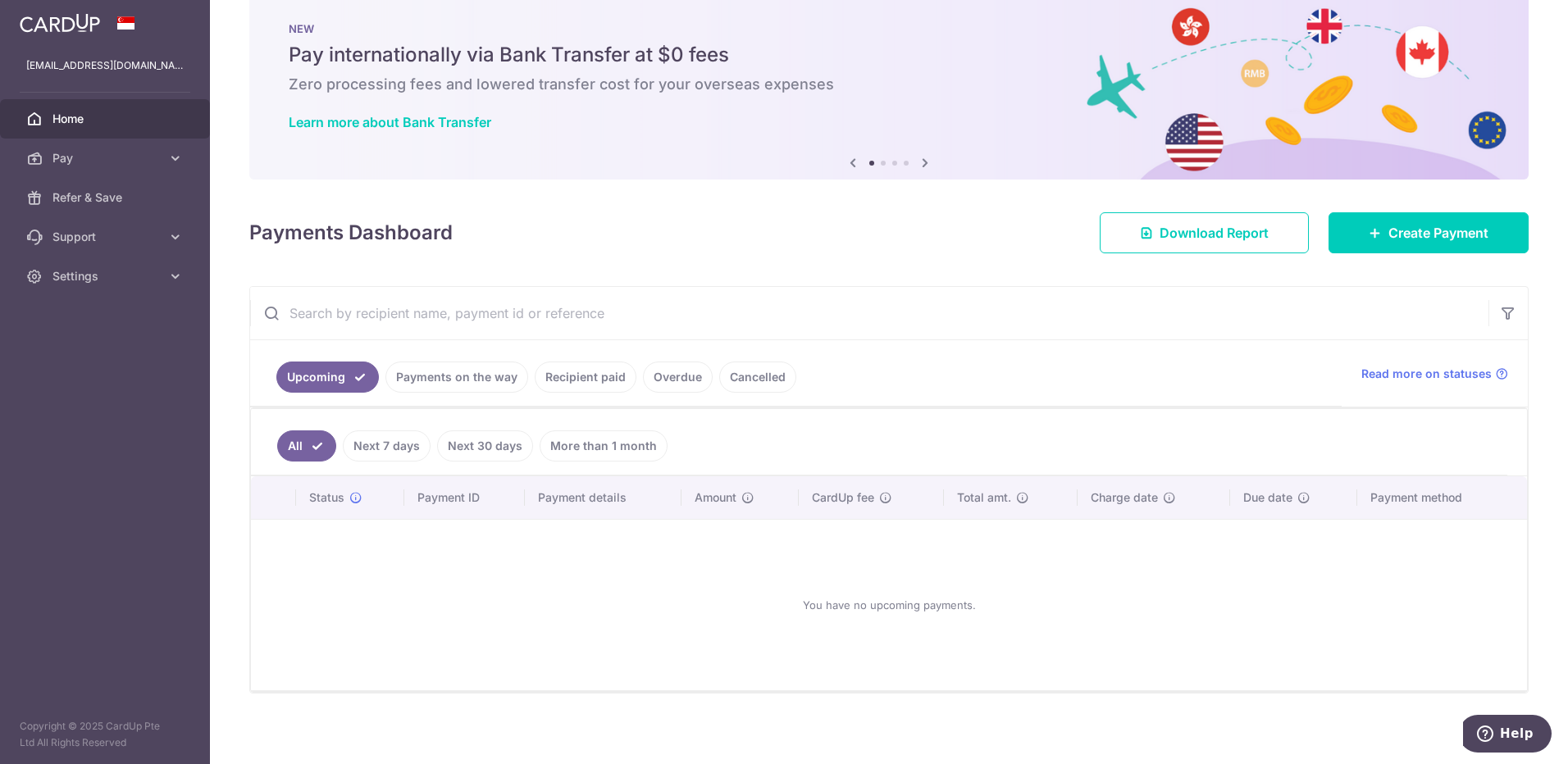
scroll to position [37, 0]
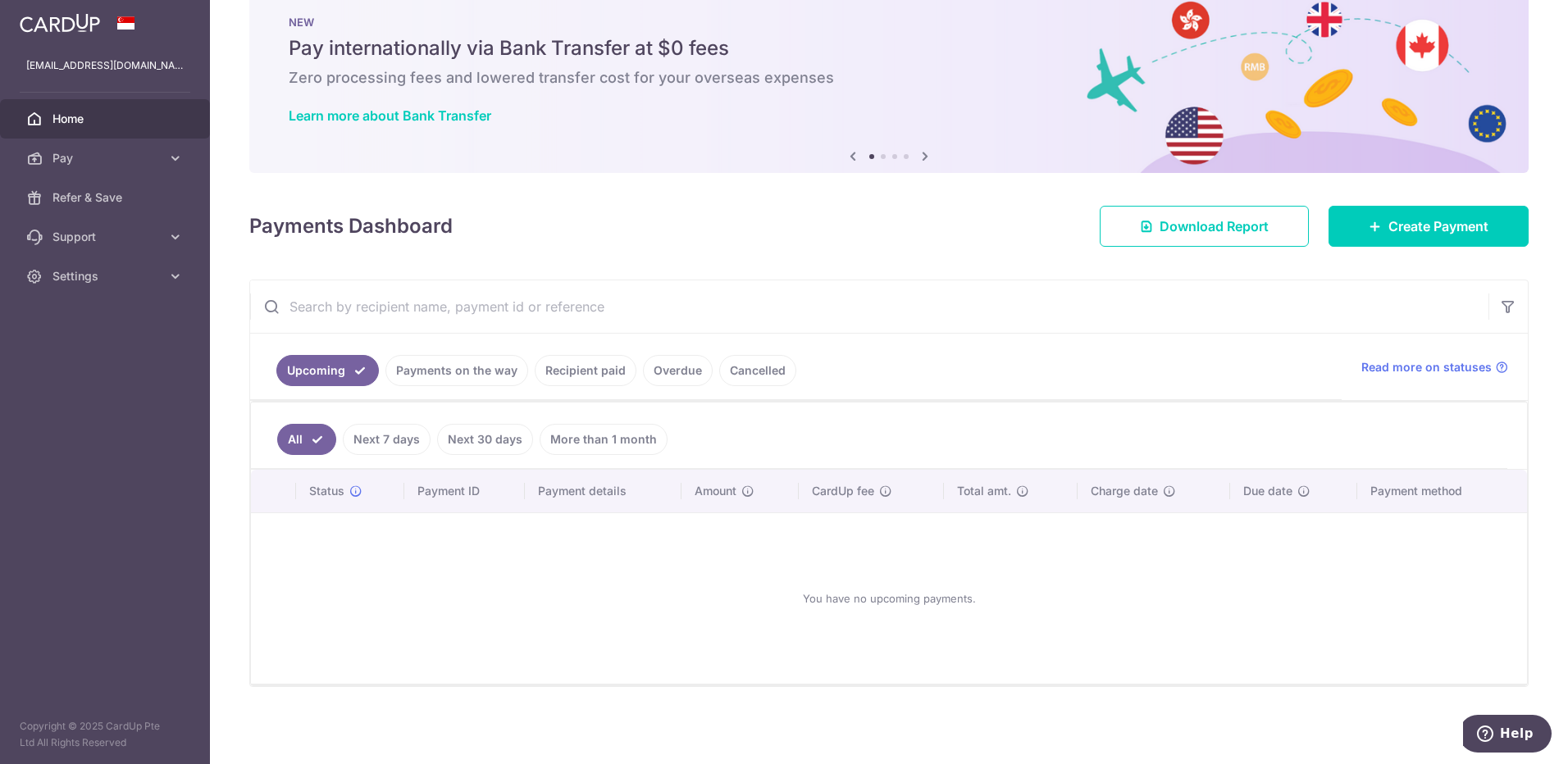
click at [420, 366] on link "Payments on the way" at bounding box center [456, 370] width 142 height 31
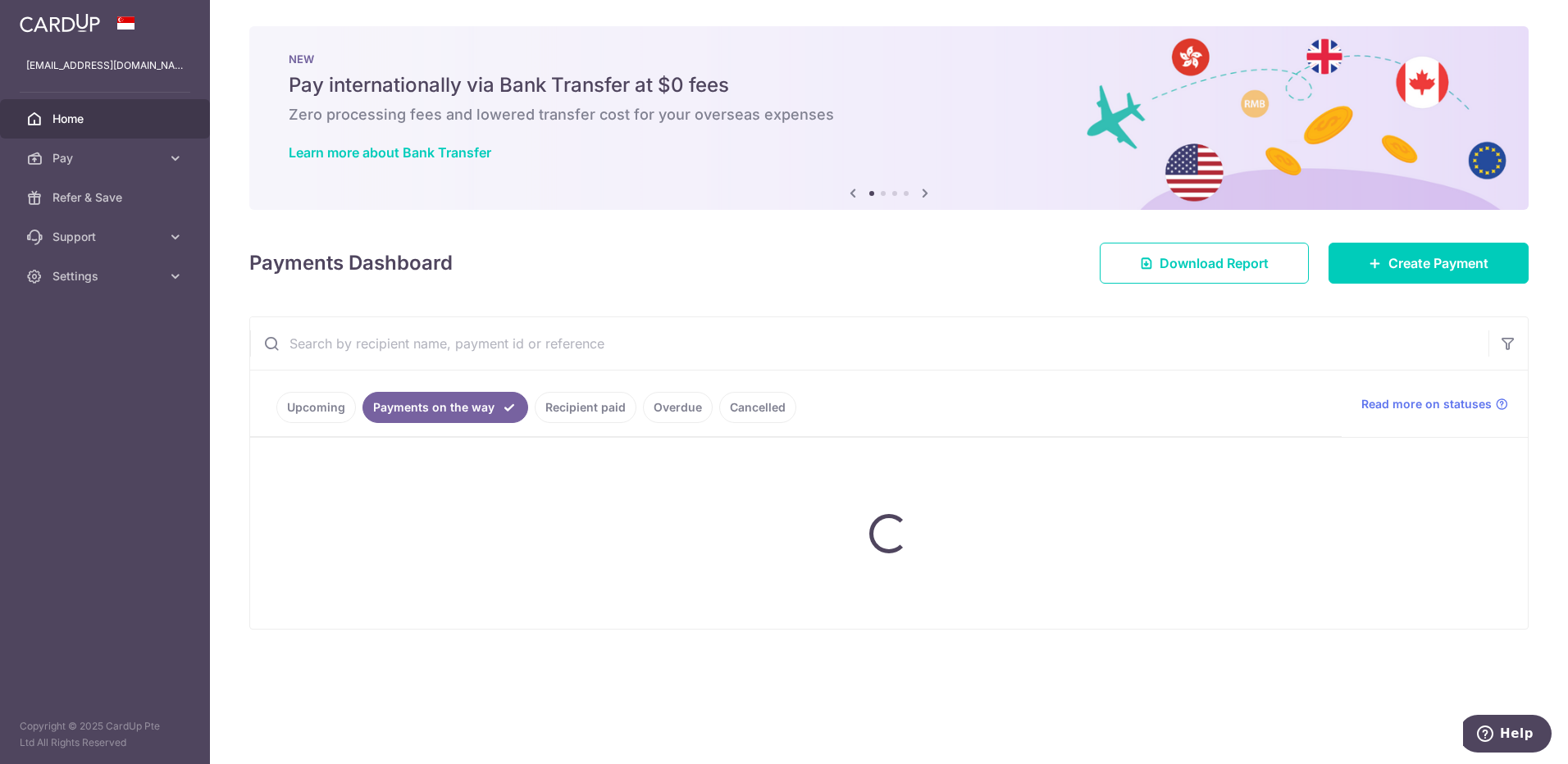
scroll to position [0, 0]
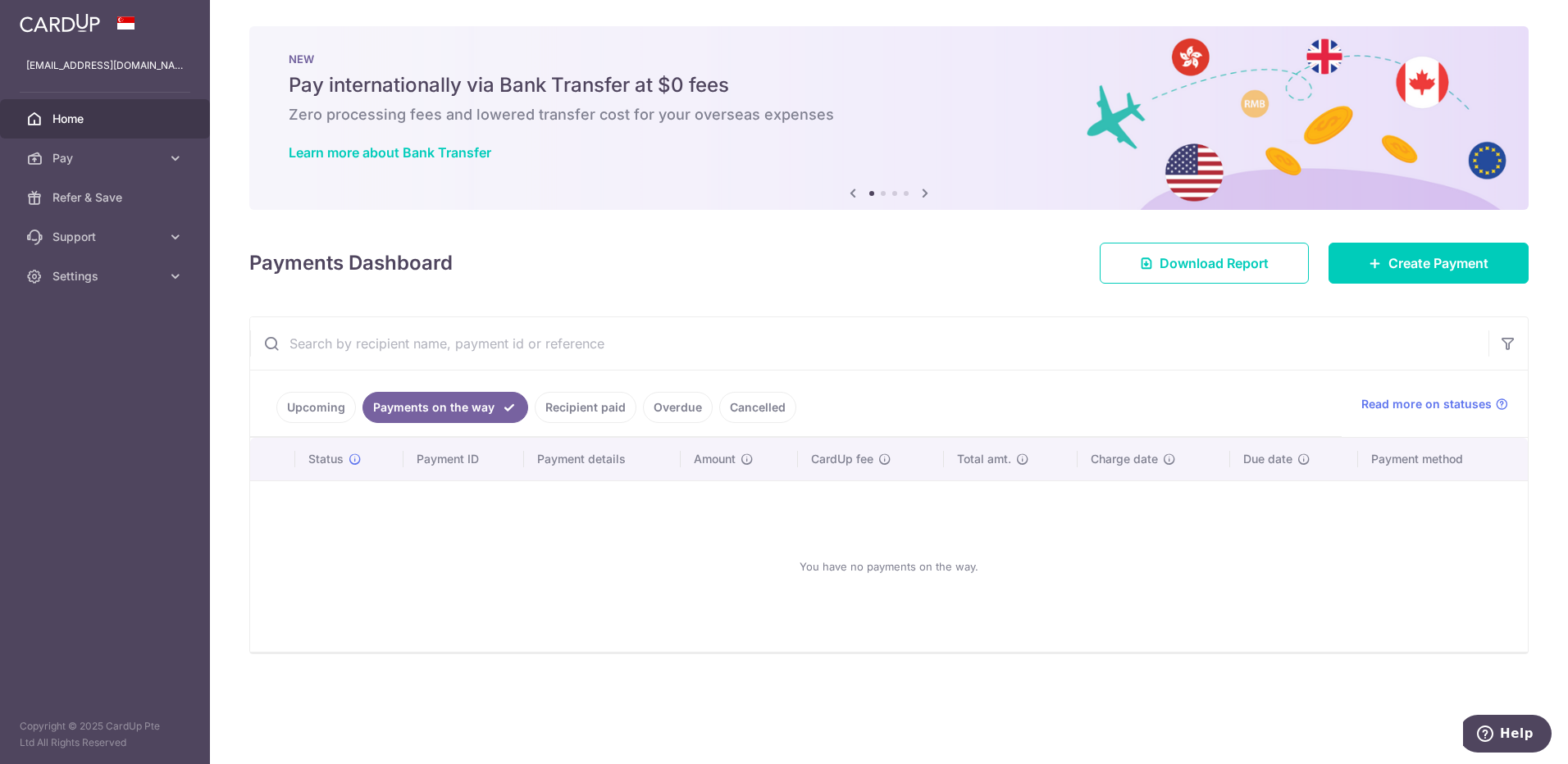
click at [291, 410] on link "Upcoming" at bounding box center [315, 407] width 79 height 31
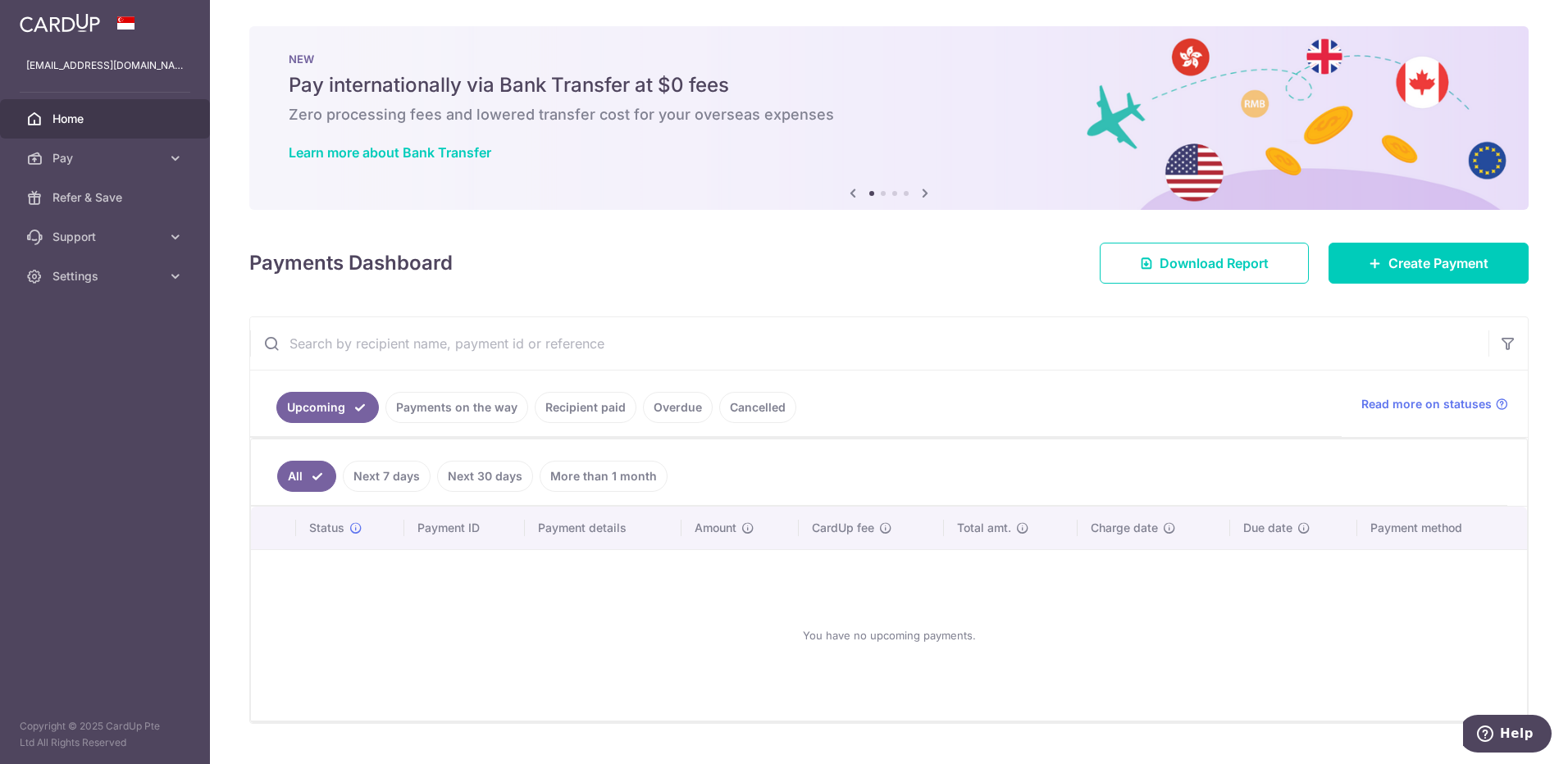
click at [575, 401] on link "Recipient paid" at bounding box center [585, 407] width 101 height 31
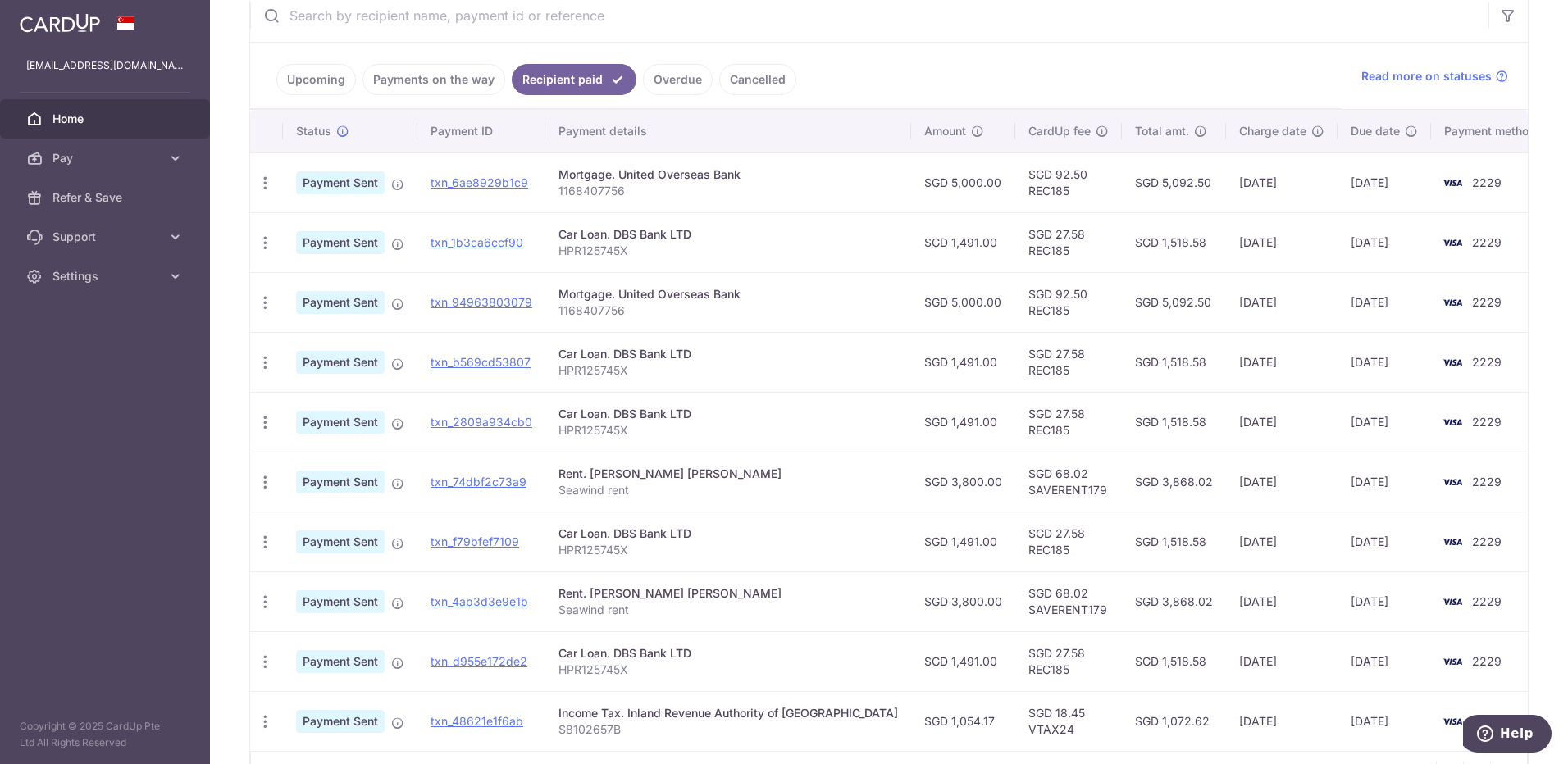
scroll to position [164, 0]
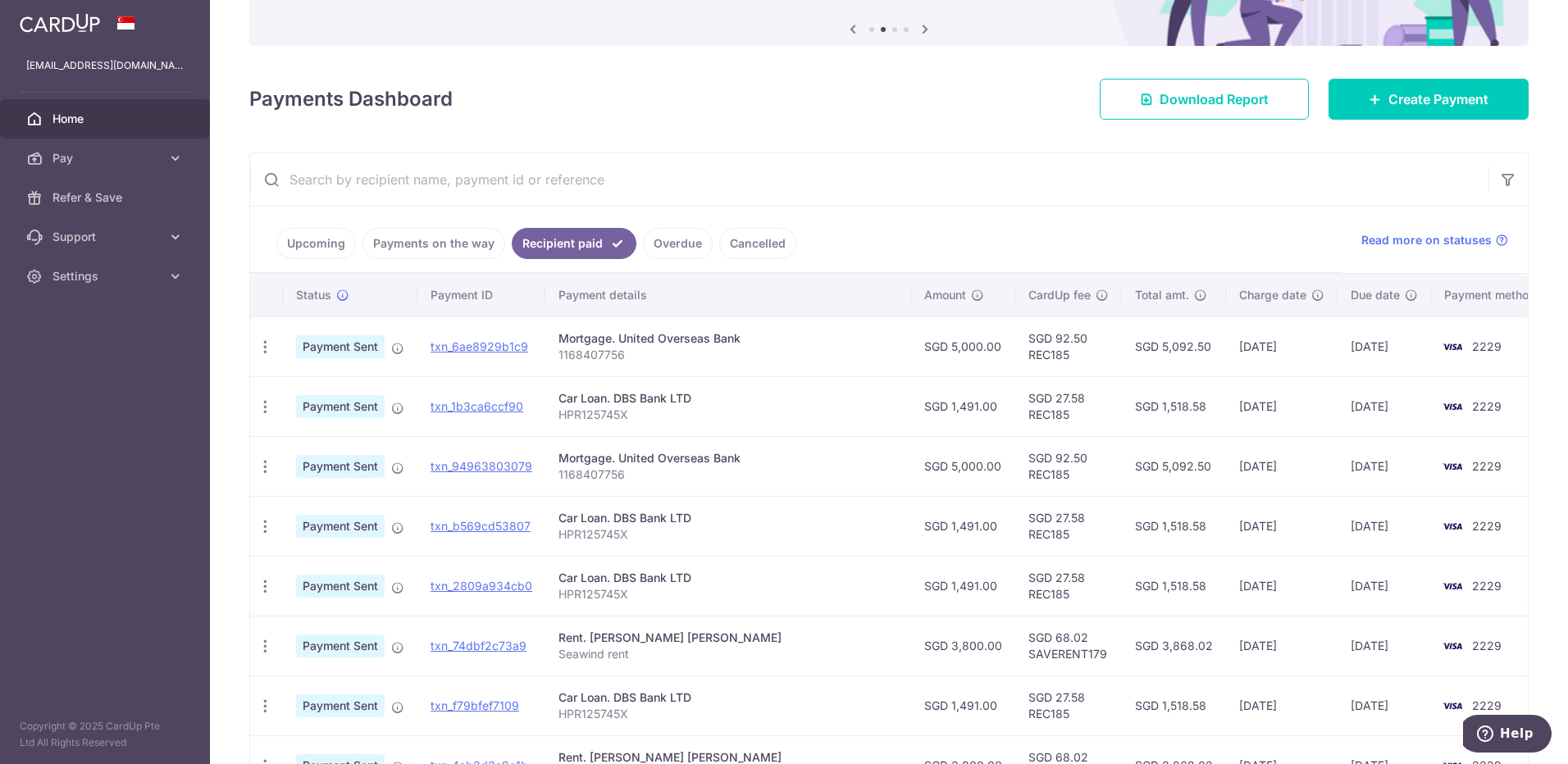
click at [298, 251] on link "Upcoming" at bounding box center [315, 243] width 79 height 31
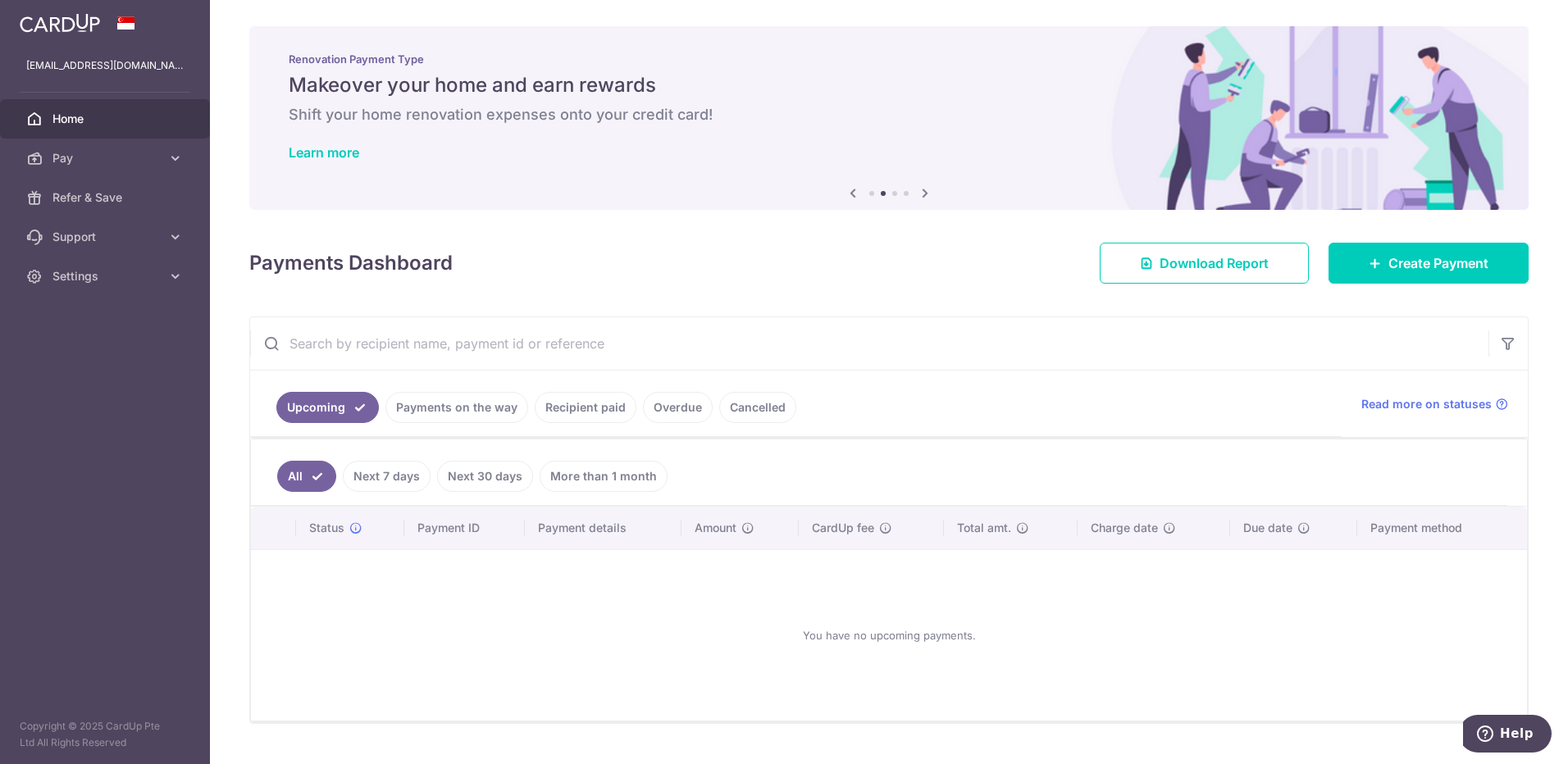
click at [291, 479] on link "All" at bounding box center [306, 476] width 59 height 31
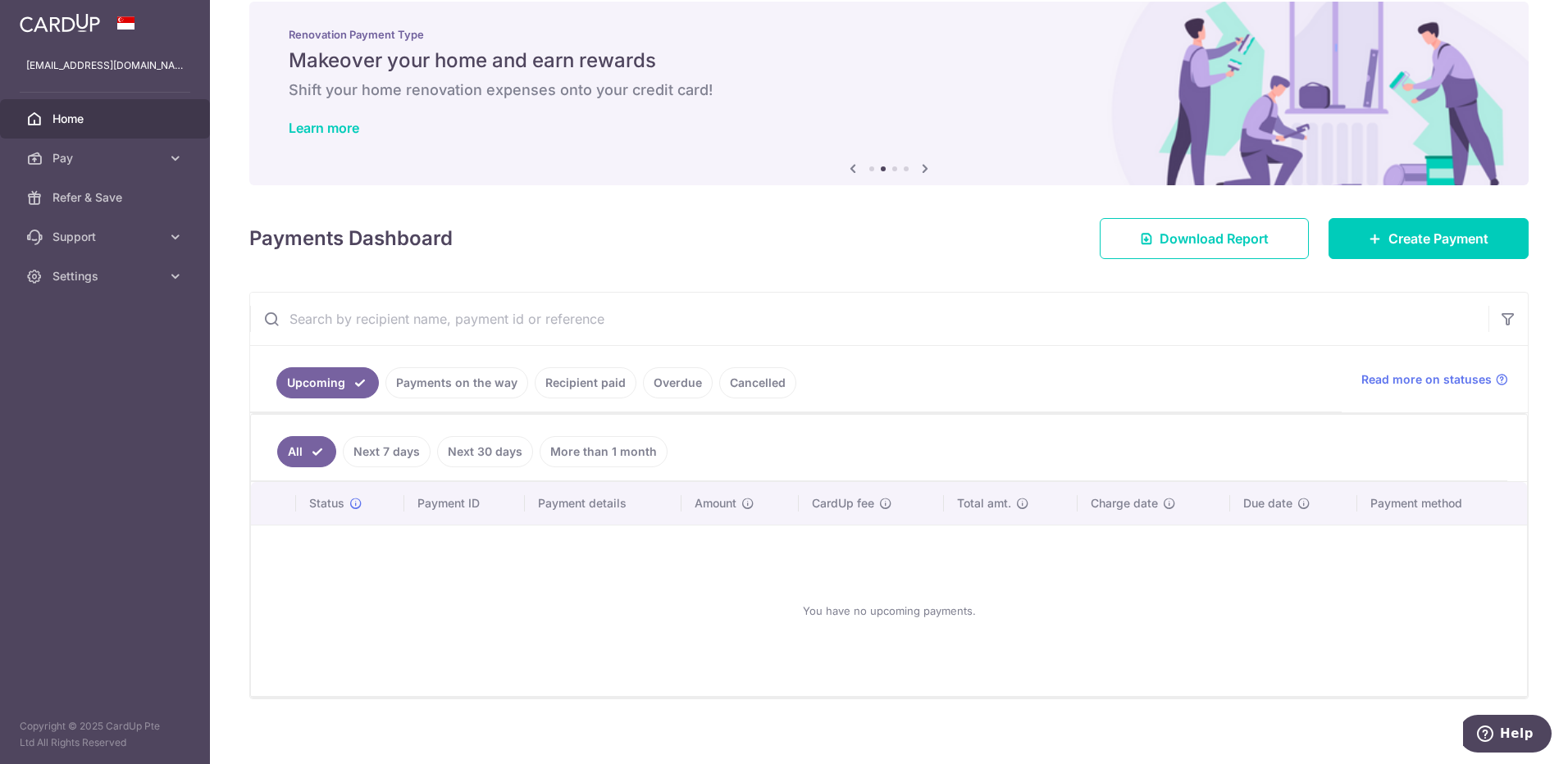
scroll to position [37, 0]
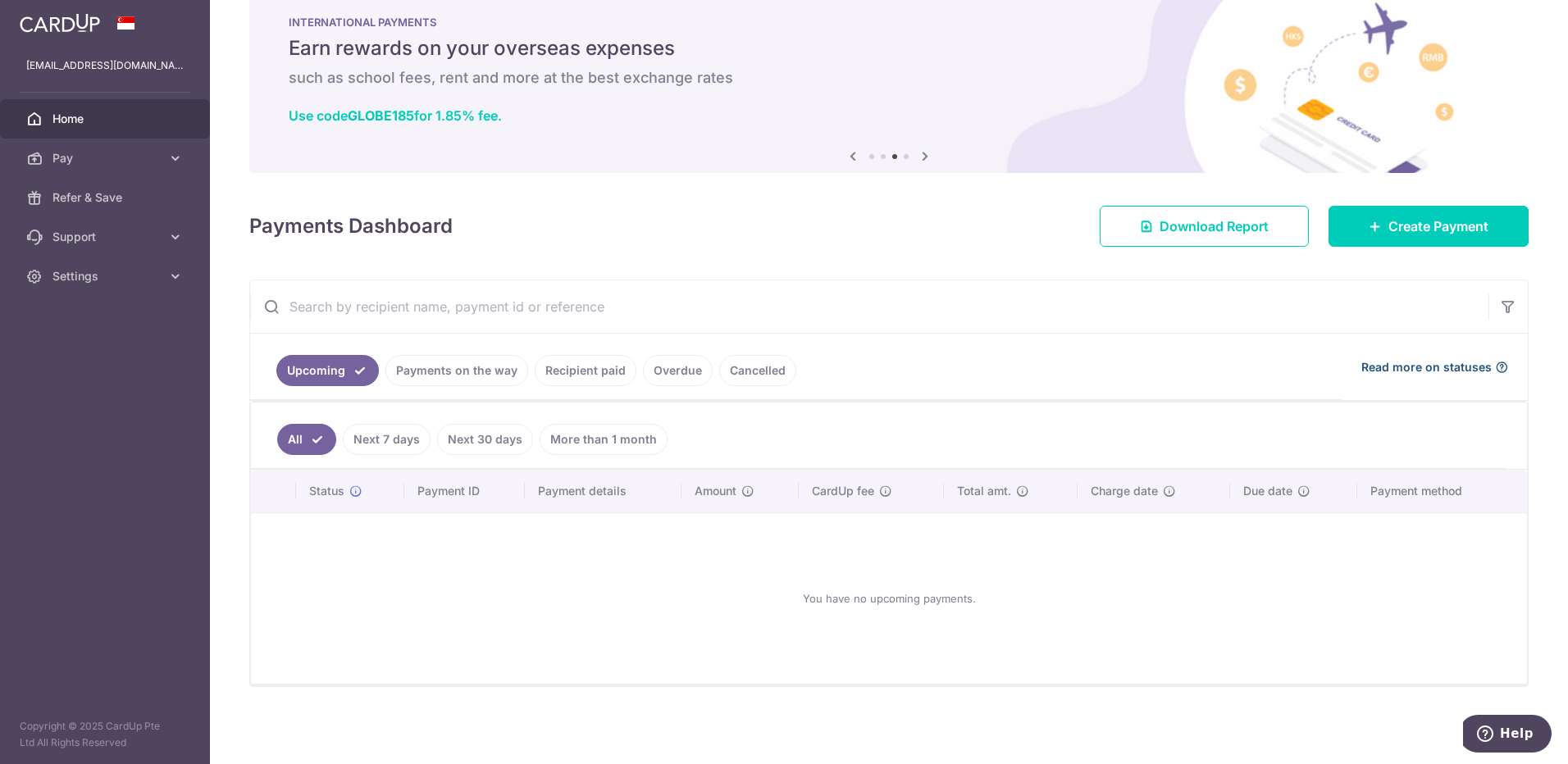
click at [1495, 372] on icon at bounding box center [1502, 368] width 13 height 13
click at [918, 155] on icon at bounding box center [925, 156] width 20 height 20
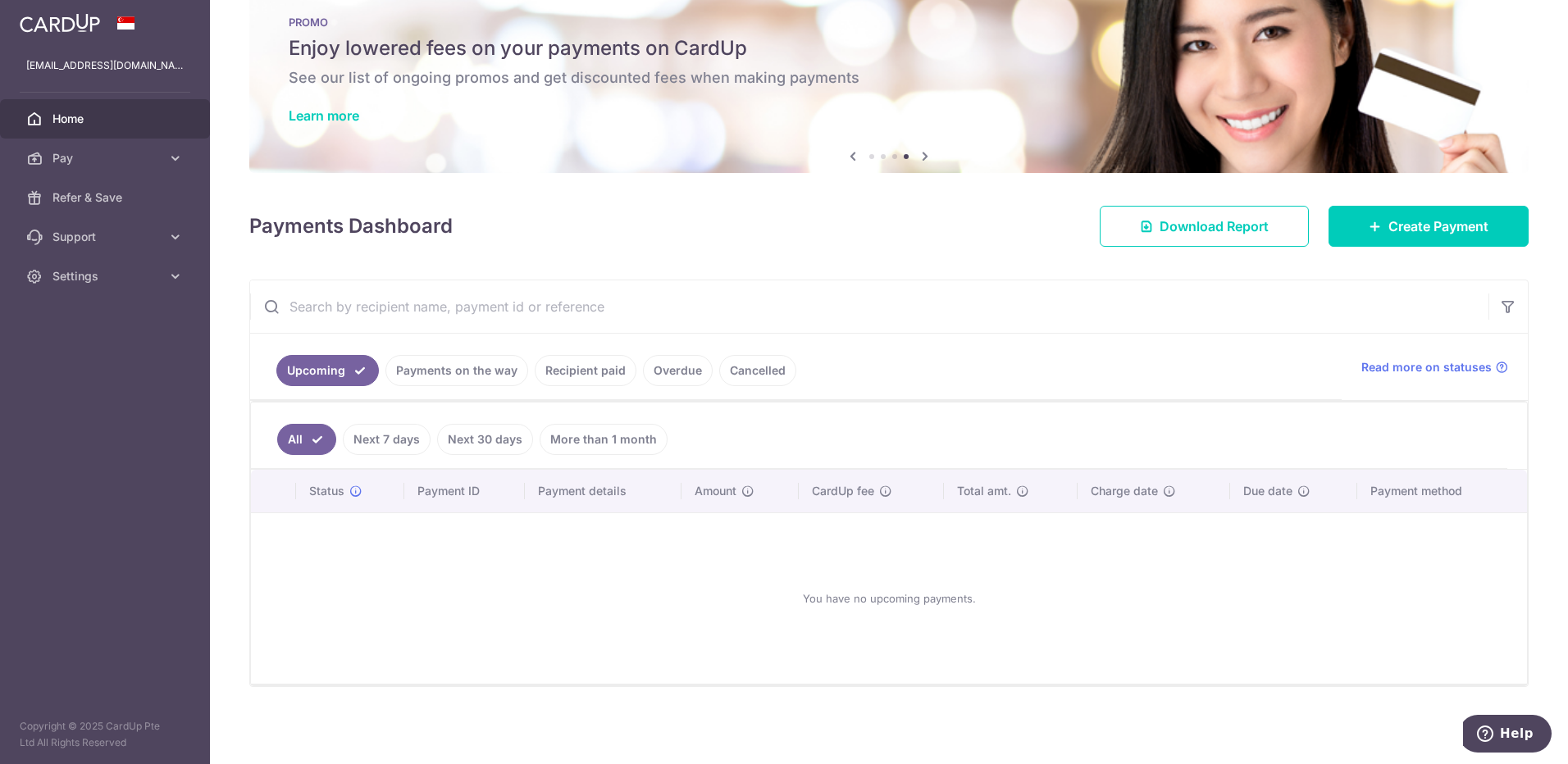
click at [836, 156] on img at bounding box center [889, 81] width 1280 height 183
click at [844, 158] on icon at bounding box center [852, 156] width 20 height 20
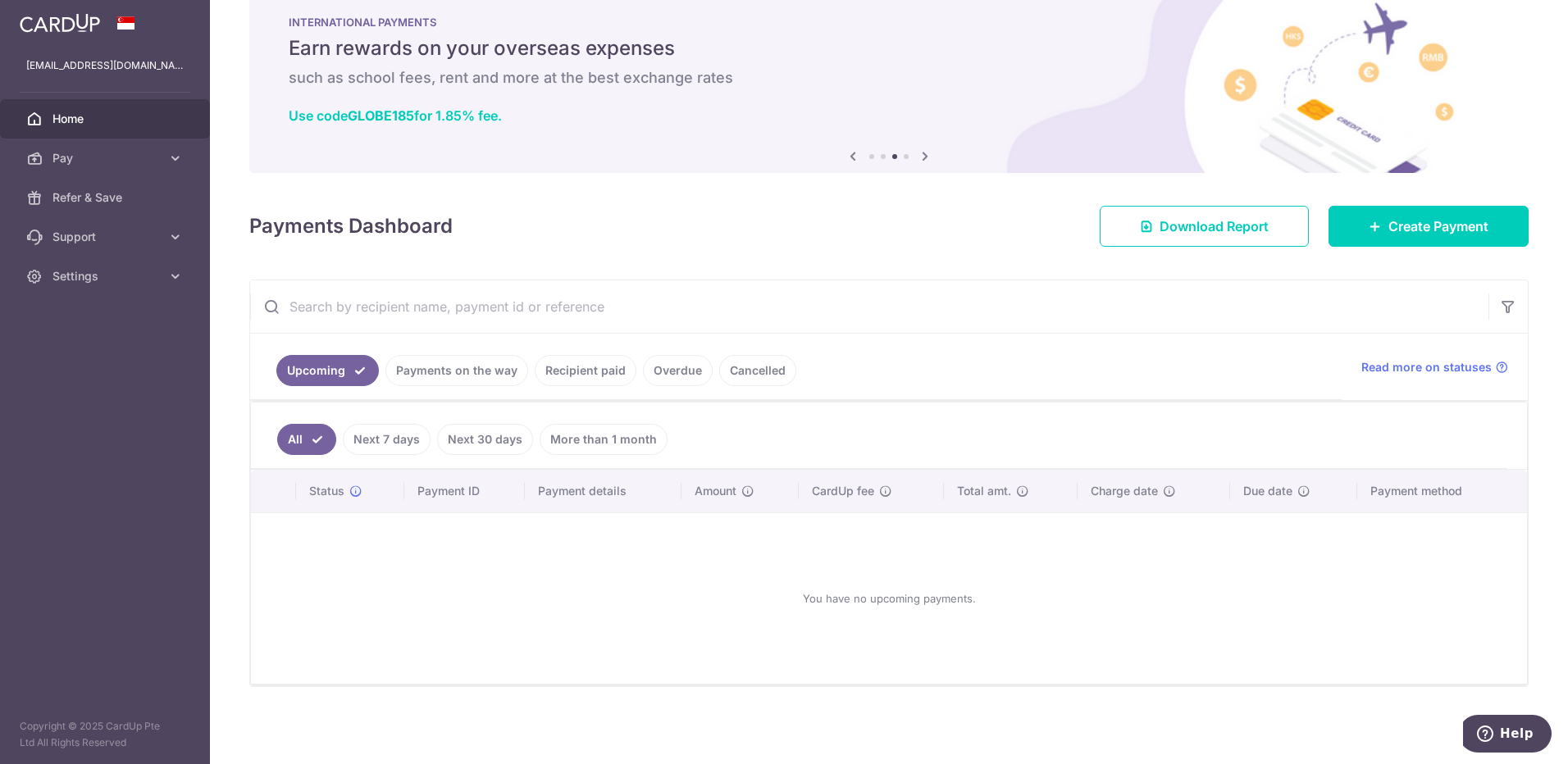
click at [460, 369] on link "Payments on the way" at bounding box center [456, 370] width 142 height 31
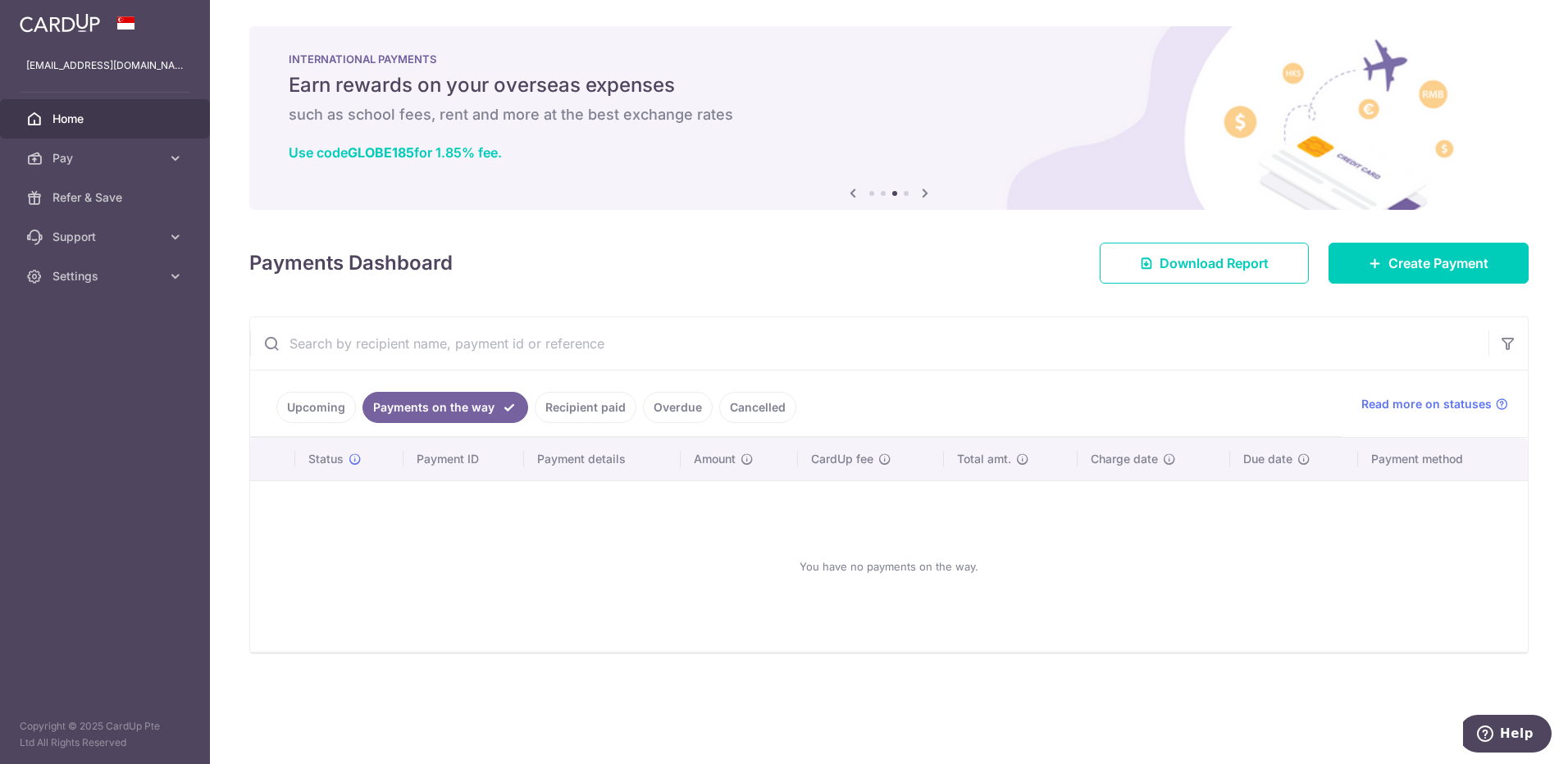
click at [677, 403] on link "Overdue" at bounding box center [677, 407] width 70 height 31
click at [724, 407] on link "Cancelled" at bounding box center [757, 407] width 77 height 31
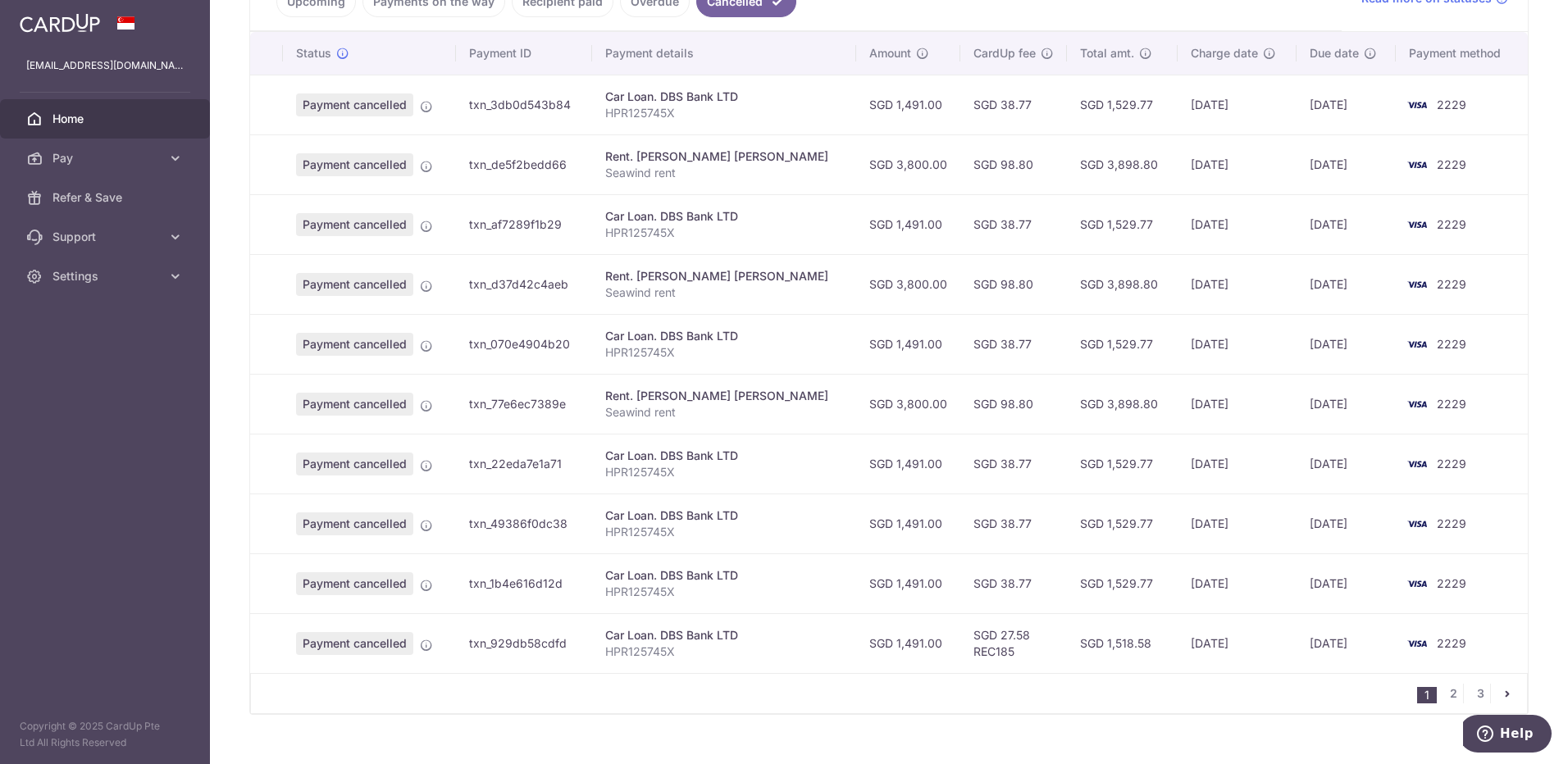
scroll to position [434, 0]
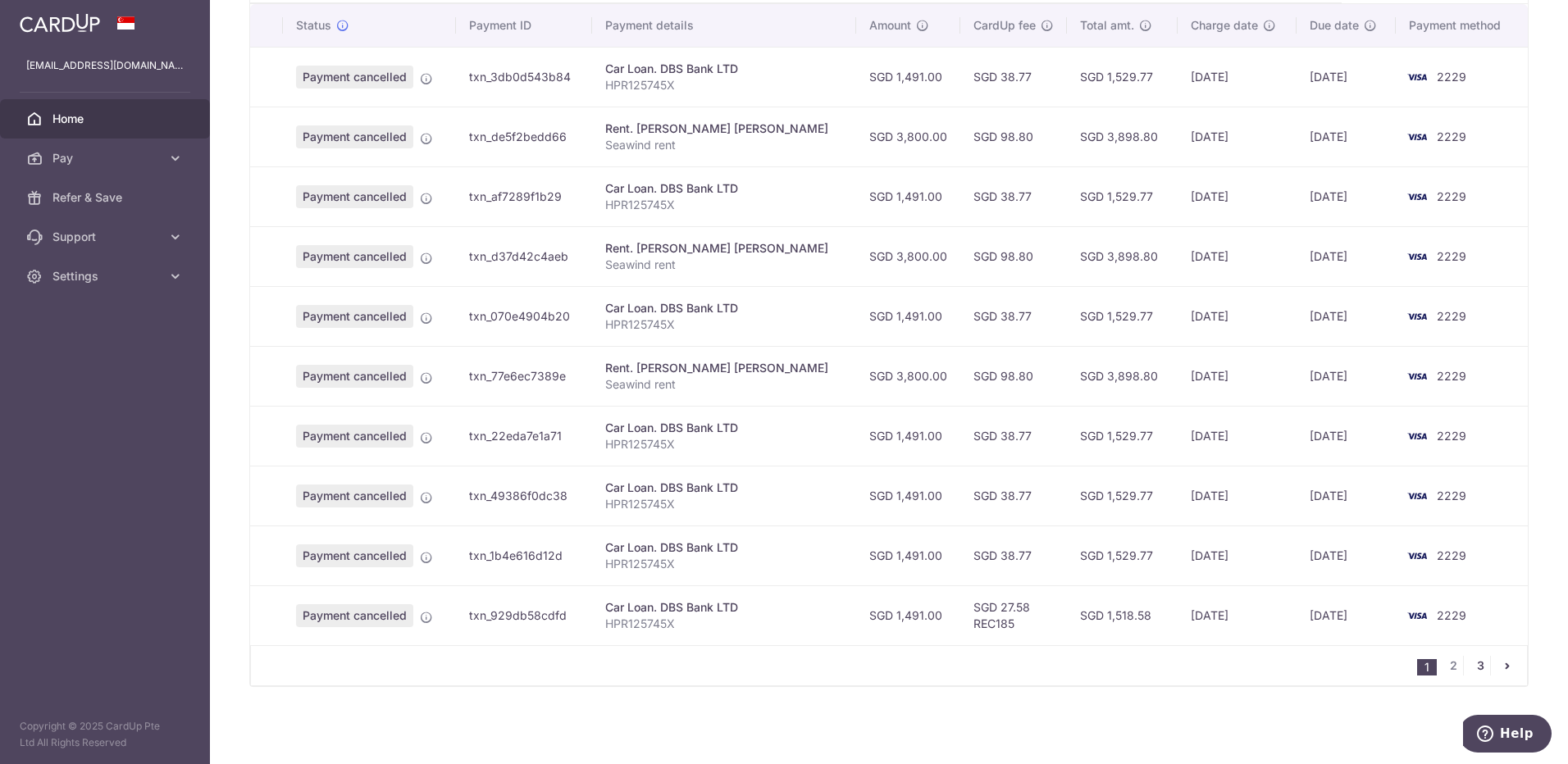
click at [1471, 668] on link "3" at bounding box center [1480, 665] width 20 height 20
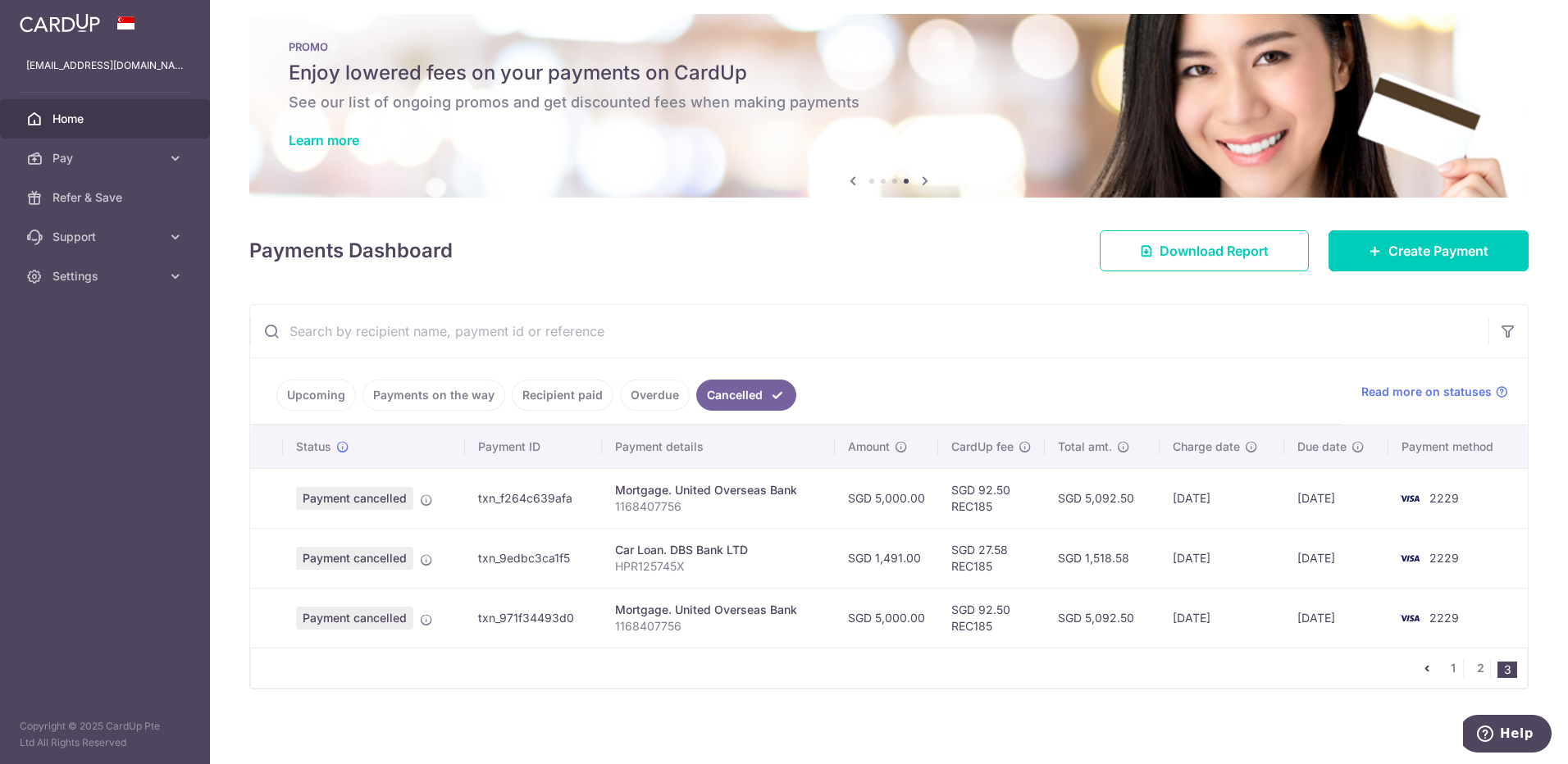
scroll to position [15, 0]
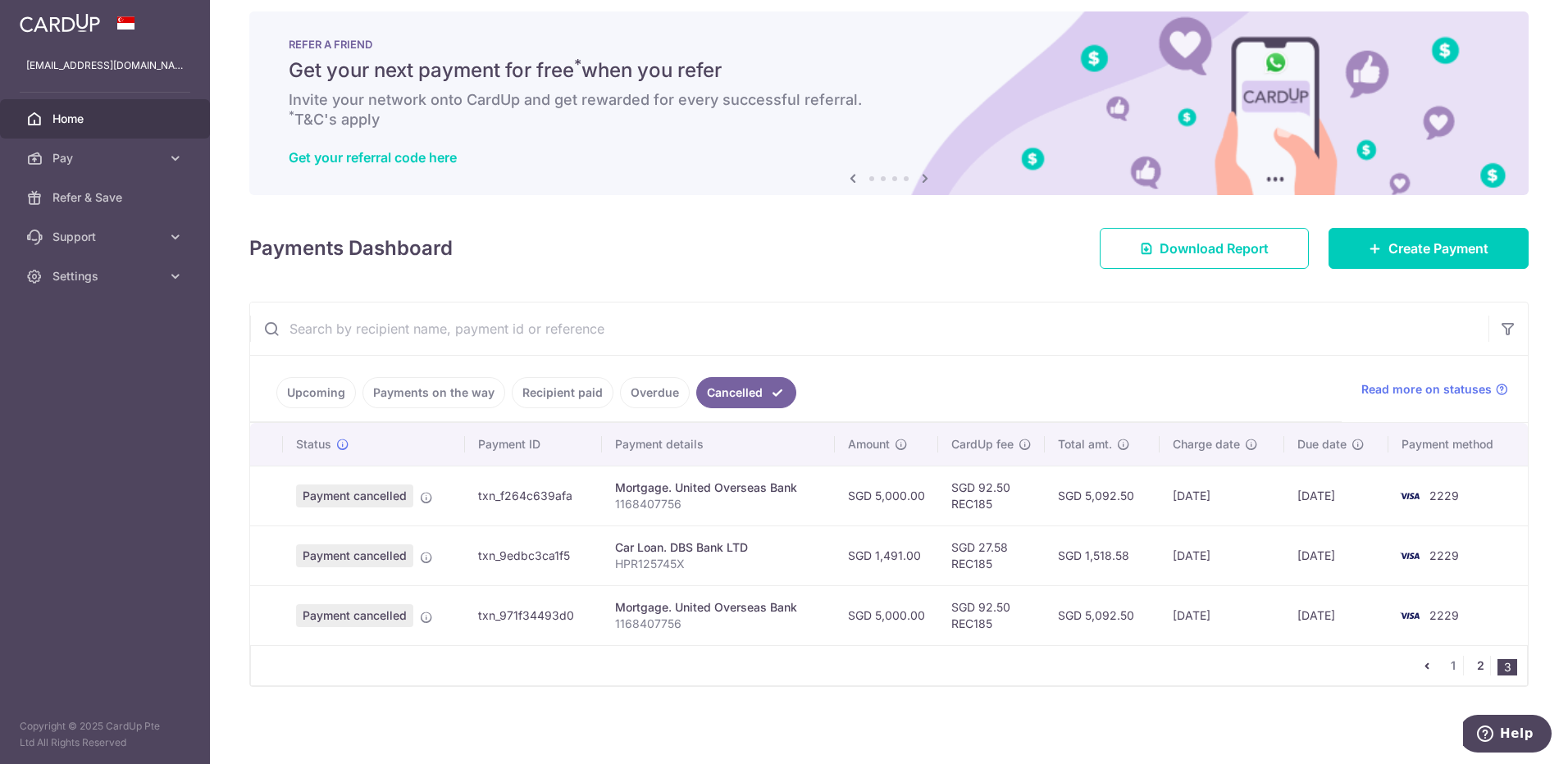
click at [1471, 667] on link "2" at bounding box center [1480, 665] width 20 height 20
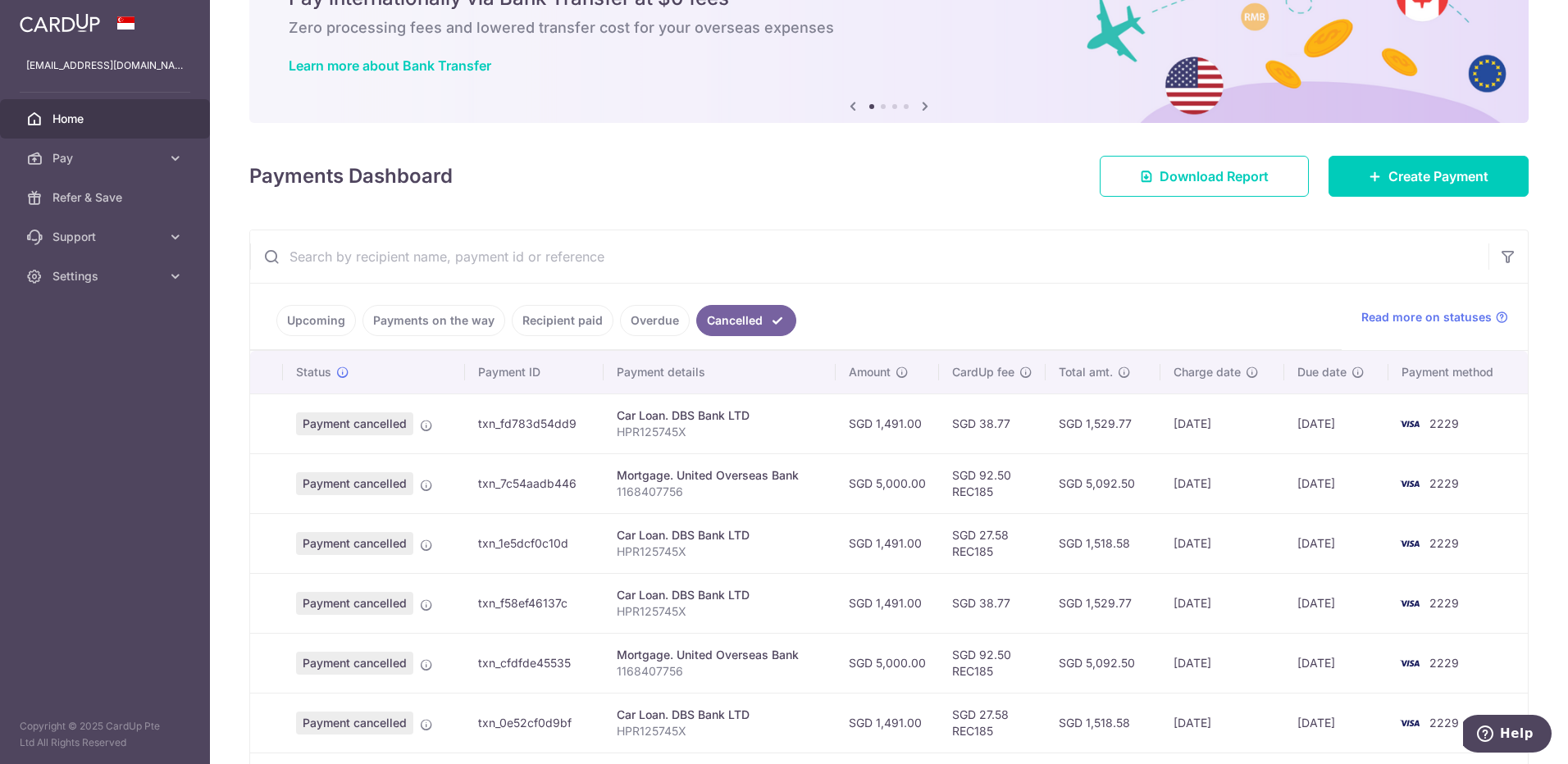
scroll to position [164, 0]
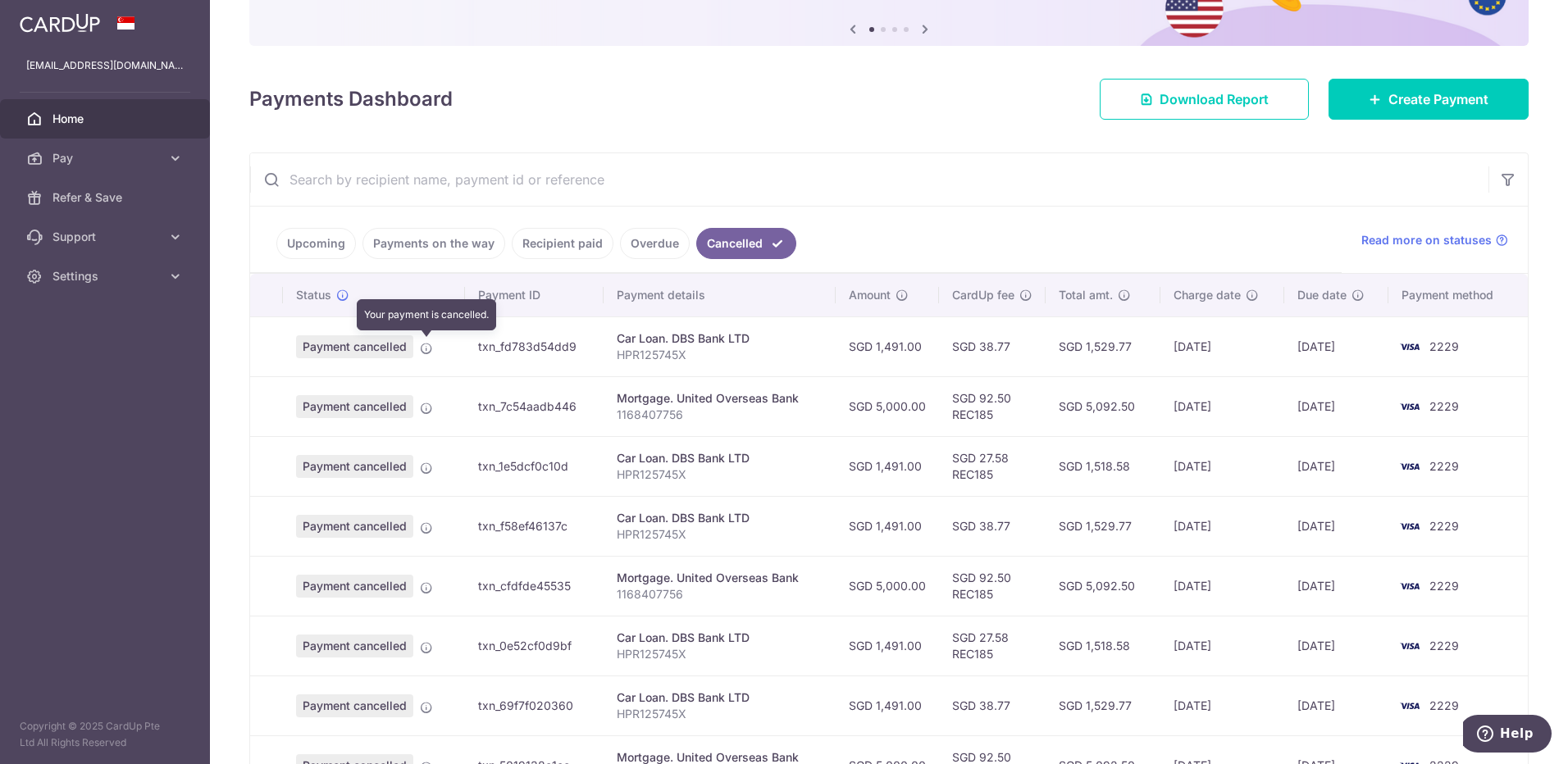
click at [423, 348] on icon at bounding box center [426, 349] width 13 height 13
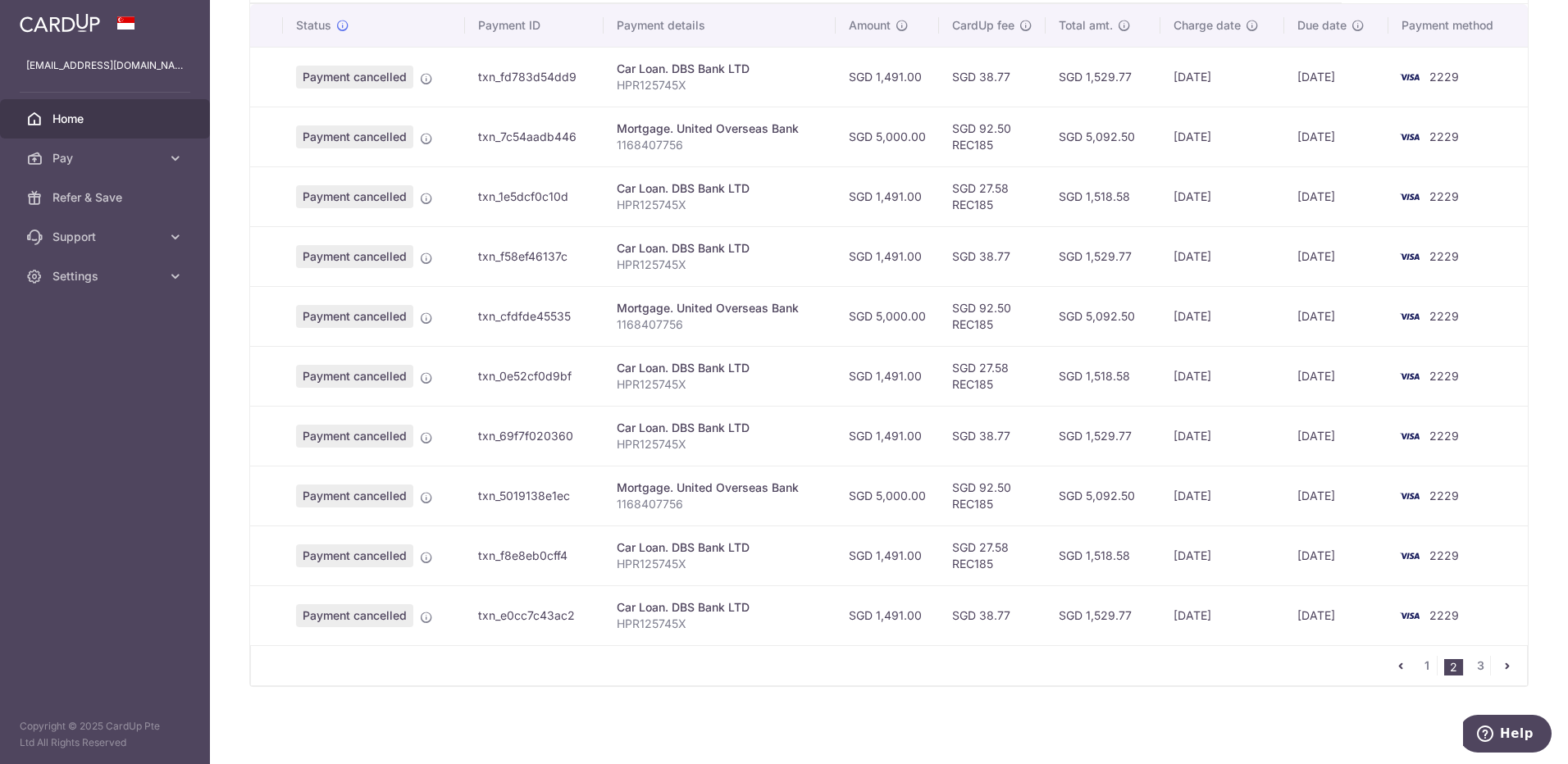
scroll to position [188, 0]
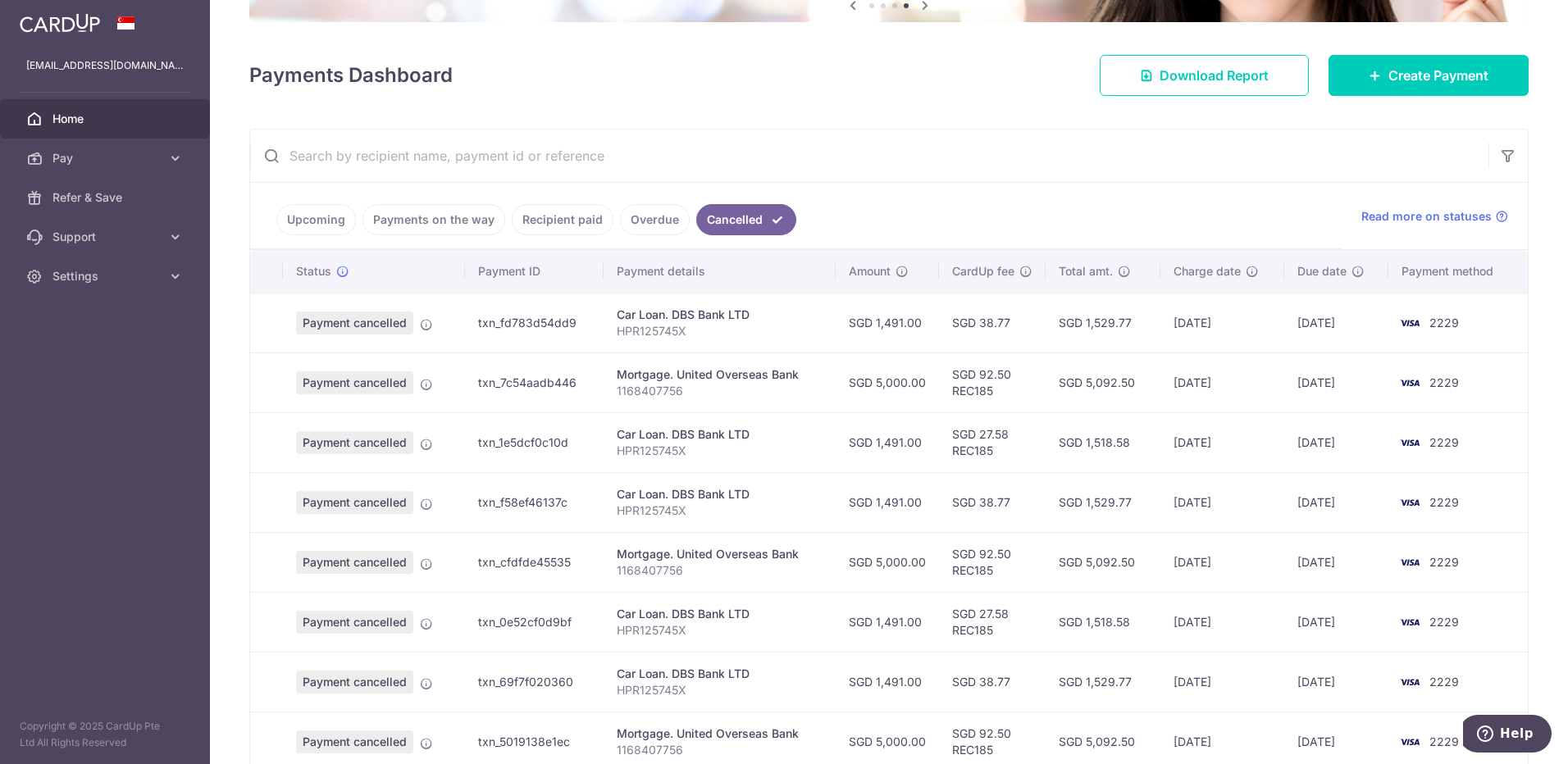
click at [340, 318] on span "Payment cancelled" at bounding box center [355, 323] width 117 height 23
click at [1425, 215] on span "Read more on statuses" at bounding box center [1427, 217] width 130 height 17
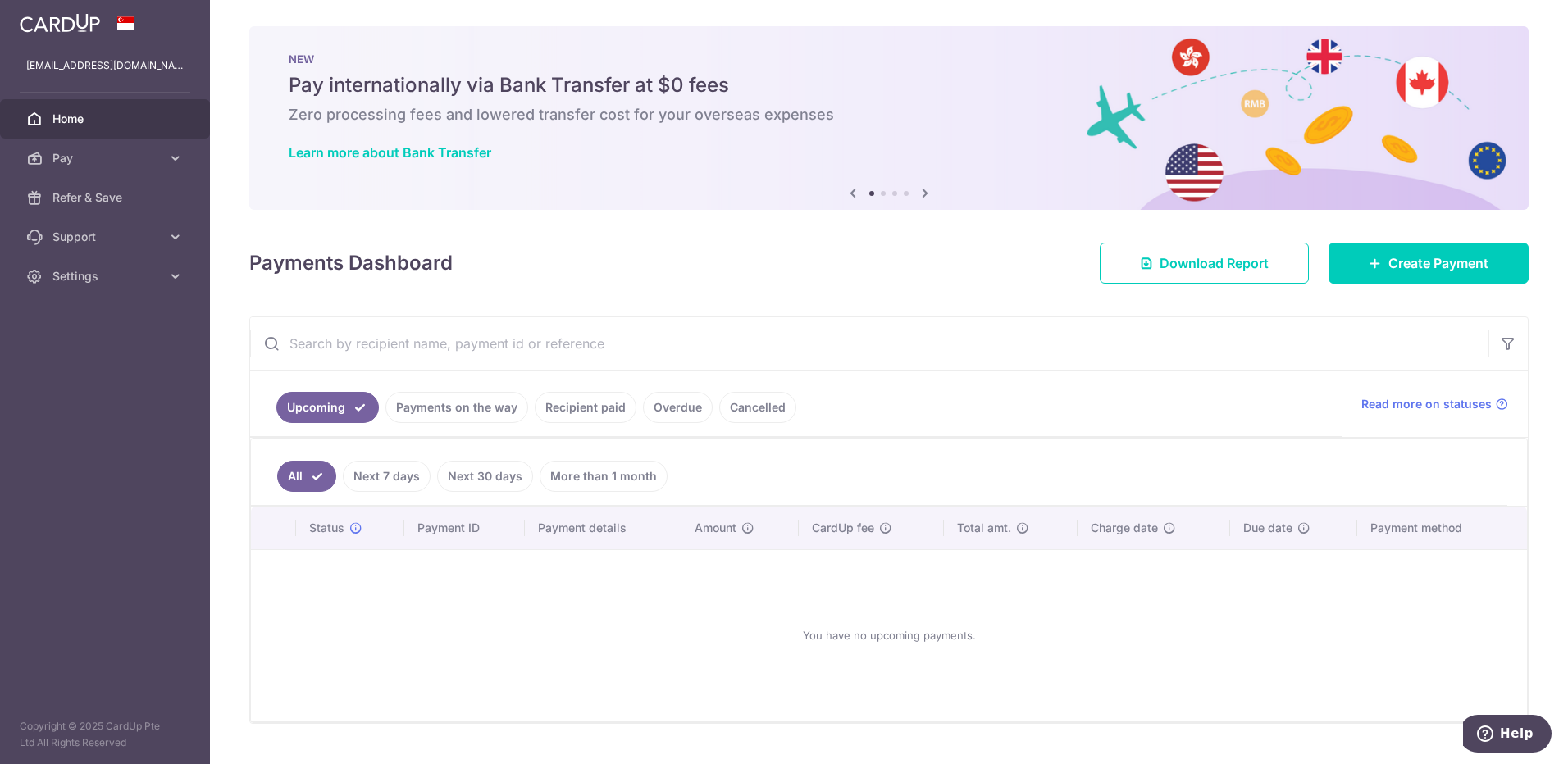
click at [751, 407] on link "Cancelled" at bounding box center [757, 407] width 77 height 31
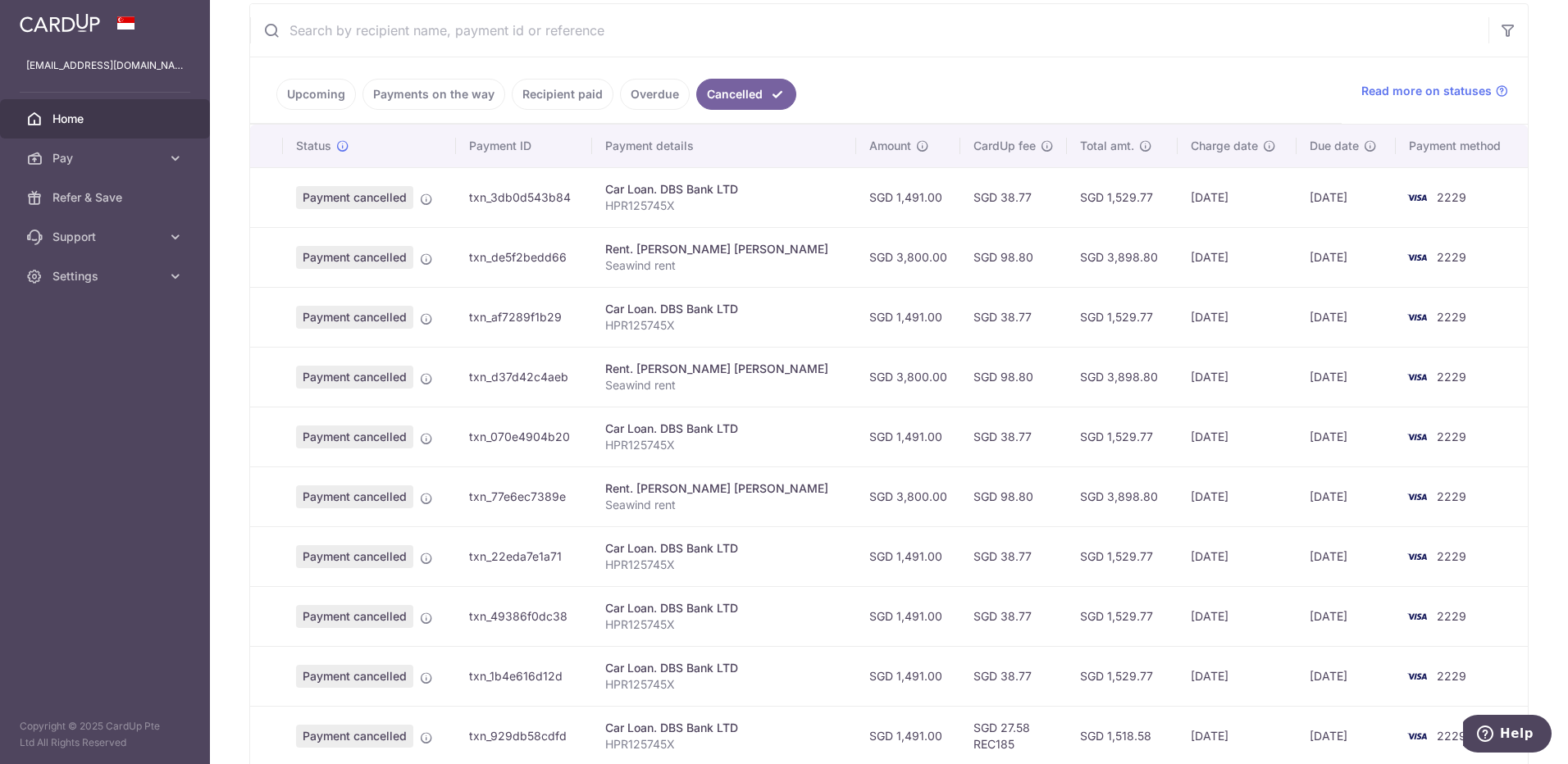
scroll to position [270, 0]
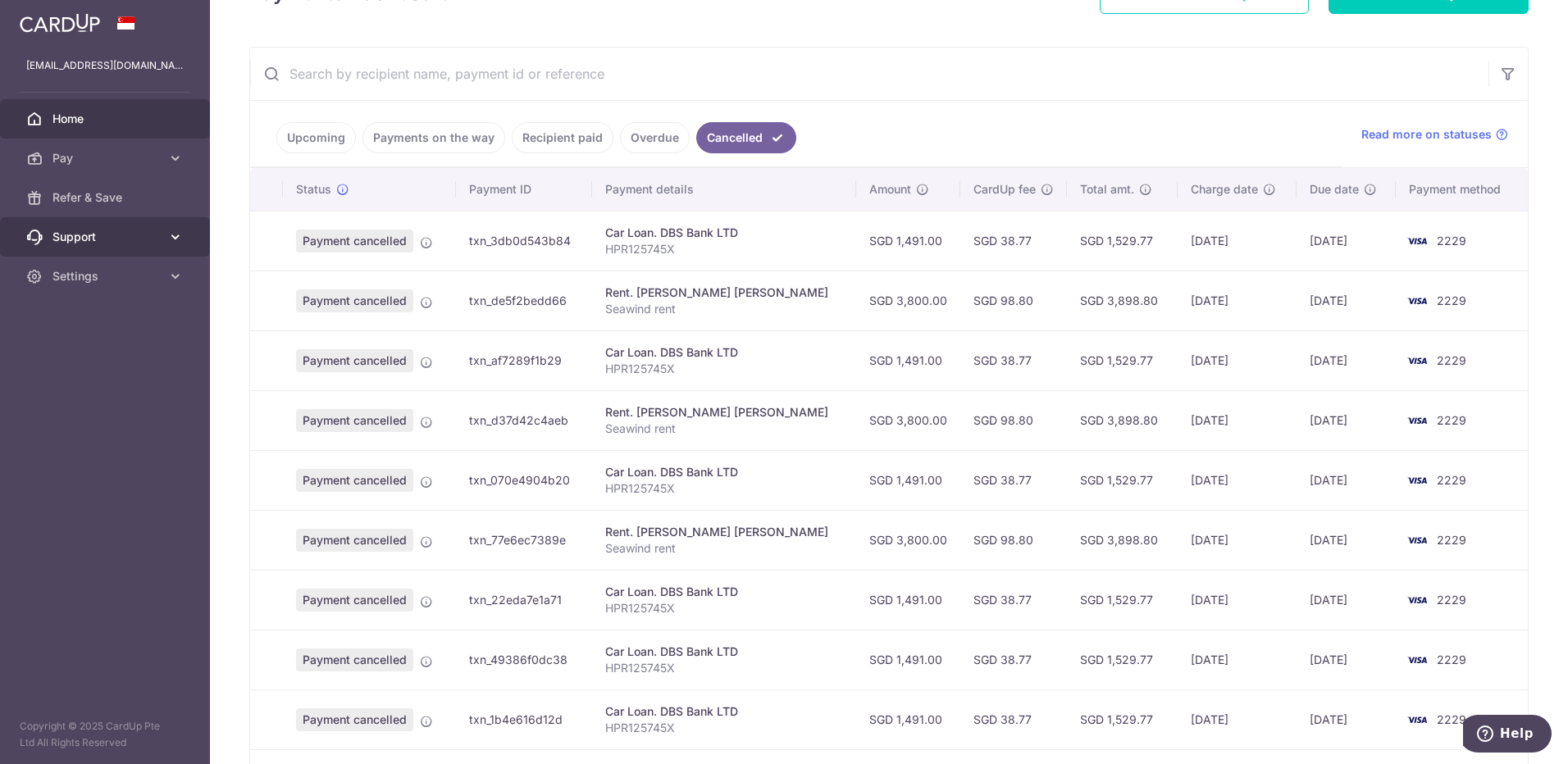
click at [116, 241] on span "Support" at bounding box center [106, 237] width 108 height 17
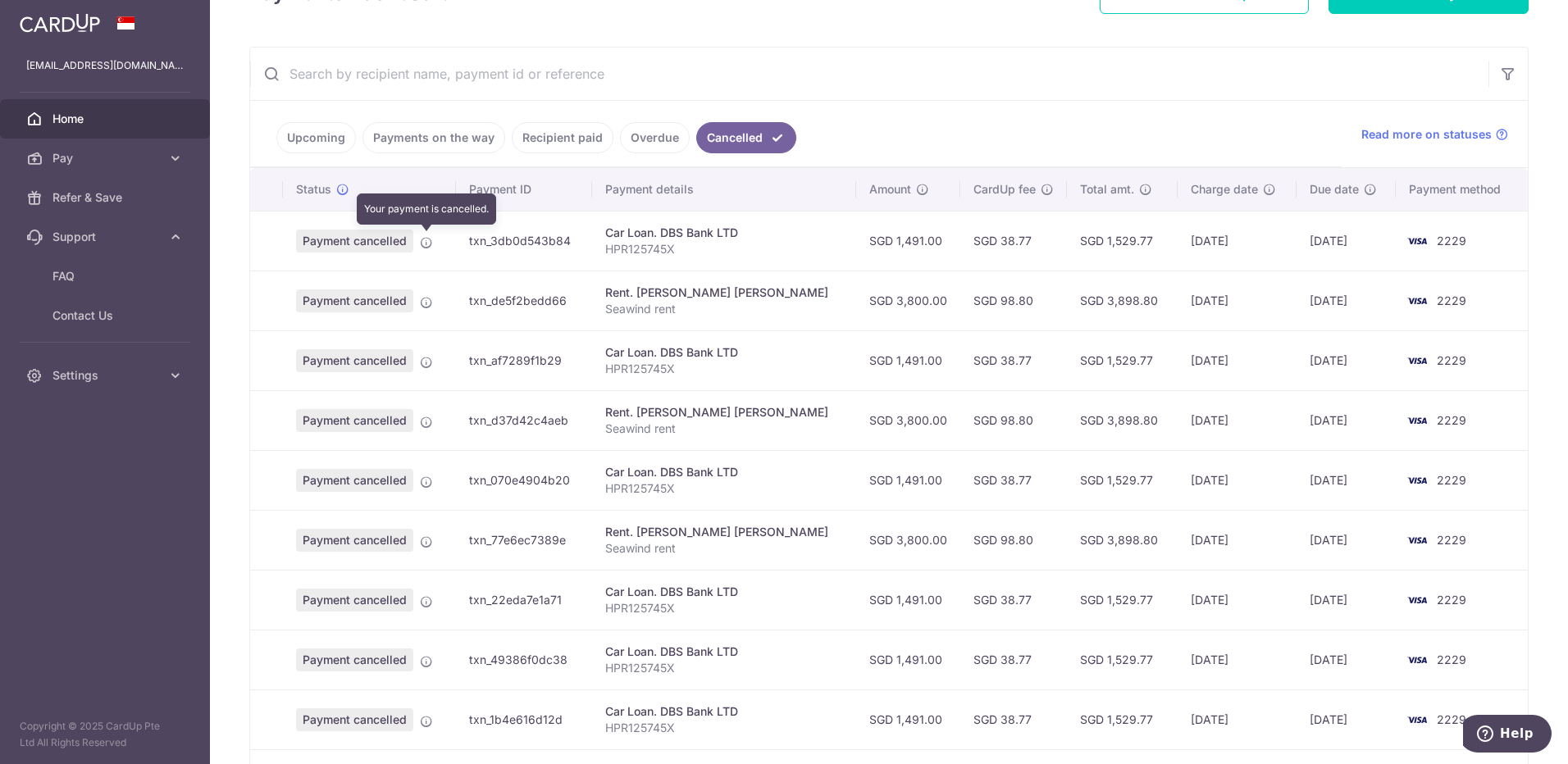
click at [426, 248] on icon at bounding box center [426, 243] width 13 height 13
click at [425, 245] on icon at bounding box center [426, 243] width 13 height 13
click at [373, 244] on span "Payment cancelled" at bounding box center [355, 241] width 117 height 23
drag, startPoint x: 342, startPoint y: 243, endPoint x: 349, endPoint y: 189, distance: 54.5
click at [342, 242] on span "Payment cancelled" at bounding box center [355, 241] width 117 height 23
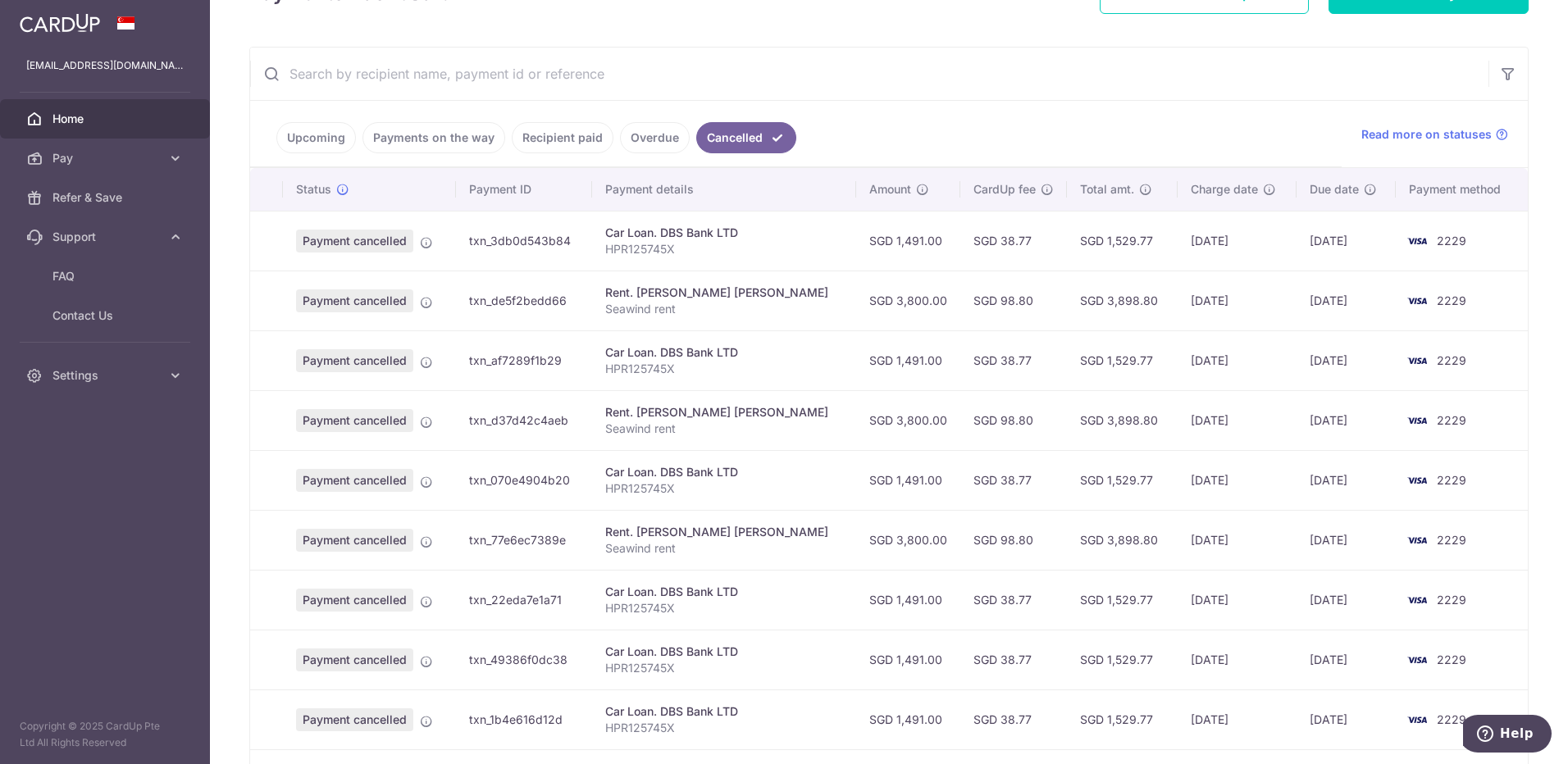
click at [301, 128] on link "Upcoming" at bounding box center [315, 137] width 79 height 31
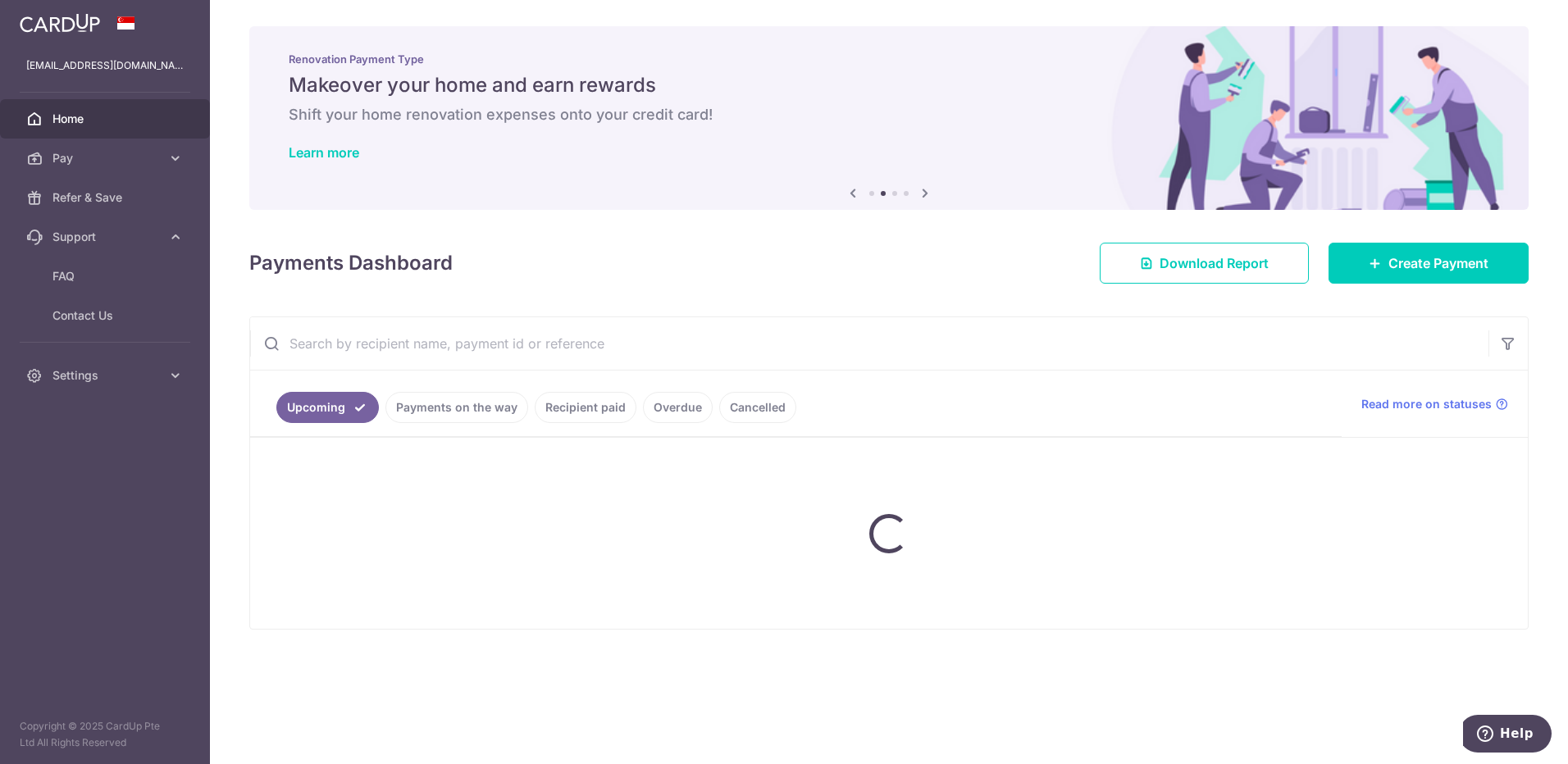
scroll to position [0, 0]
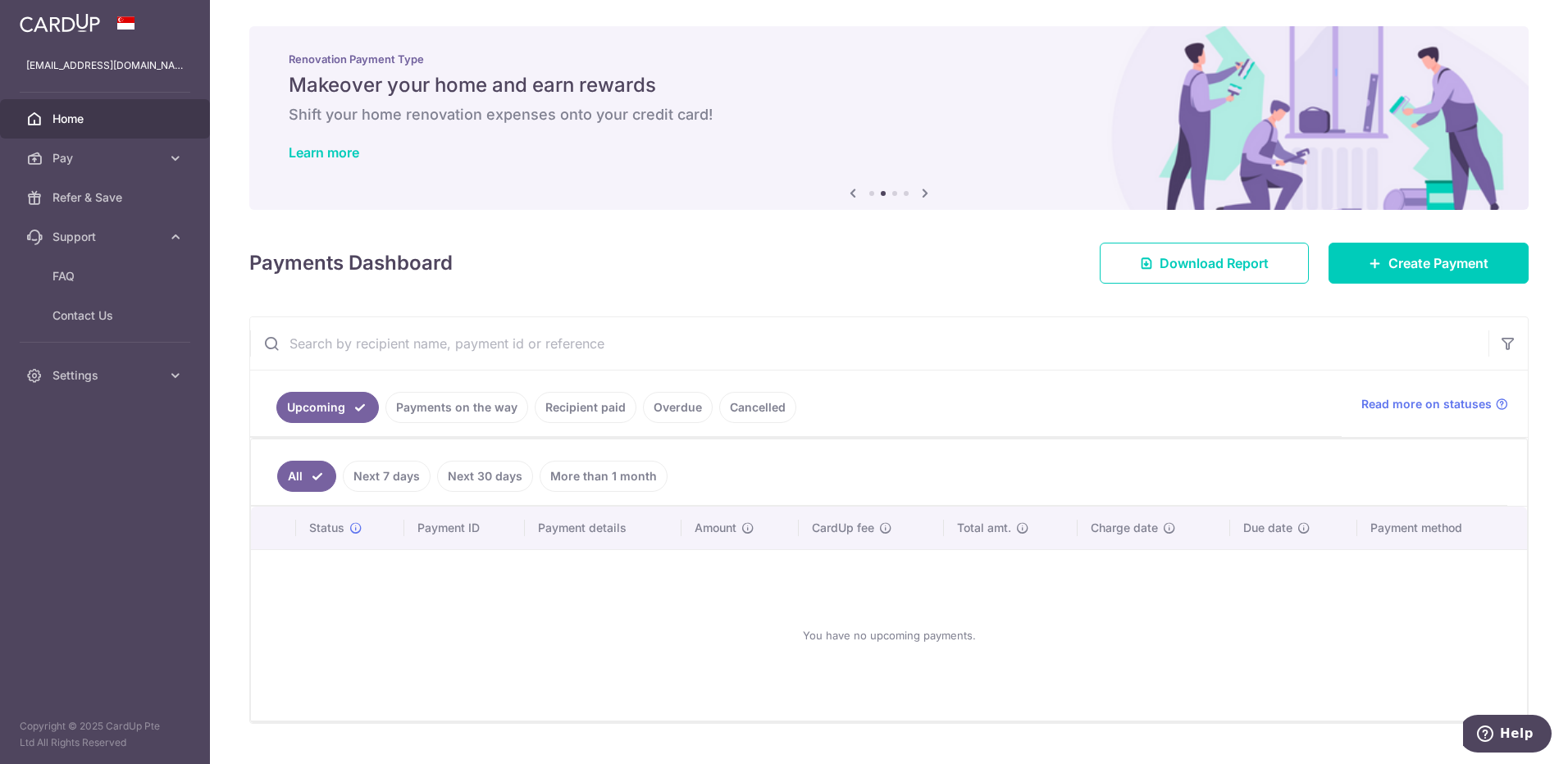
click at [432, 406] on link "Payments on the way" at bounding box center [456, 407] width 142 height 31
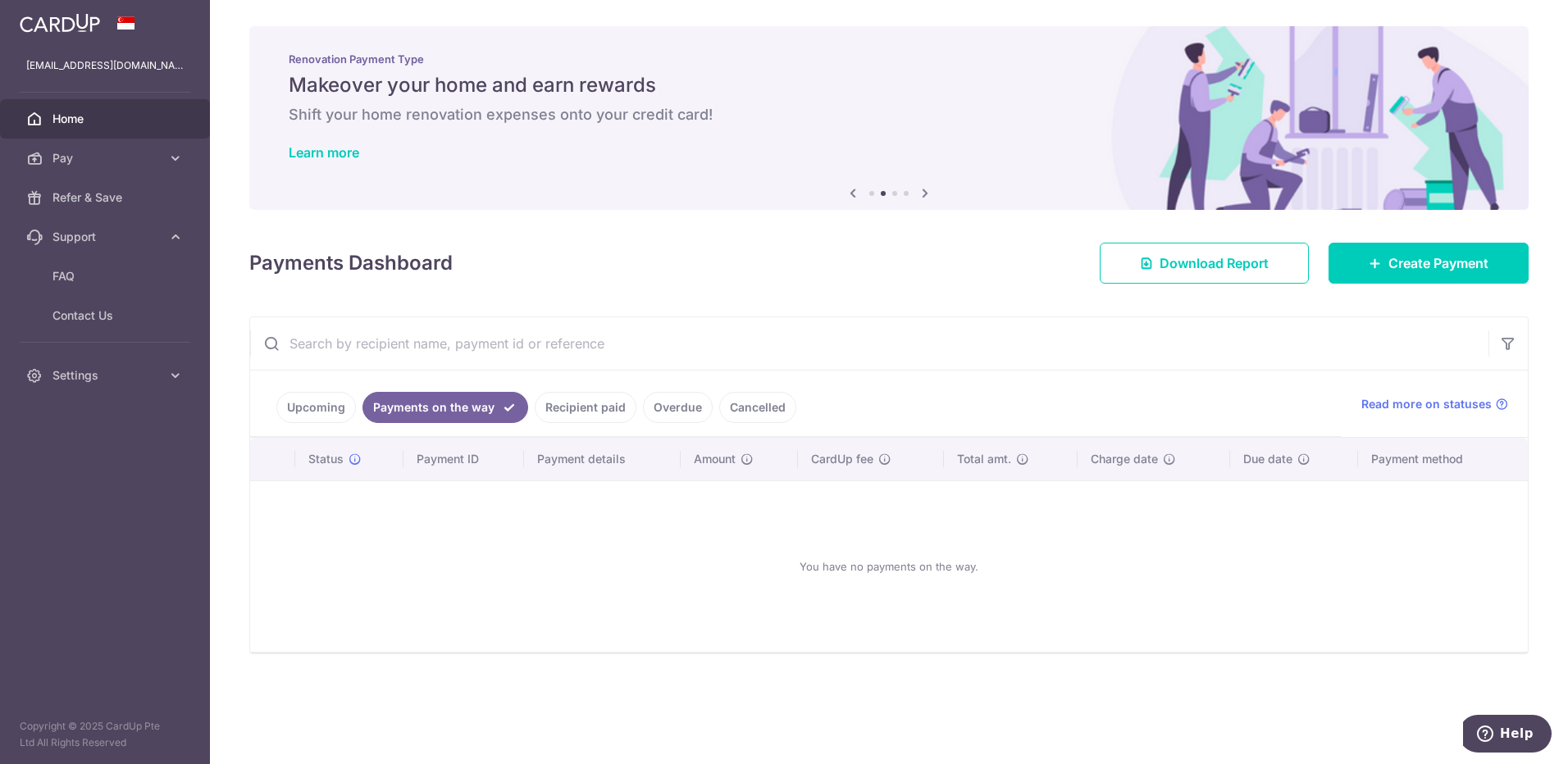
click at [327, 405] on link "Upcoming" at bounding box center [315, 407] width 79 height 31
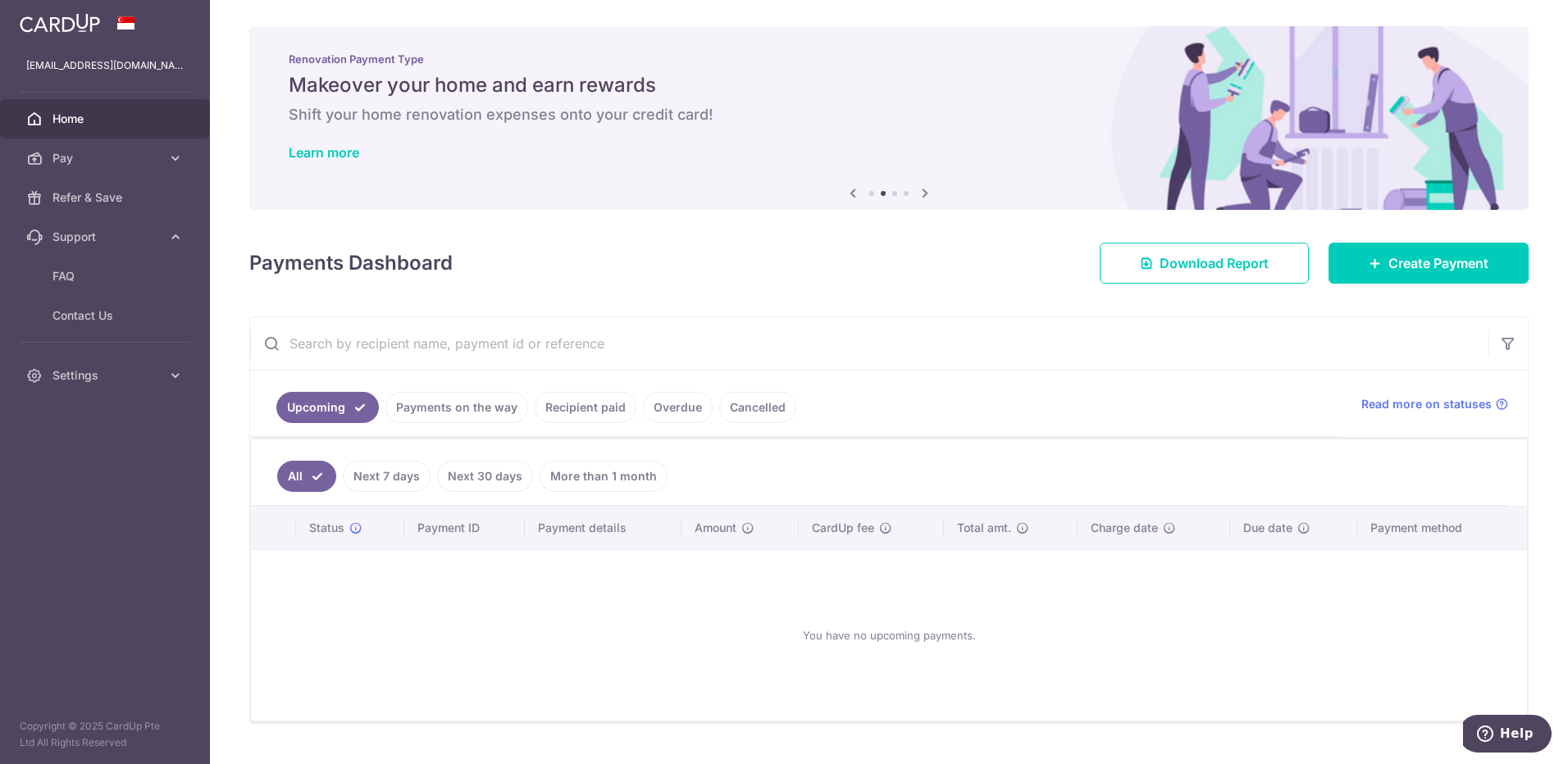
click at [510, 480] on link "Next 30 days" at bounding box center [485, 476] width 96 height 31
click at [461, 411] on link "Payments on the way" at bounding box center [456, 407] width 142 height 31
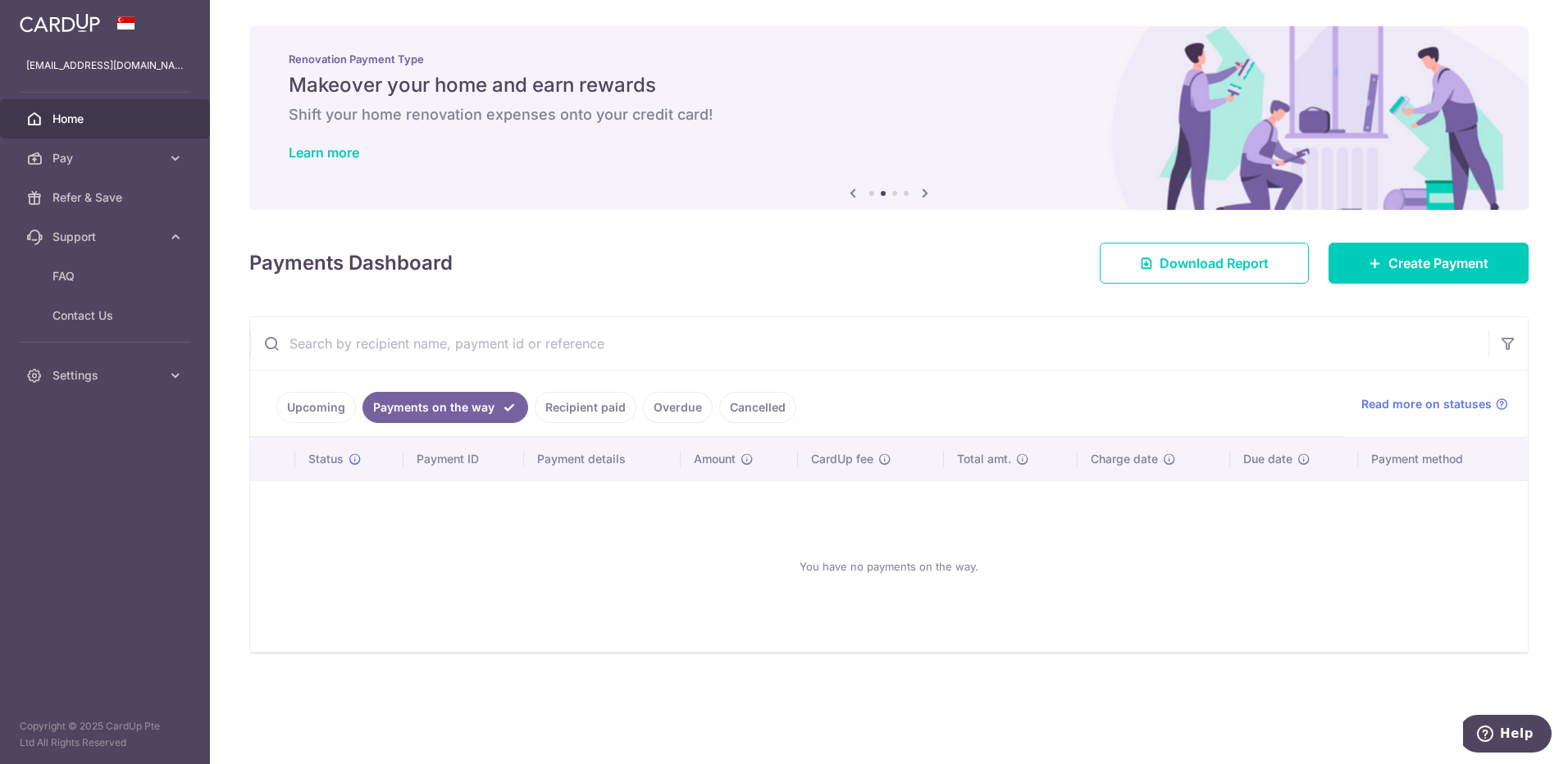
click at [564, 405] on link "Recipient paid" at bounding box center [585, 407] width 101 height 31
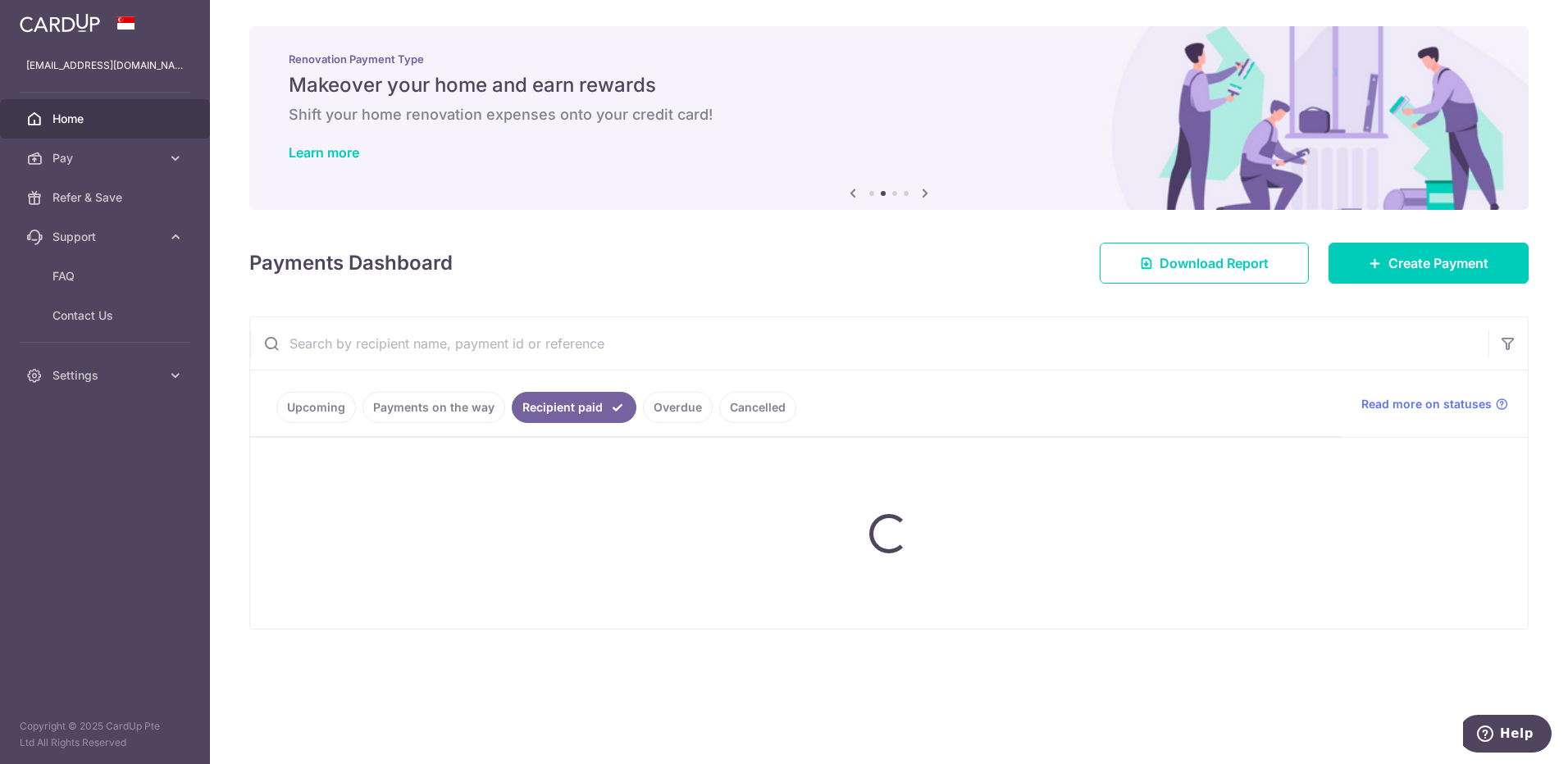
click at [654, 404] on ul "Upcoming Payments on the way Recipient paid Overdue Cancelled" at bounding box center [796, 403] width 1092 height 66
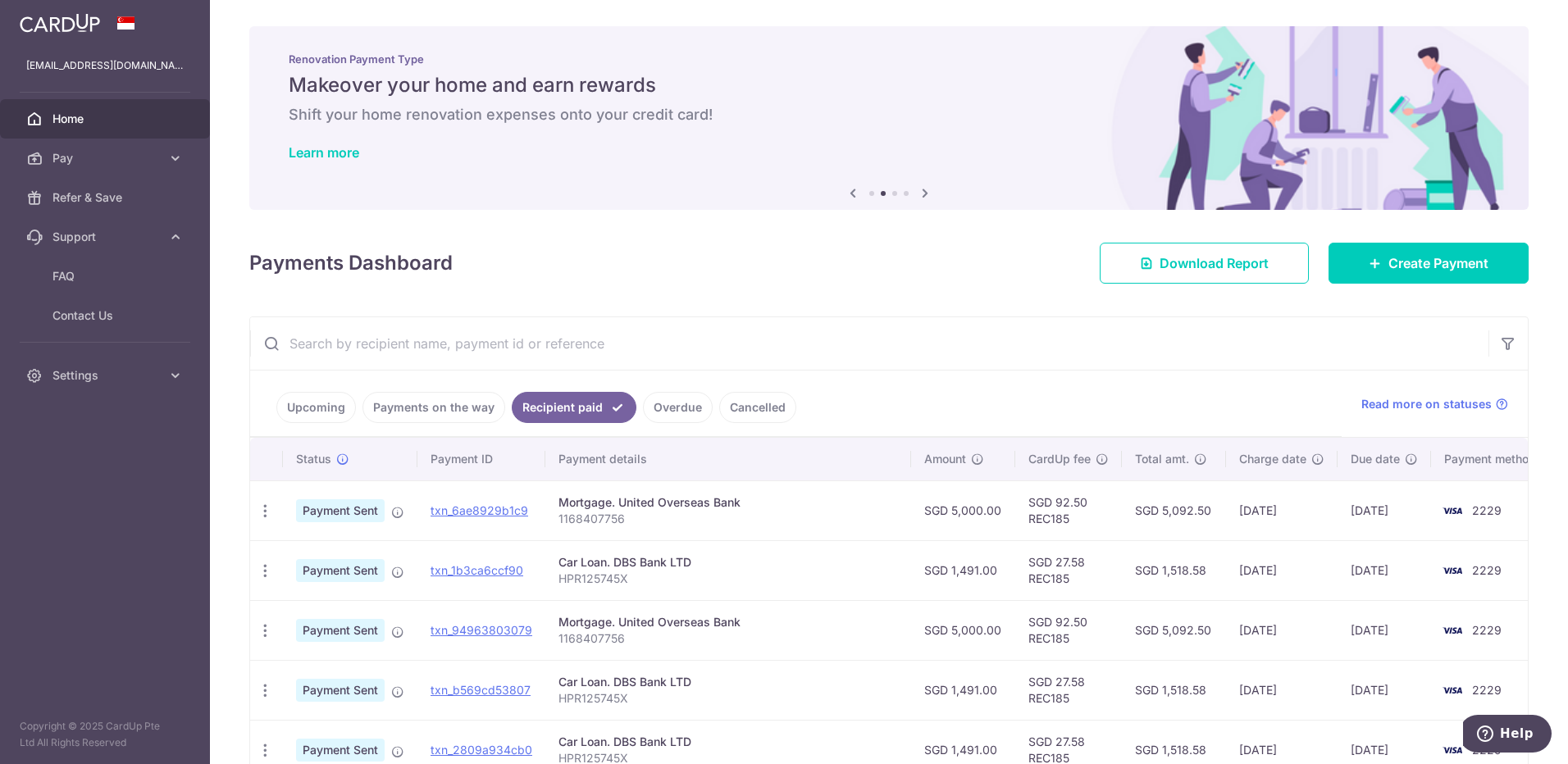
click at [744, 402] on link "Cancelled" at bounding box center [757, 407] width 77 height 31
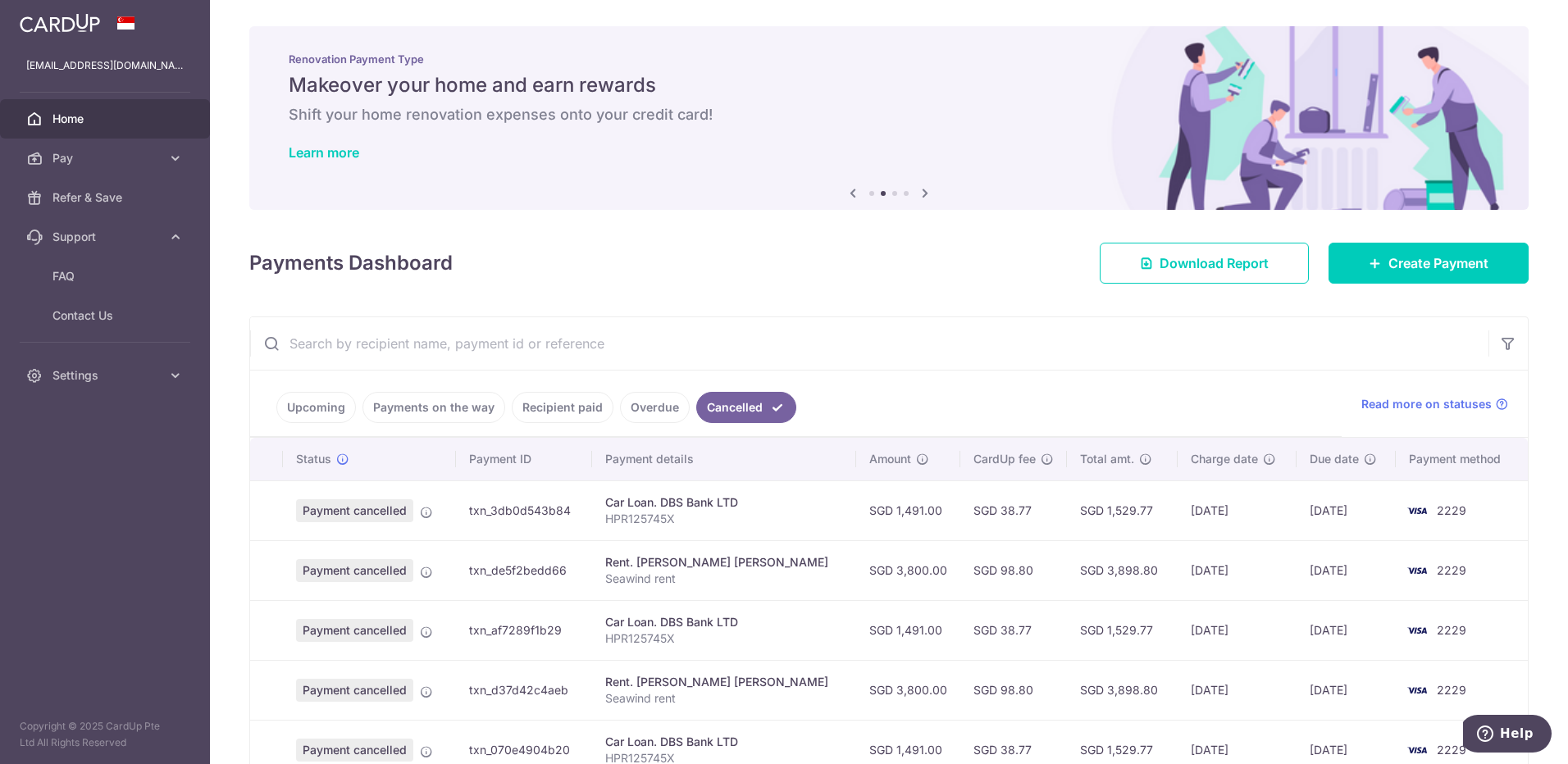
click at [635, 411] on link "Overdue" at bounding box center [654, 407] width 70 height 31
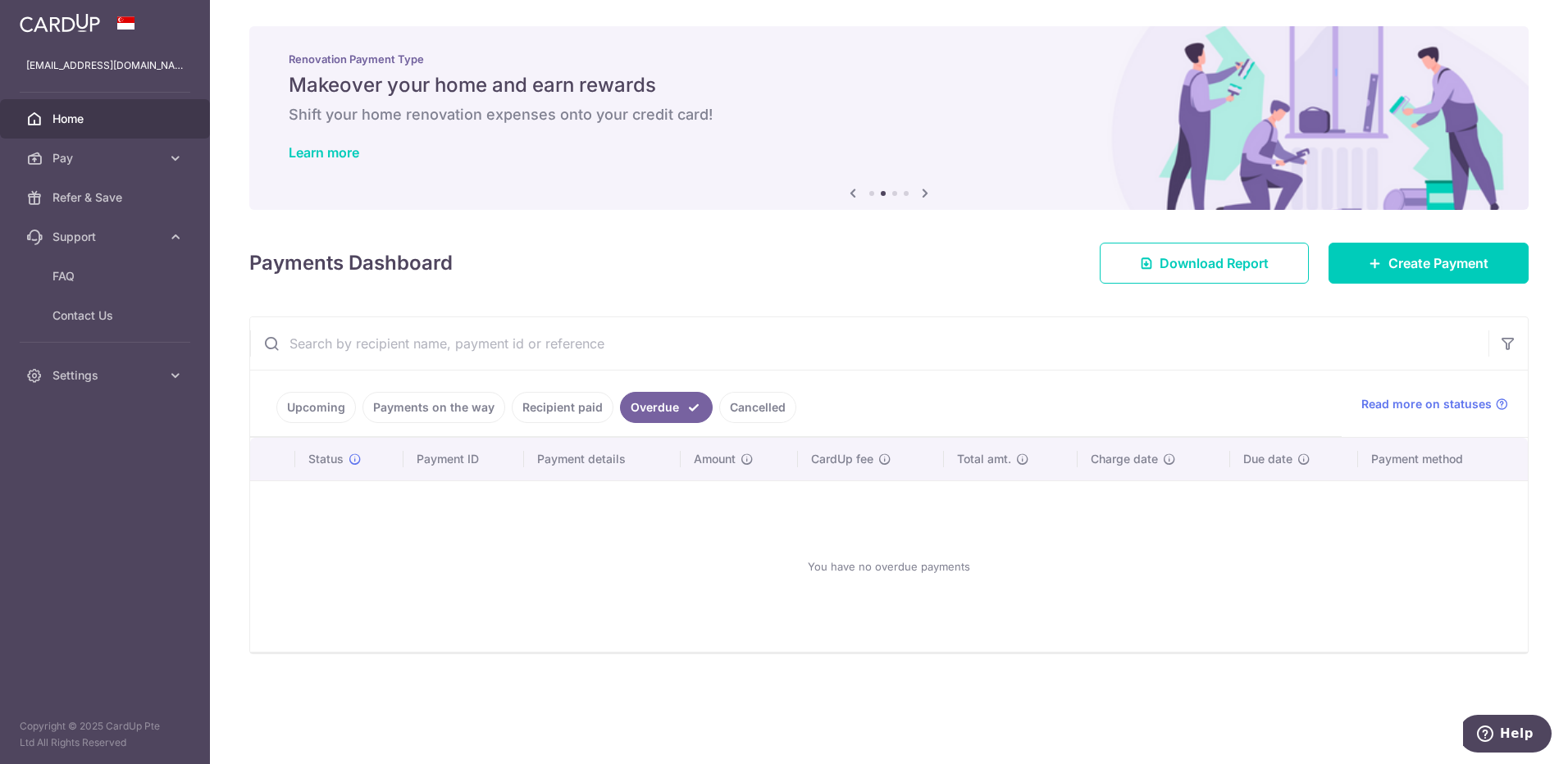
drag, startPoint x: 635, startPoint y: 411, endPoint x: 616, endPoint y: 411, distance: 19.0
click at [625, 410] on link "Overdue" at bounding box center [666, 407] width 93 height 31
click at [556, 410] on link "Recipient paid" at bounding box center [562, 407] width 101 height 31
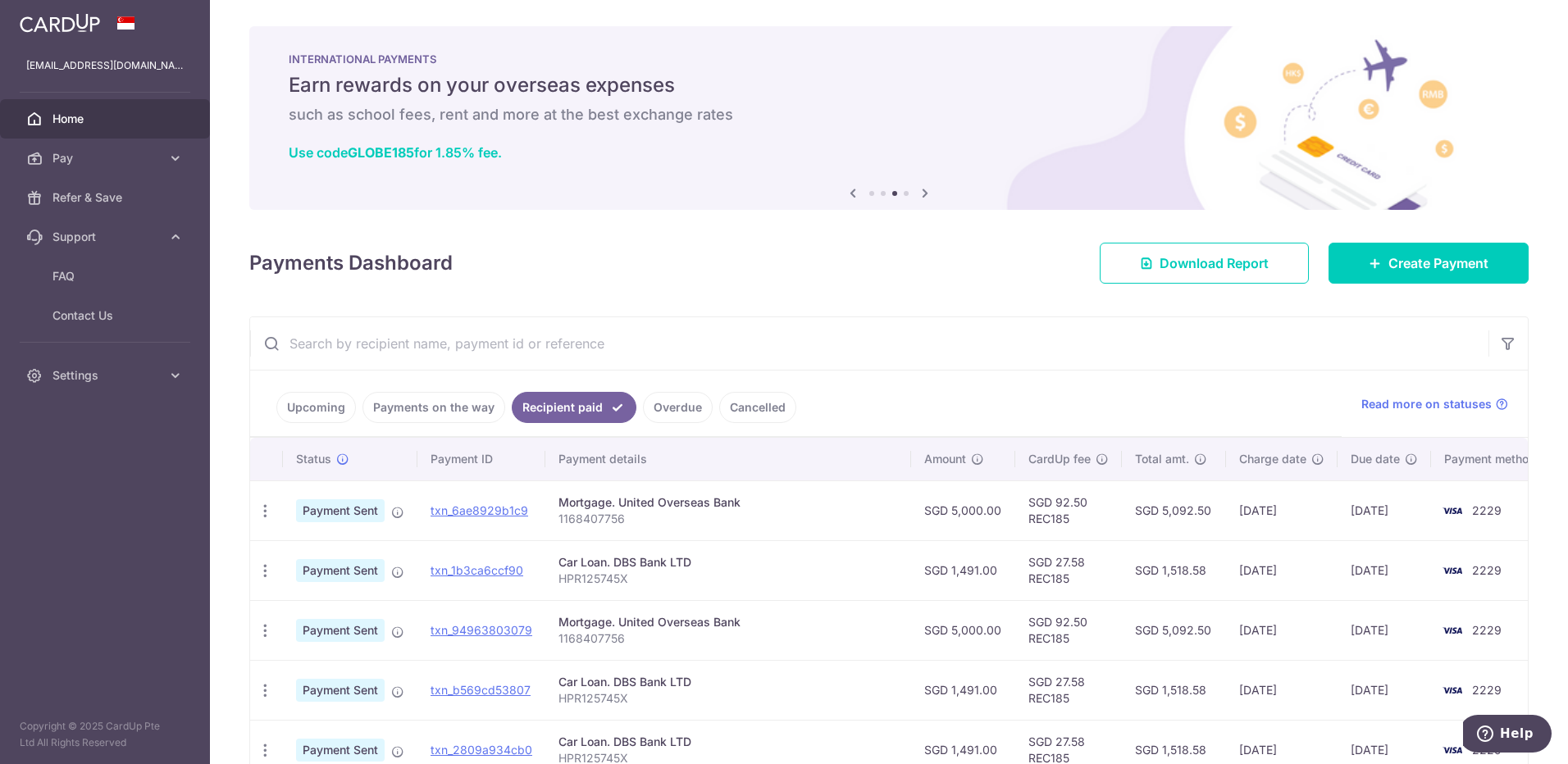
click at [757, 402] on link "Cancelled" at bounding box center [757, 407] width 77 height 31
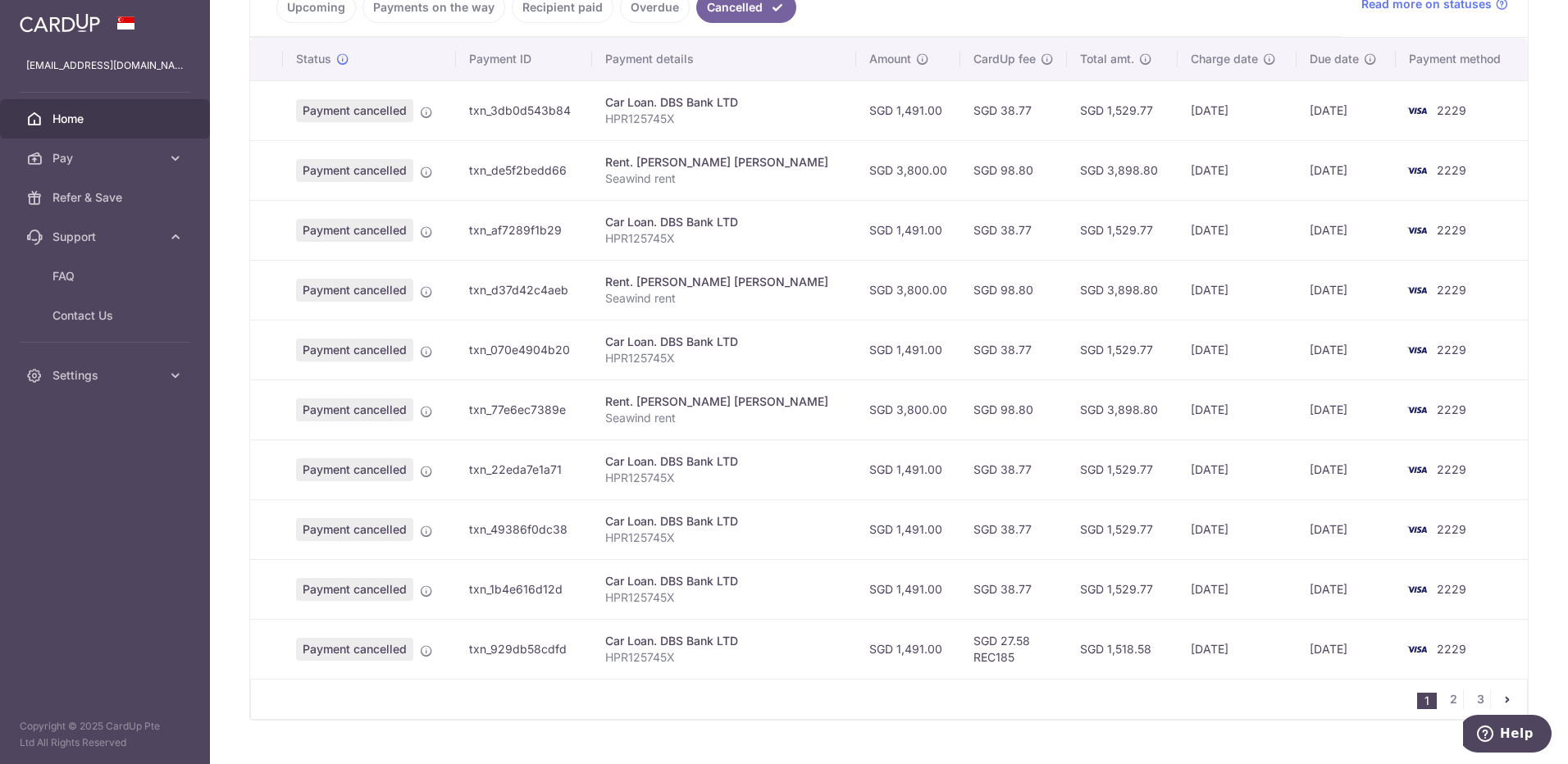
scroll to position [410, 0]
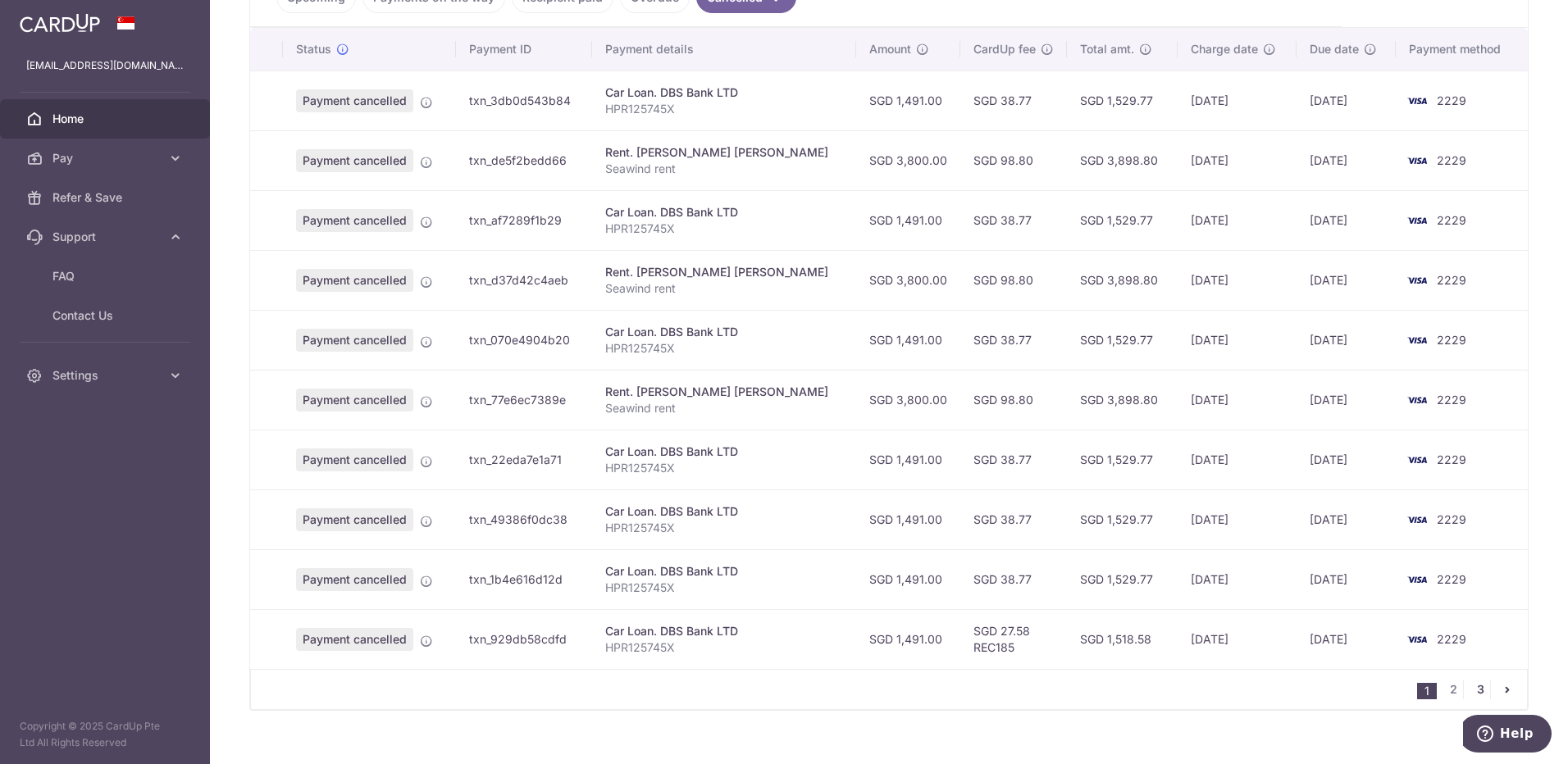
click at [1474, 688] on link "3" at bounding box center [1480, 690] width 20 height 20
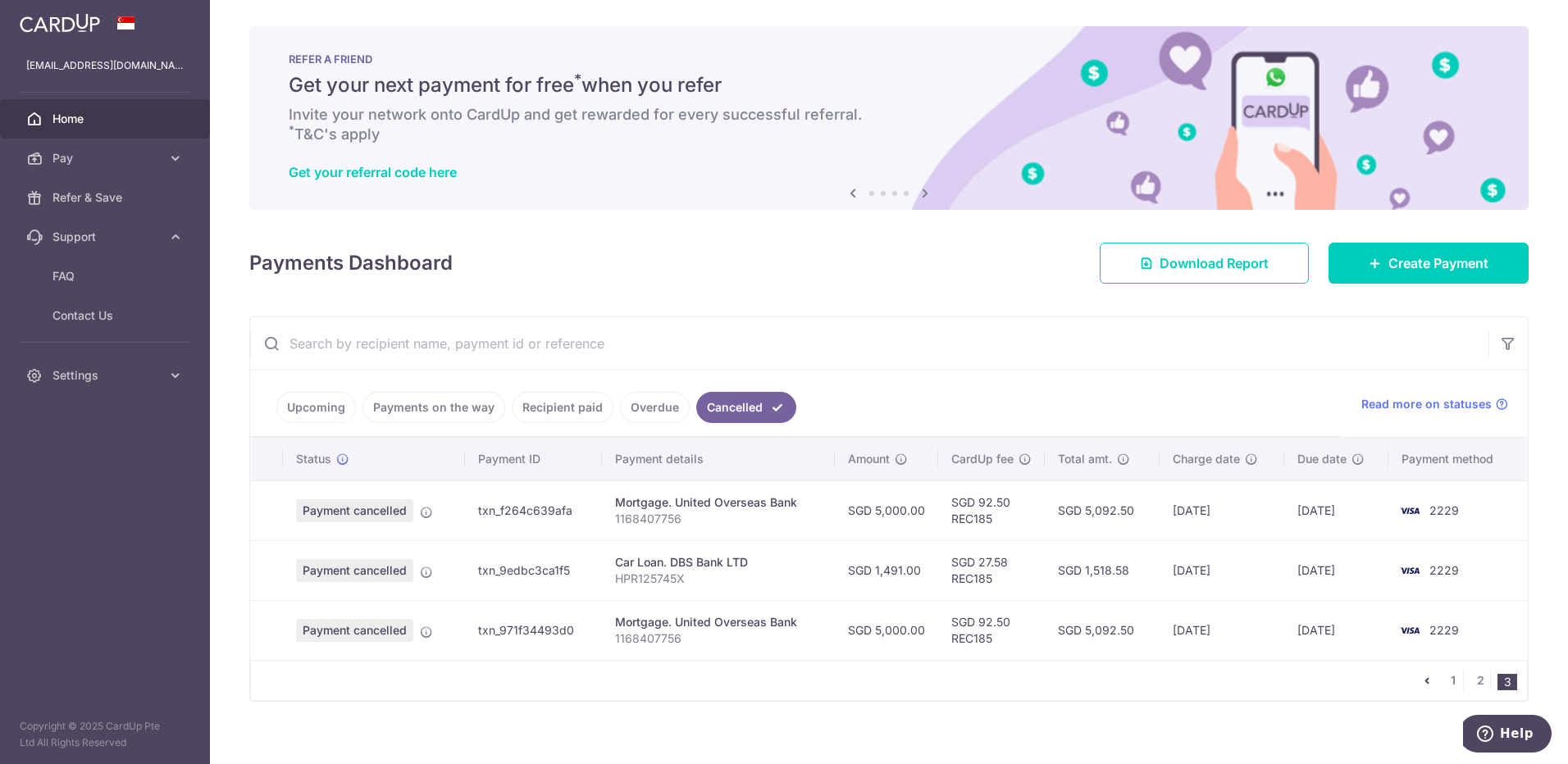
scroll to position [15, 0]
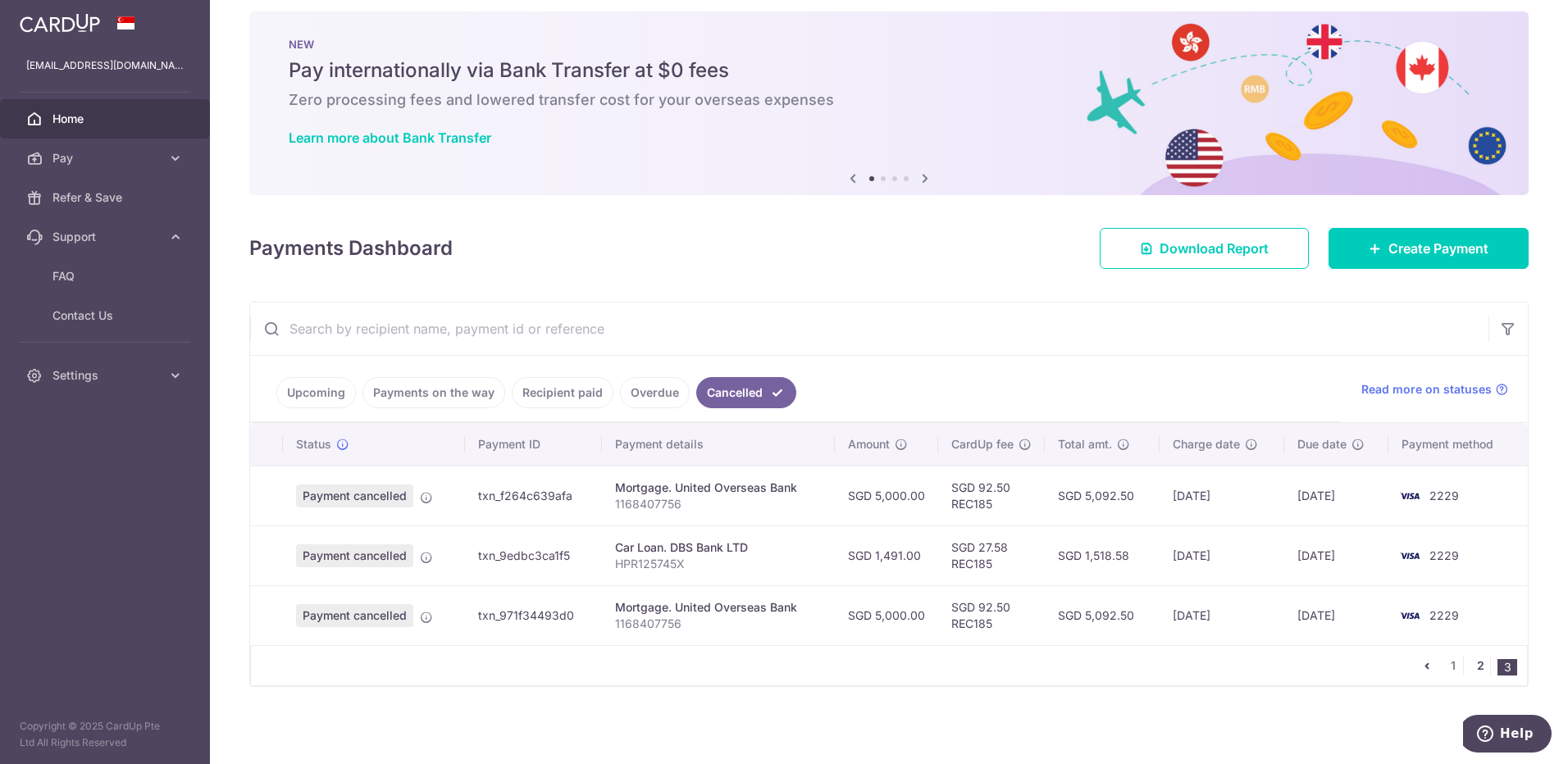
click at [1472, 666] on link "2" at bounding box center [1480, 665] width 20 height 20
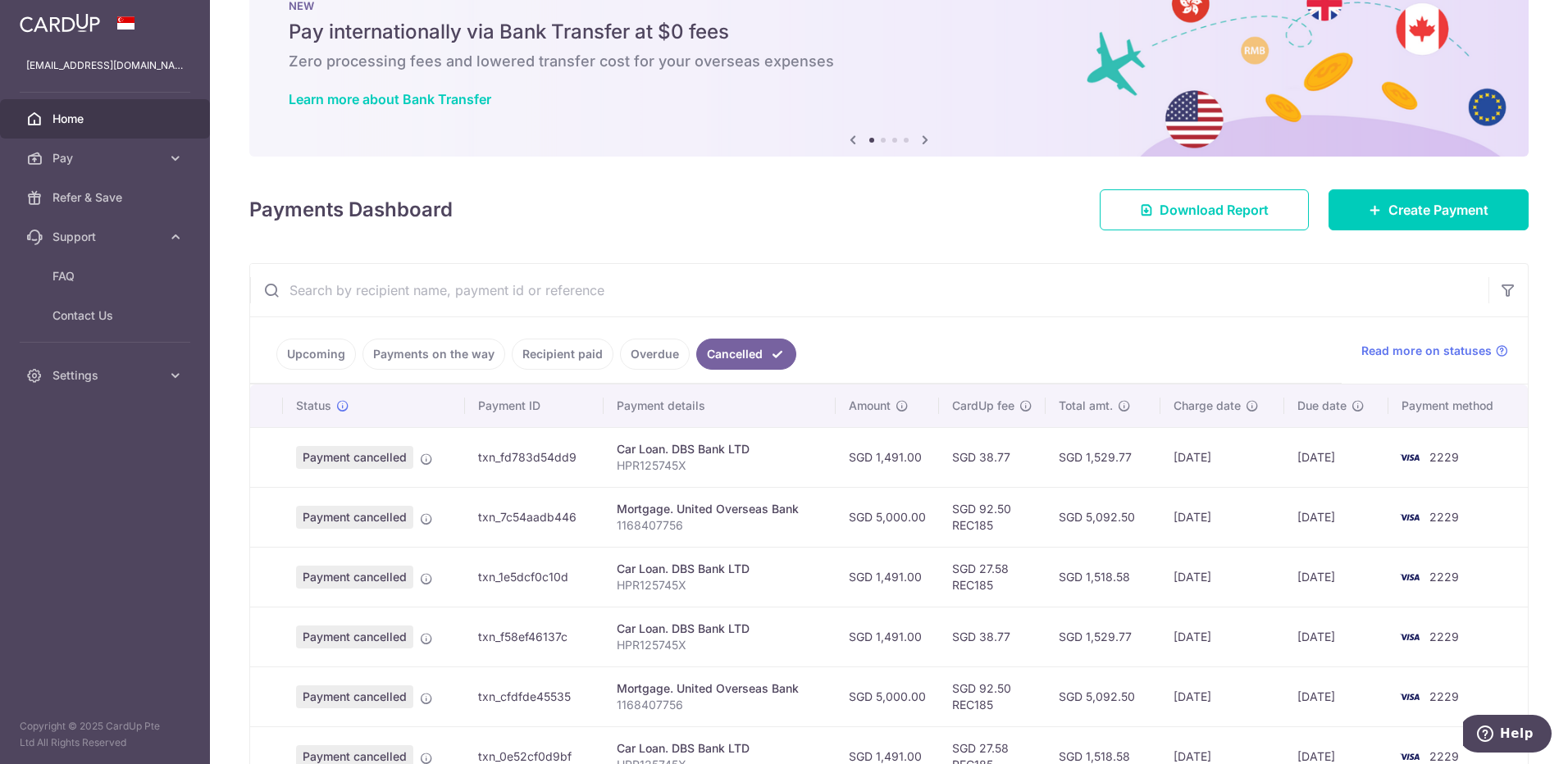
scroll to position [82, 0]
